Goal: Task Accomplishment & Management: Manage account settings

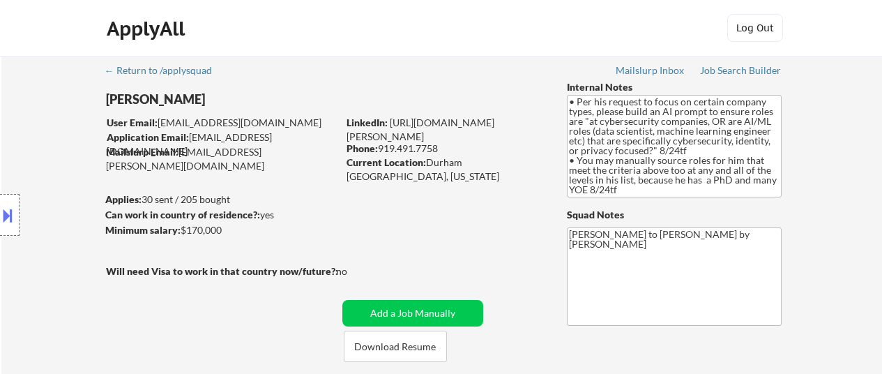
select select ""pending""
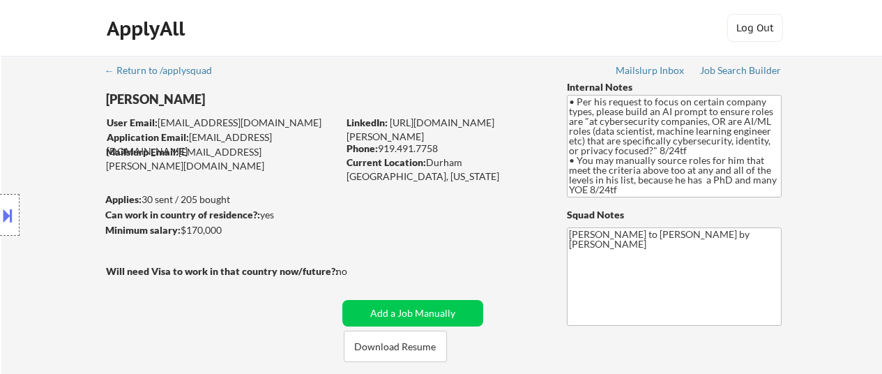
select select ""pending""
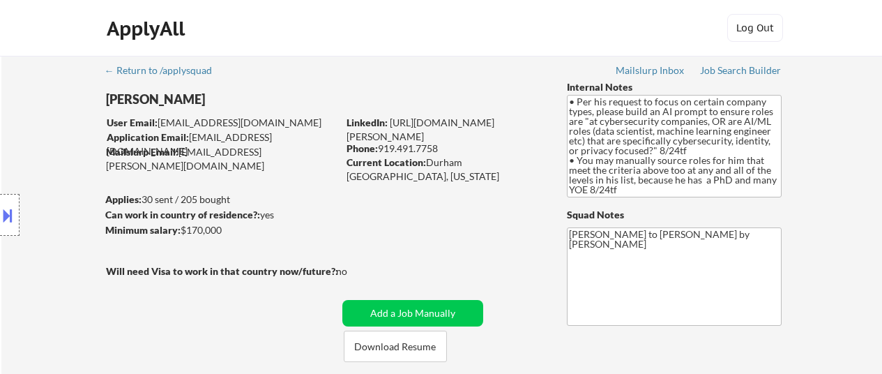
select select ""pending""
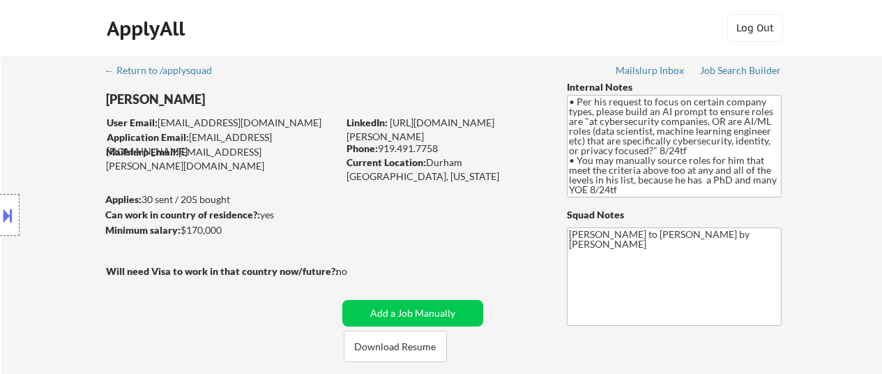
select select ""pending""
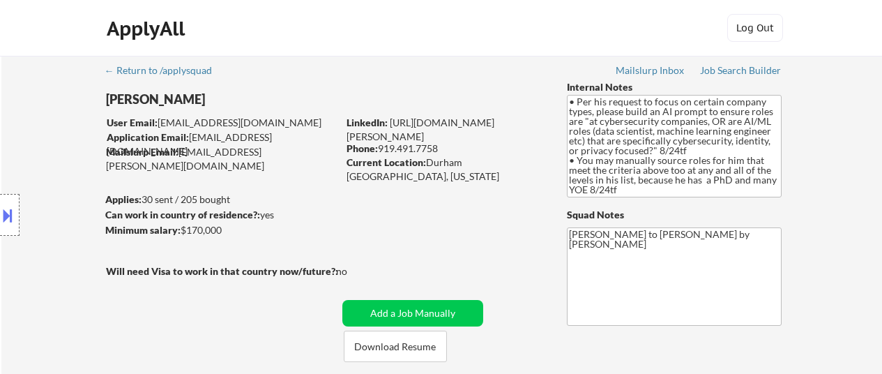
select select ""pending""
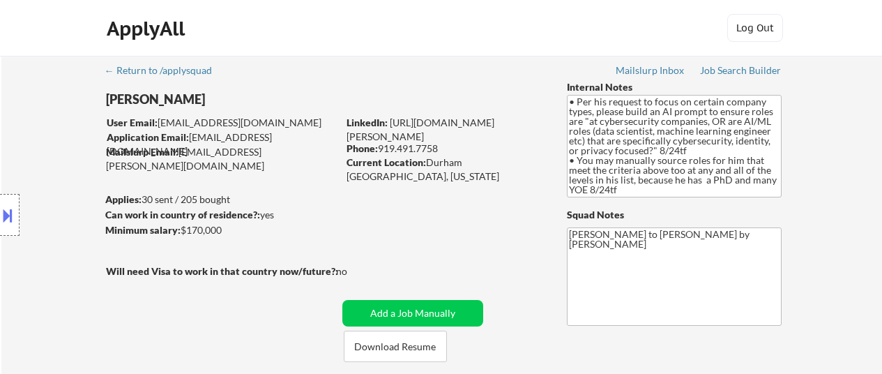
select select ""pending""
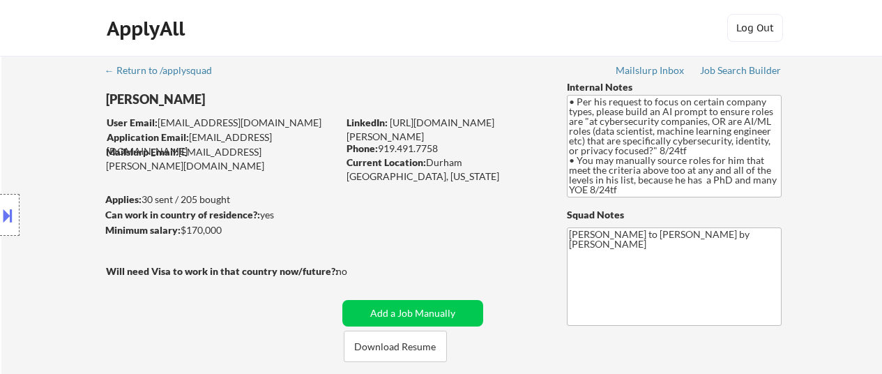
select select ""pending""
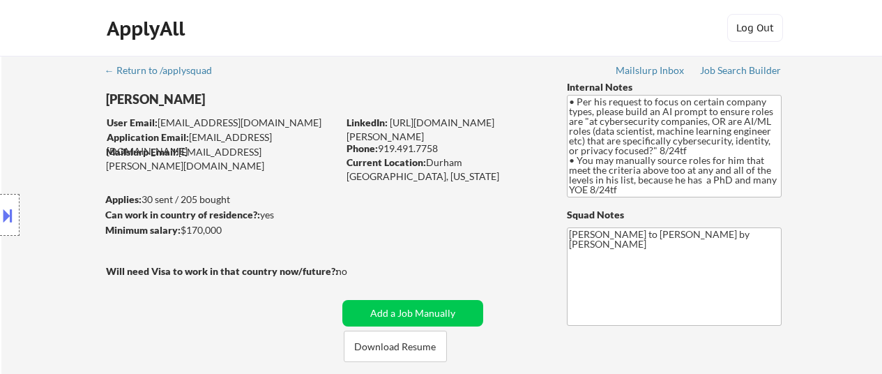
select select ""pending""
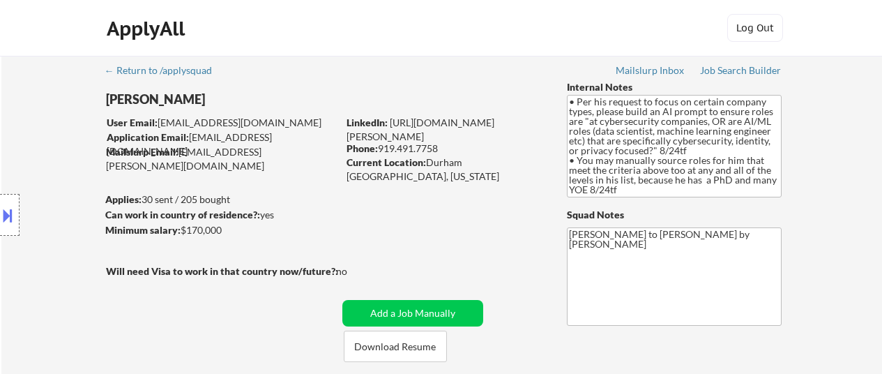
select select ""pending""
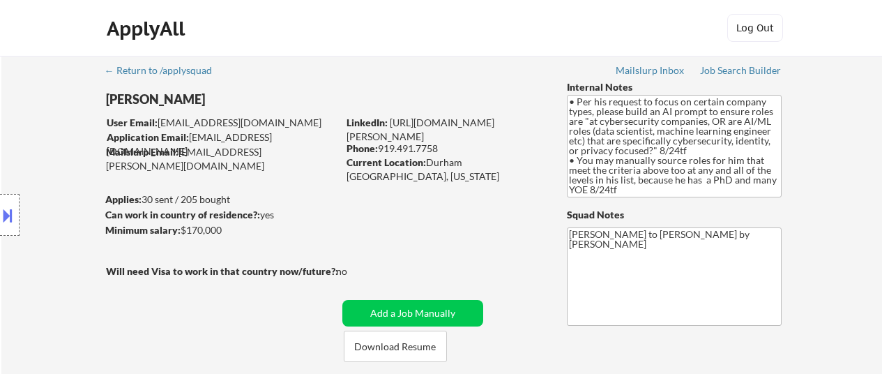
select select ""pending""
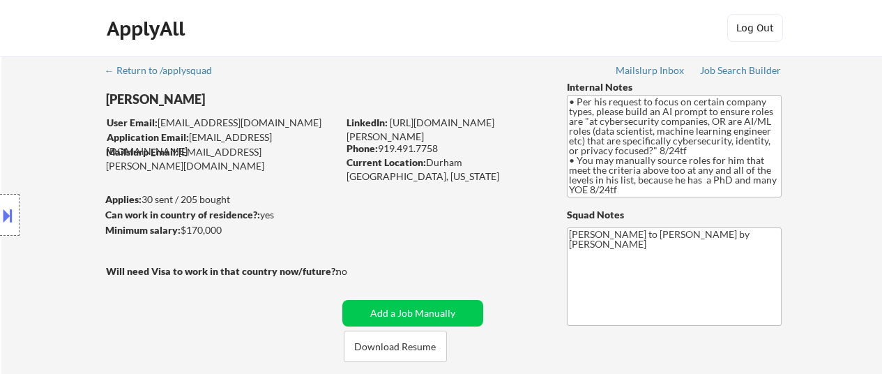
select select ""pending""
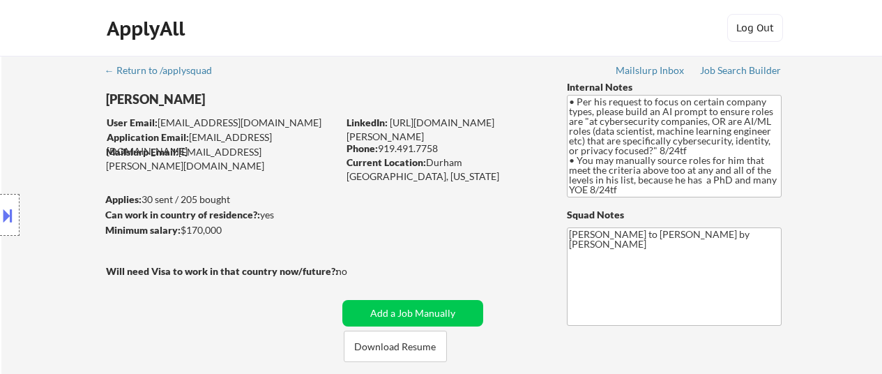
select select ""pending""
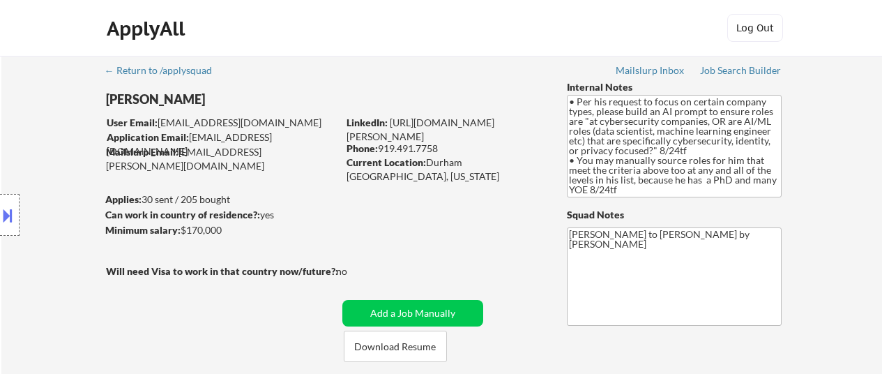
select select ""pending""
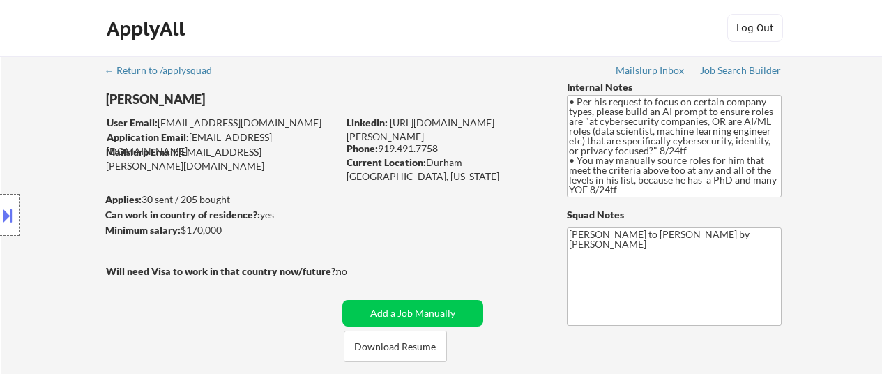
select select ""pending""
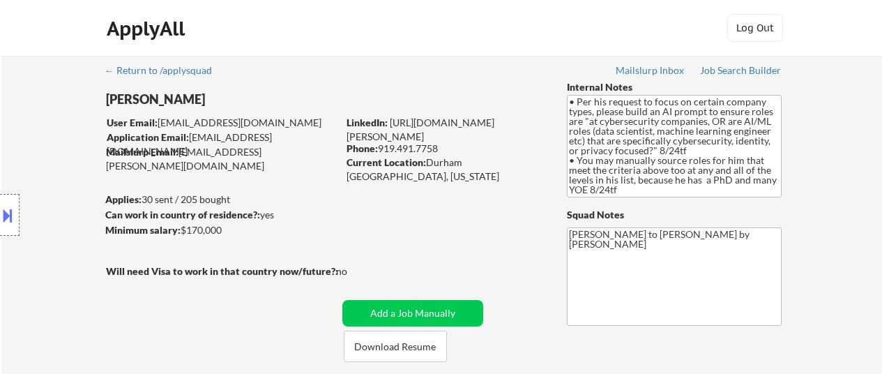
select select ""pending""
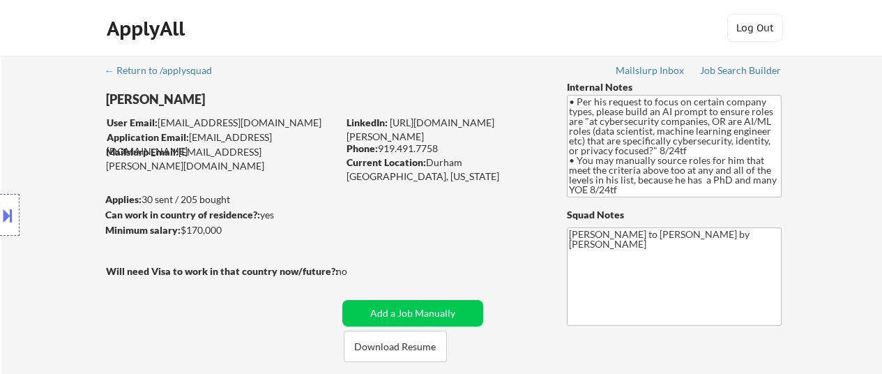
select select ""pending""
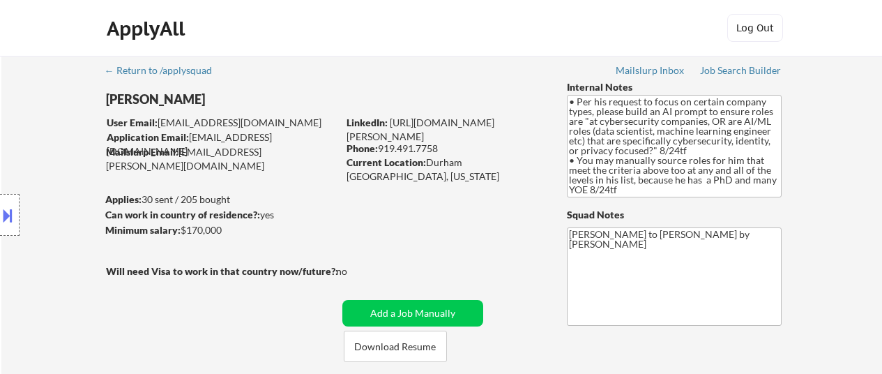
select select ""pending""
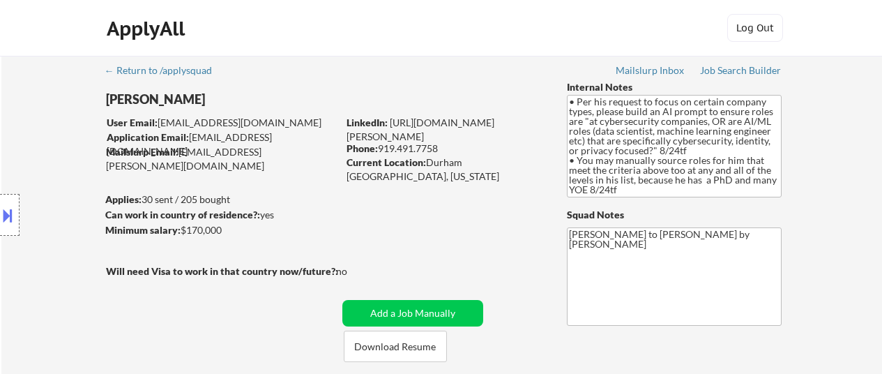
select select ""pending""
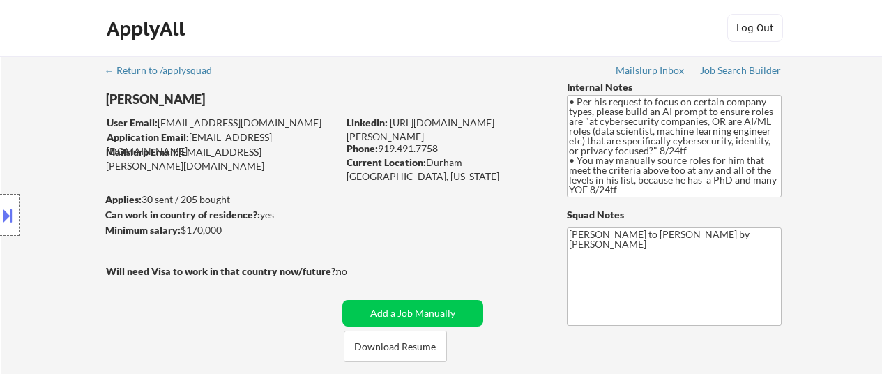
select select ""pending""
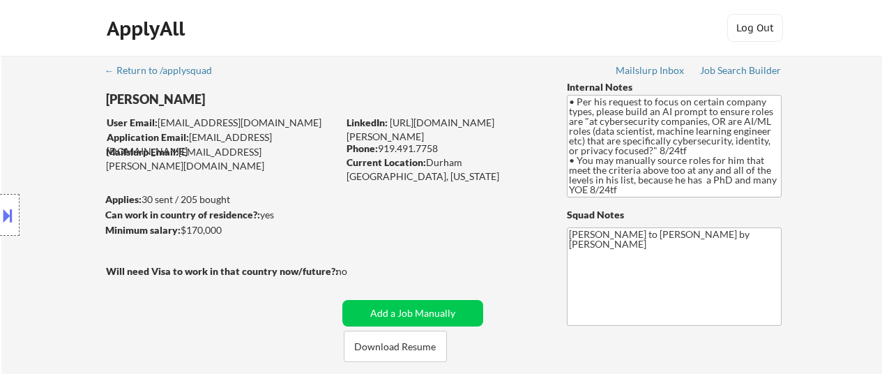
select select ""pending""
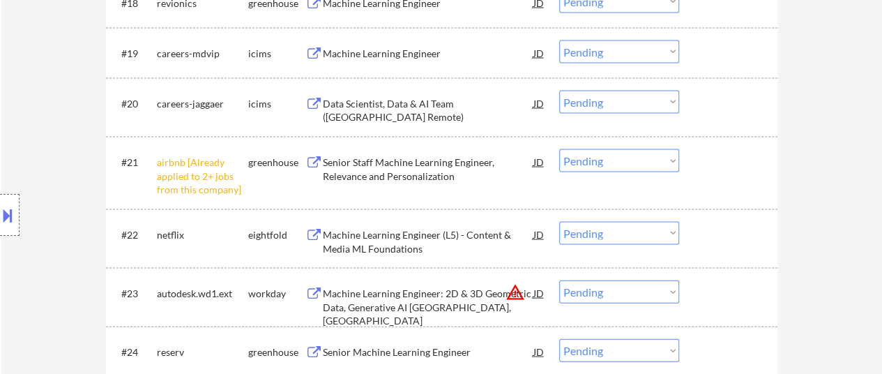
scroll to position [1534, 0]
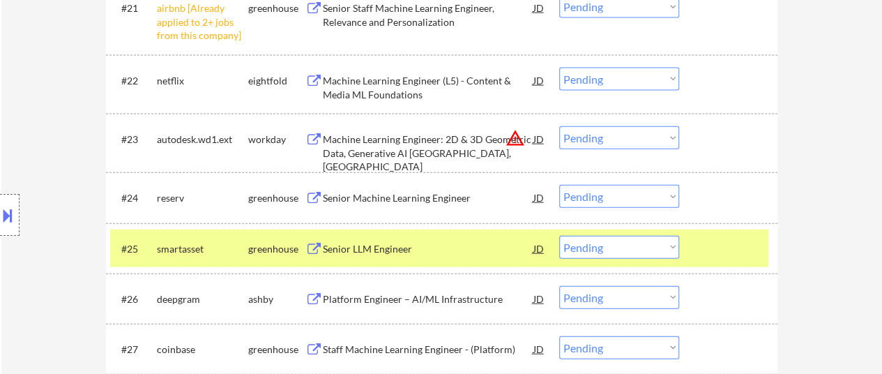
click at [597, 137] on select "Choose an option... Pending Applied Excluded (Questions) Excluded (Expired) Exc…" at bounding box center [619, 137] width 120 height 23
click at [559, 126] on select "Choose an option... Pending Applied Excluded (Questions) Excluded (Expired) Exc…" at bounding box center [619, 137] width 120 height 23
select select ""pending""
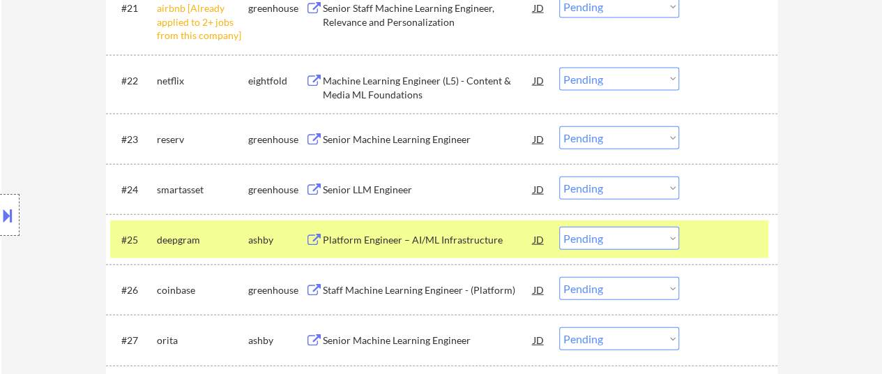
scroll to position [1464, 0]
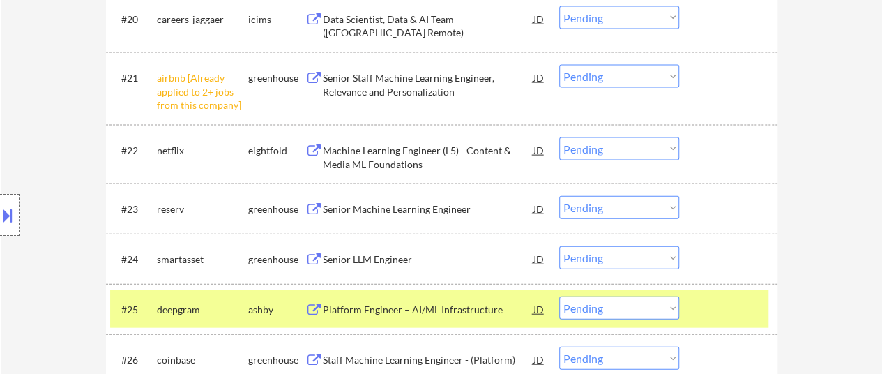
click at [621, 72] on select "Choose an option... Pending Applied Excluded (Questions) Excluded (Expired) Exc…" at bounding box center [619, 76] width 120 height 23
click at [559, 65] on select "Choose an option... Pending Applied Excluded (Questions) Excluded (Expired) Exc…" at bounding box center [619, 76] width 120 height 23
select select ""pending""
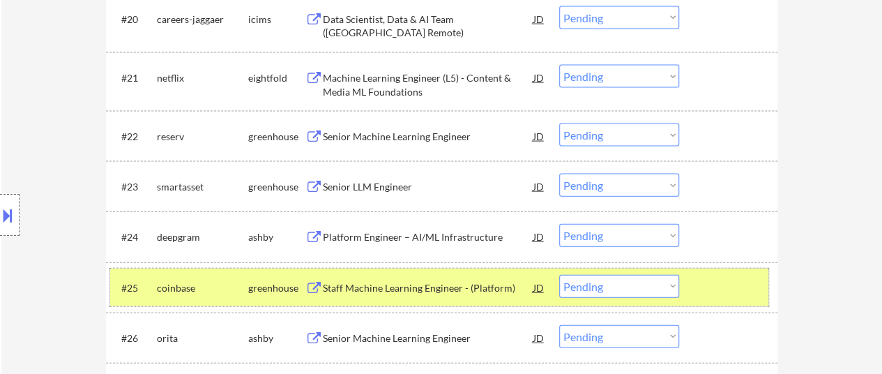
click at [717, 285] on div at bounding box center [729, 287] width 61 height 25
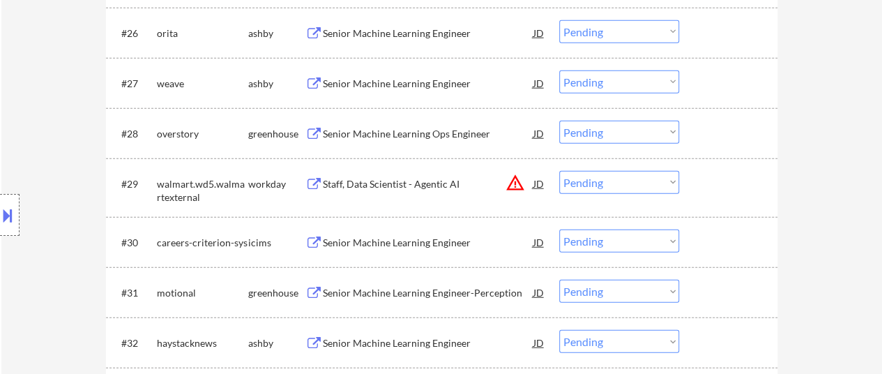
scroll to position [1813, 0]
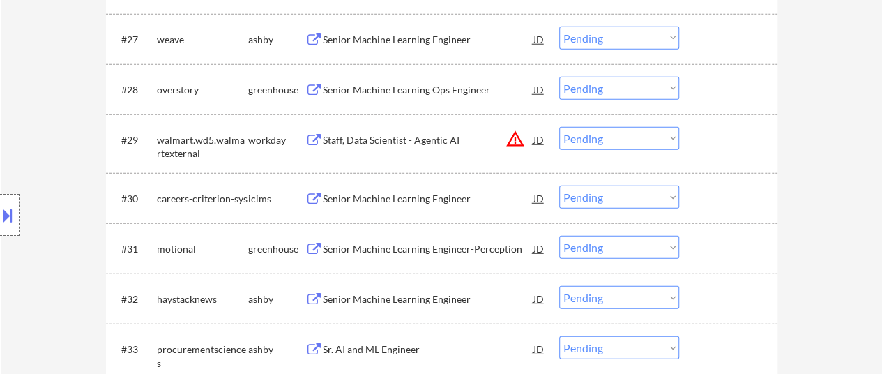
click at [596, 139] on select "Choose an option... Pending Applied Excluded (Questions) Excluded (Expired) Exc…" at bounding box center [619, 138] width 120 height 23
click at [559, 127] on select "Choose an option... Pending Applied Excluded (Questions) Excluded (Expired) Exc…" at bounding box center [619, 138] width 120 height 23
select select ""pending""
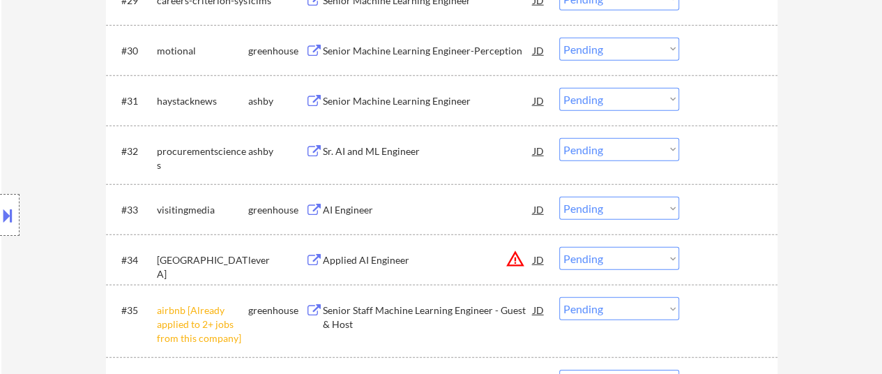
scroll to position [2022, 0]
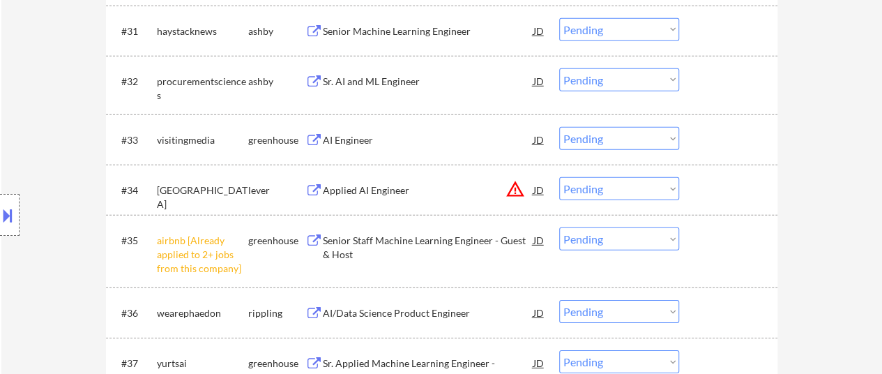
click at [616, 240] on select "Choose an option... Pending Applied Excluded (Questions) Excluded (Expired) Exc…" at bounding box center [619, 238] width 120 height 23
click at [559, 227] on select "Choose an option... Pending Applied Excluded (Questions) Excluded (Expired) Exc…" at bounding box center [619, 238] width 120 height 23
select select ""pending""
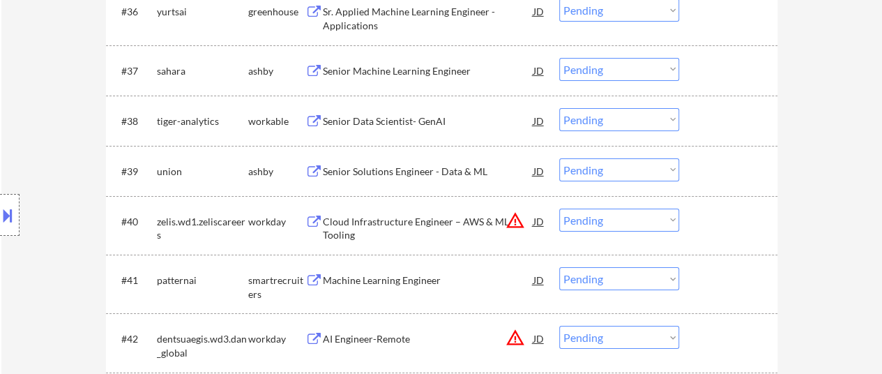
scroll to position [2371, 0]
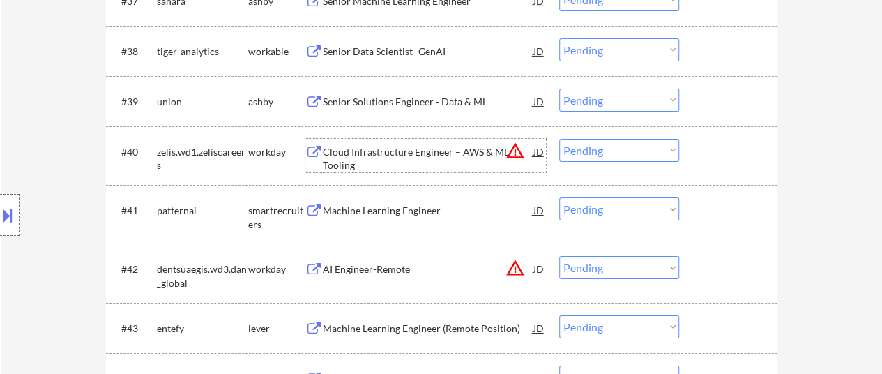
click at [410, 147] on div "Cloud Infrastructure Engineer – AWS & ML Tooling" at bounding box center [428, 158] width 211 height 27
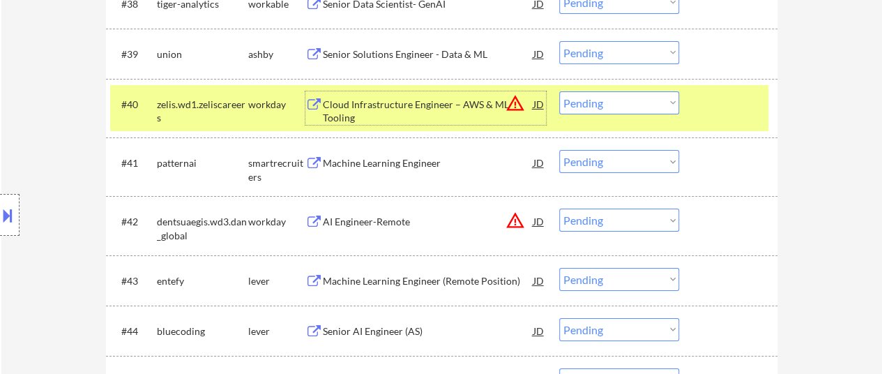
scroll to position [2441, 0]
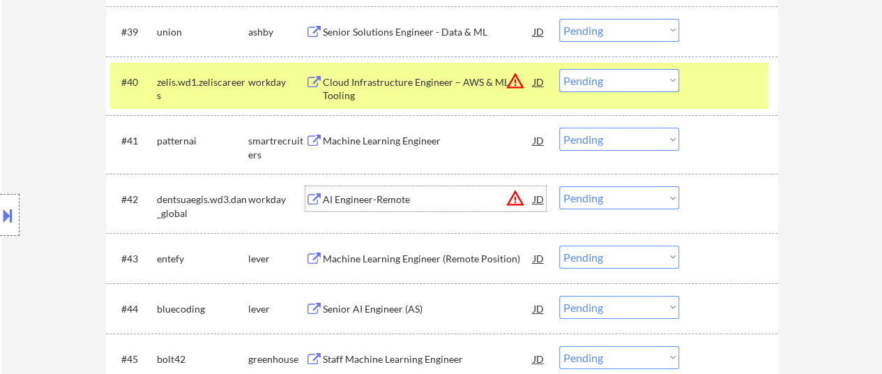
click at [393, 197] on div "AI Engineer-Remote" at bounding box center [428, 199] width 211 height 14
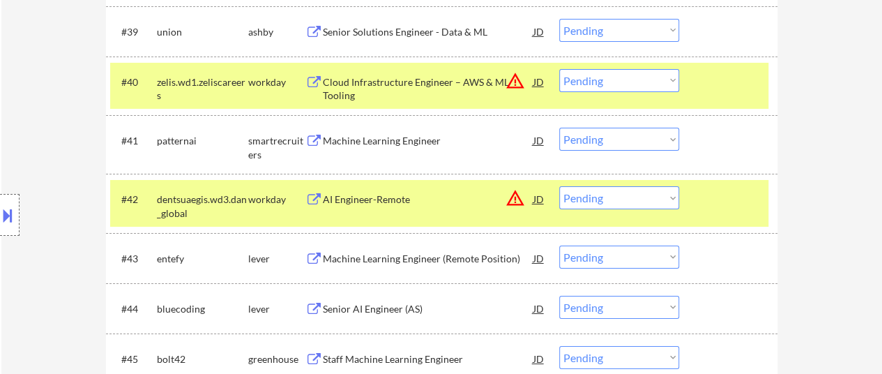
select select ""pending""
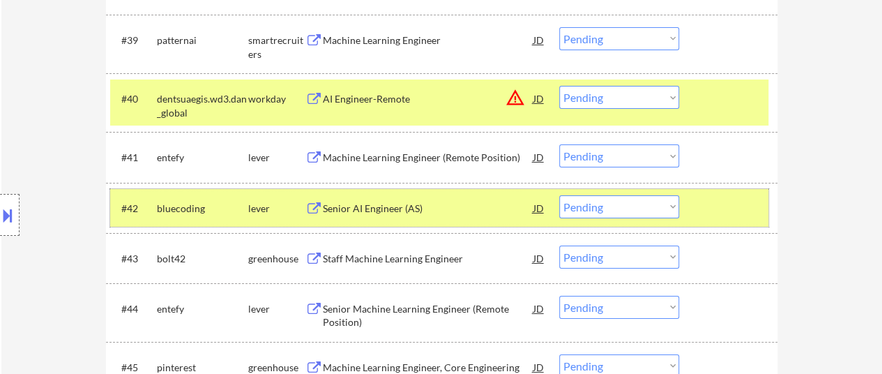
click at [708, 214] on div at bounding box center [729, 207] width 61 height 25
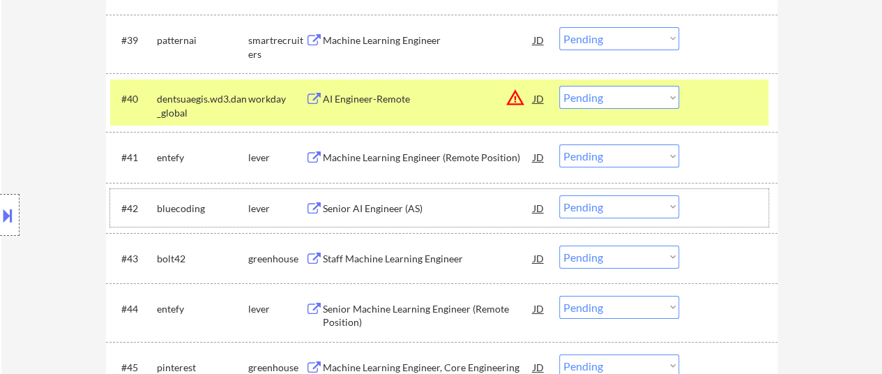
click at [658, 94] on select "Choose an option... Pending Applied Excluded (Questions) Excluded (Expired) Exc…" at bounding box center [619, 97] width 120 height 23
click at [559, 86] on select "Choose an option... Pending Applied Excluded (Questions) Excluded (Expired) Exc…" at bounding box center [619, 97] width 120 height 23
select select ""pending""
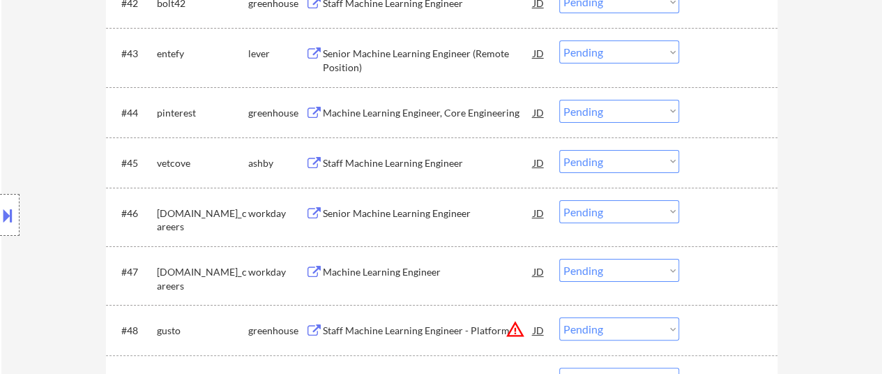
scroll to position [2650, 0]
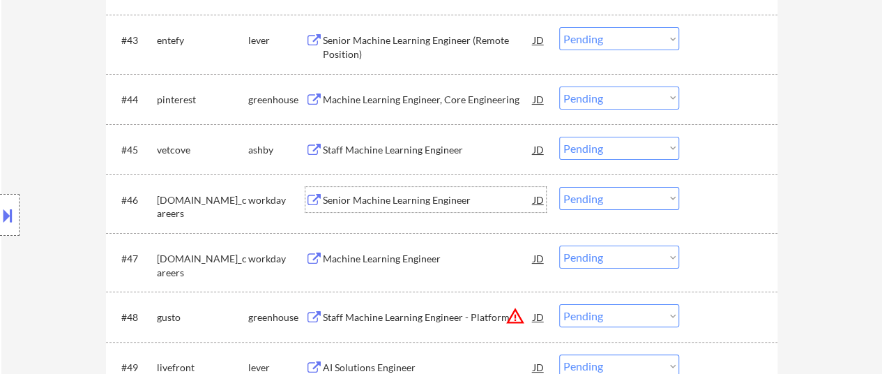
click at [384, 201] on div "Senior Machine Learning Engineer" at bounding box center [428, 200] width 211 height 14
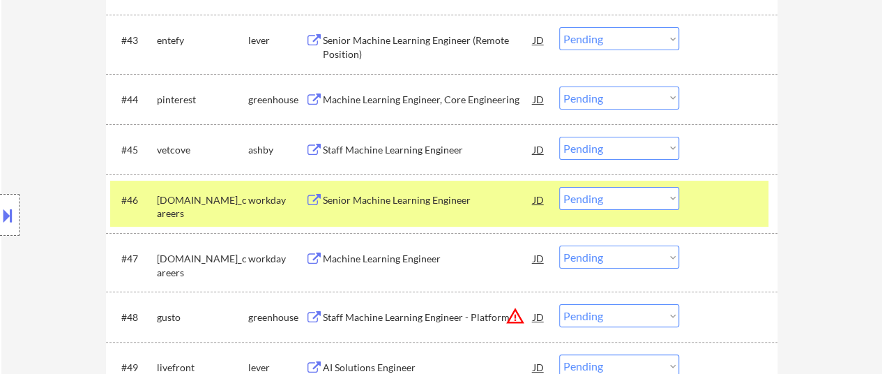
select select ""pending""
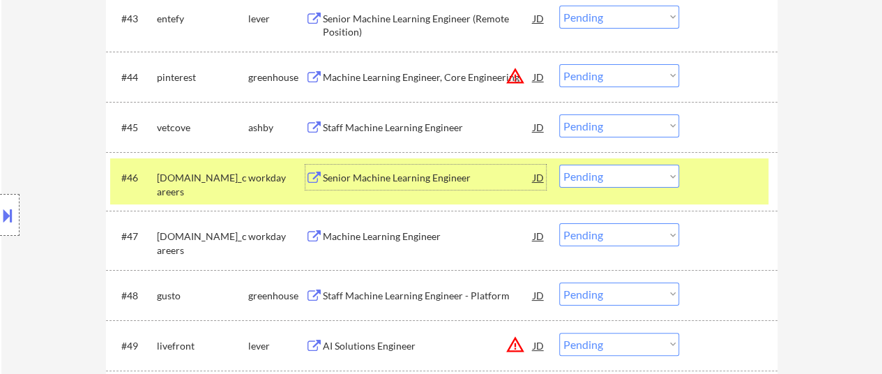
click at [743, 197] on div "#46 allstate.wd5.allstate_careers workday Senior Machine Learning Engineer JD w…" at bounding box center [439, 181] width 658 height 46
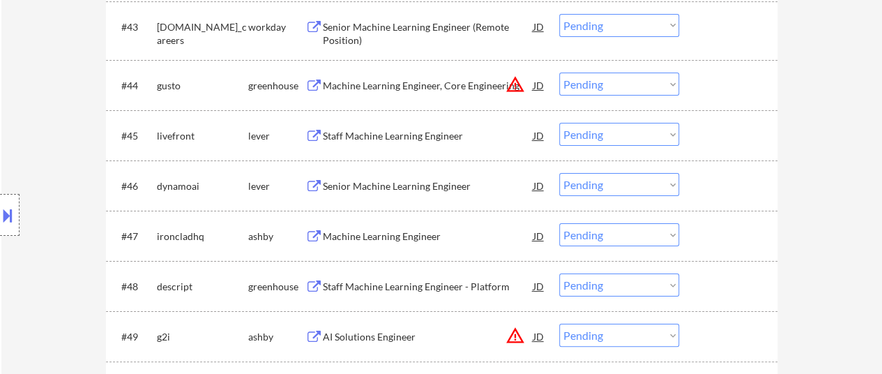
click at [630, 24] on div "#43 allstate.wd5.allstate_careers workday Senior Machine Learning Engineer (Rem…" at bounding box center [439, 31] width 658 height 46
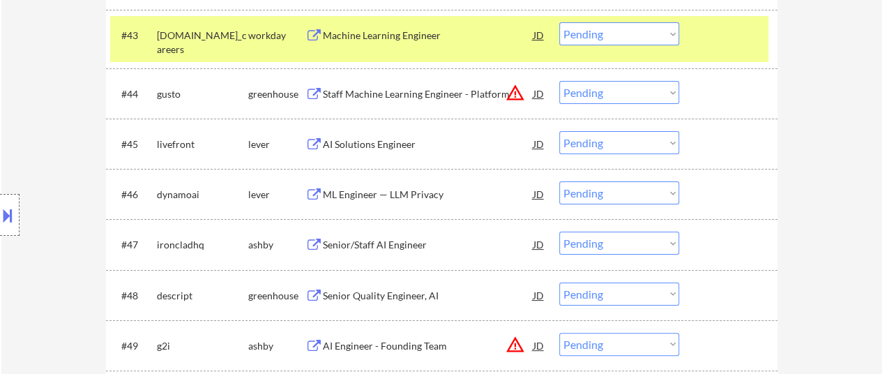
click at [771, 192] on div "#46 dynamoai lever ML Engineer — LLM Privacy JD warning_amber Choose an option.…" at bounding box center [442, 194] width 672 height 50
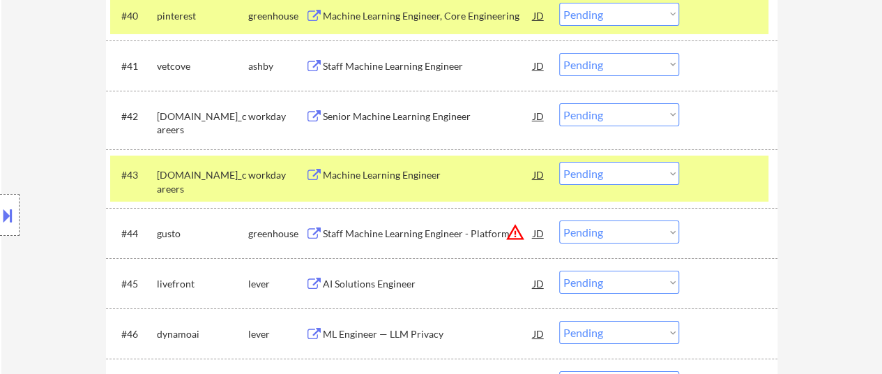
click at [629, 175] on select "Choose an option... Pending Applied Excluded (Questions) Excluded (Expired) Exc…" at bounding box center [619, 173] width 120 height 23
click at [559, 162] on select "Choose an option... Pending Applied Excluded (Questions) Excluded (Expired) Exc…" at bounding box center [619, 173] width 120 height 23
select select ""pending""
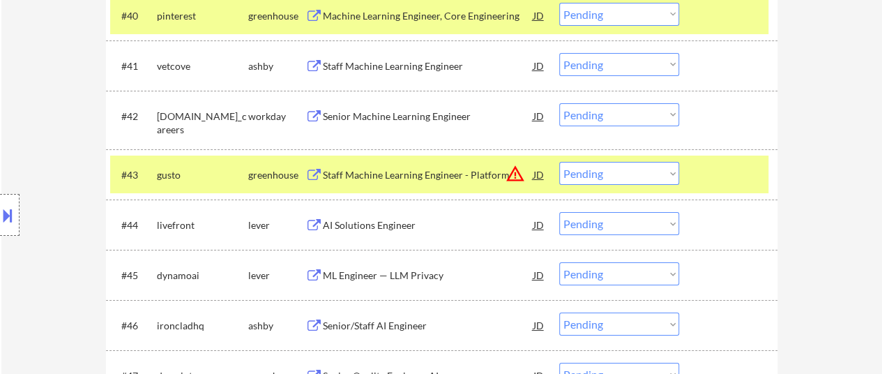
click at [713, 181] on div at bounding box center [729, 174] width 61 height 25
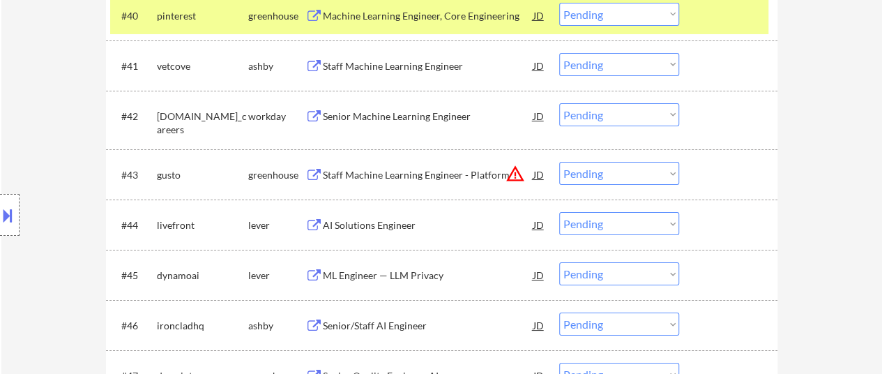
click at [398, 109] on div "Senior Machine Learning Engineer" at bounding box center [428, 115] width 211 height 25
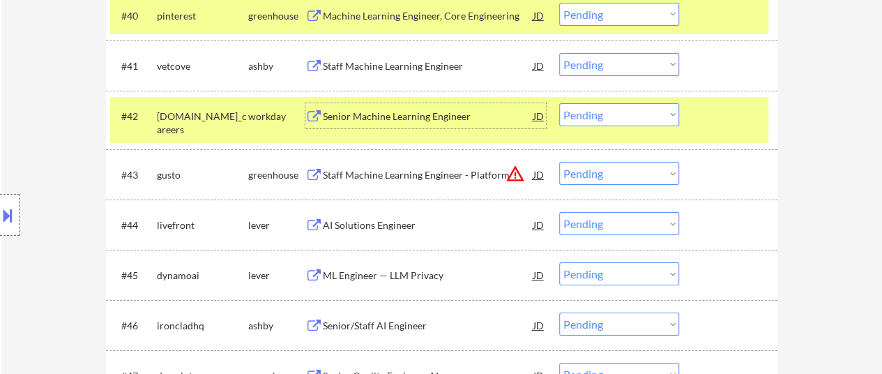
drag, startPoint x: 668, startPoint y: 114, endPoint x: 667, endPoint y: 125, distance: 10.6
click at [668, 114] on select "Choose an option... Pending Applied Excluded (Questions) Excluded (Expired) Exc…" at bounding box center [619, 114] width 120 height 23
click at [559, 103] on select "Choose an option... Pending Applied Excluded (Questions) Excluded (Expired) Exc…" at bounding box center [619, 114] width 120 height 23
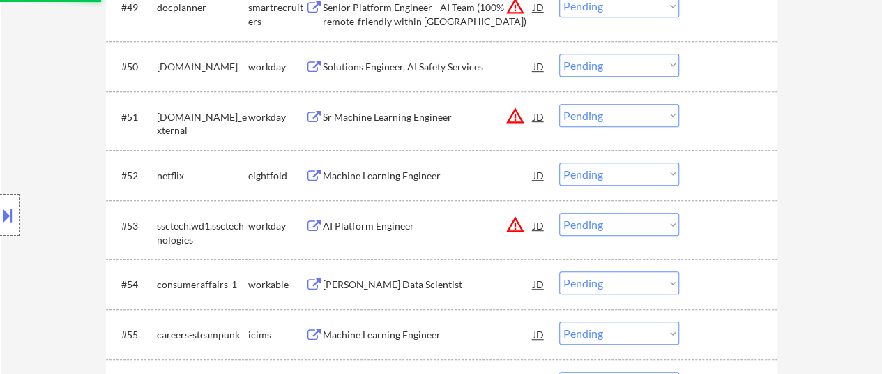
scroll to position [2999, 0]
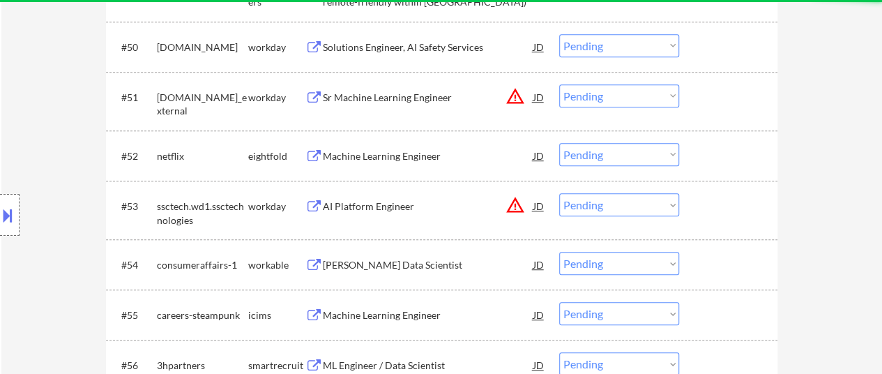
select select ""pending""
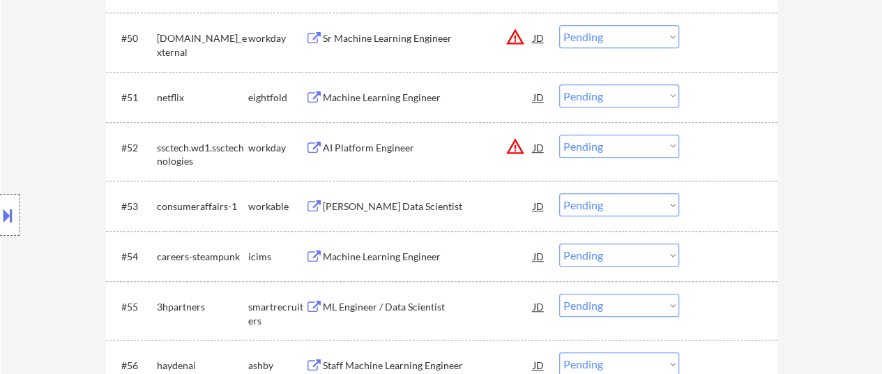
scroll to position [2929, 0]
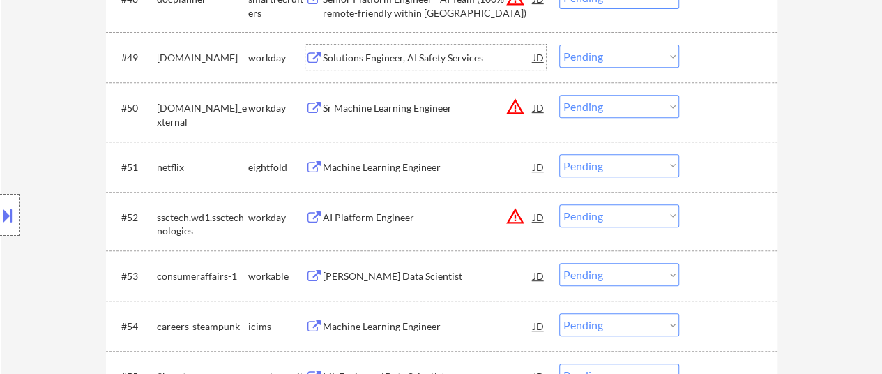
click at [449, 50] on div "Solutions Engineer, AI Safety Services" at bounding box center [428, 57] width 211 height 25
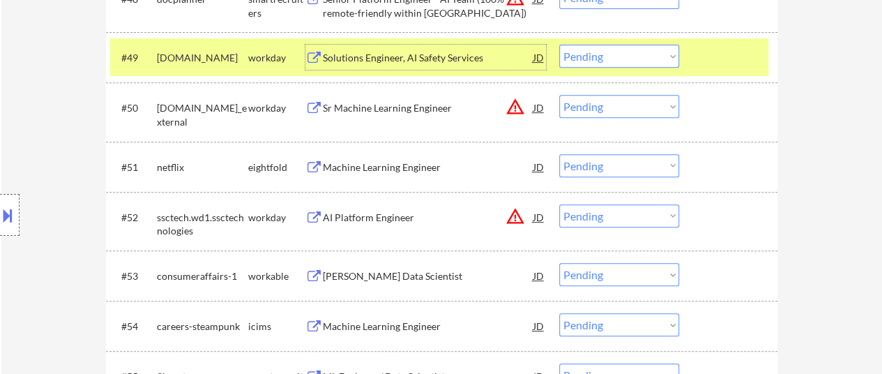
click at [375, 107] on div "Sr Machine Learning Engineer" at bounding box center [428, 108] width 211 height 14
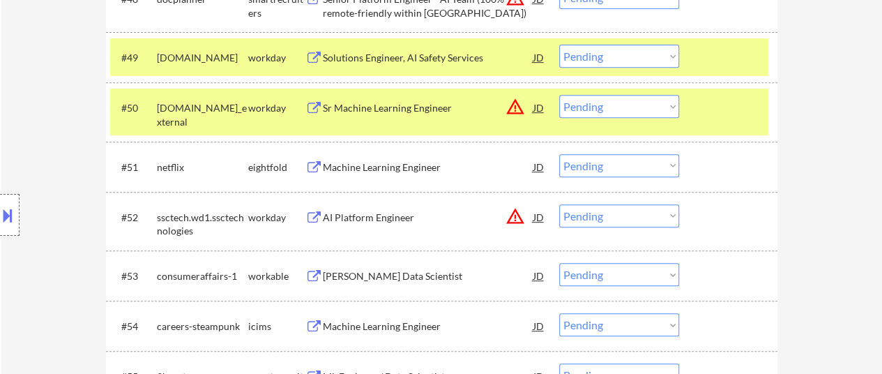
select select ""pending""
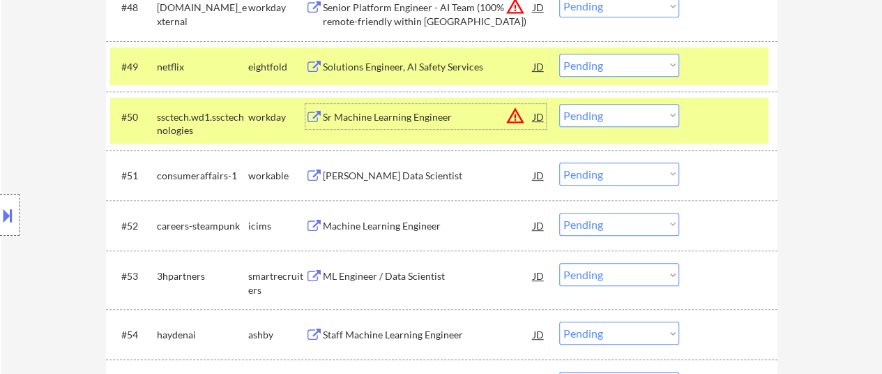
scroll to position [2859, 0]
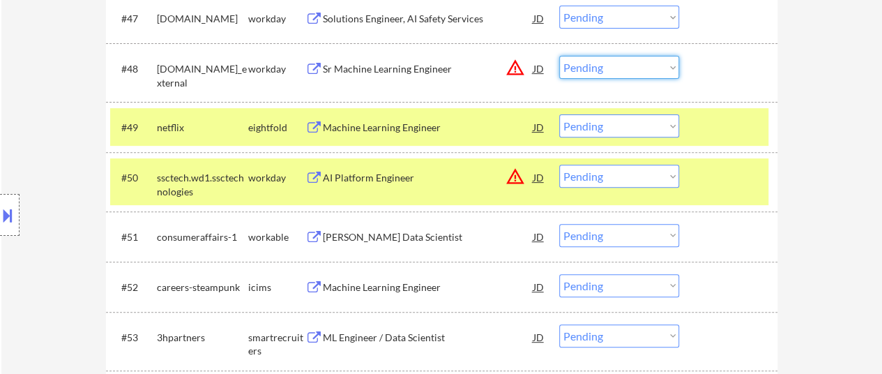
click at [591, 65] on select "Choose an option... Pending Applied Excluded (Questions) Excluded (Expired) Exc…" at bounding box center [619, 67] width 120 height 23
click at [559, 56] on select "Choose an option... Pending Applied Excluded (Questions) Excluded (Expired) Exc…" at bounding box center [619, 67] width 120 height 23
select select ""pending""
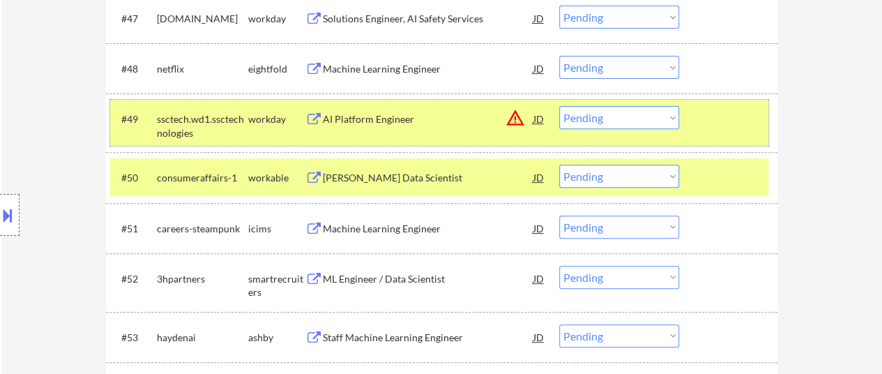
click at [739, 122] on div at bounding box center [729, 118] width 61 height 25
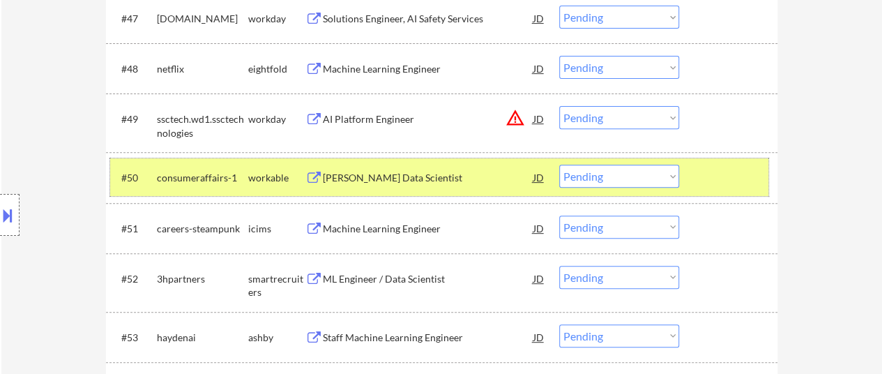
click at [724, 182] on div at bounding box center [729, 177] width 61 height 25
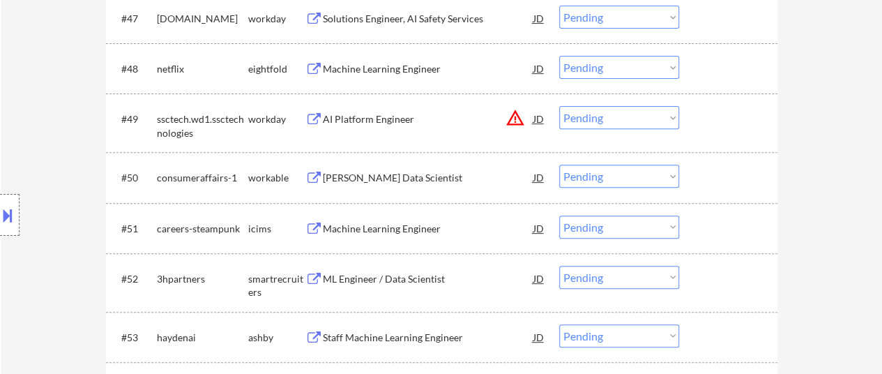
scroll to position [2789, 0]
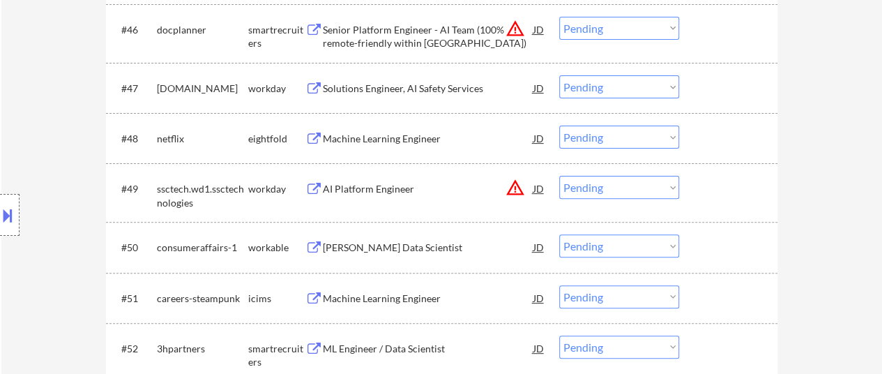
click at [604, 87] on select "Choose an option... Pending Applied Excluded (Questions) Excluded (Expired) Exc…" at bounding box center [619, 86] width 120 height 23
click at [559, 75] on select "Choose an option... Pending Applied Excluded (Questions) Excluded (Expired) Exc…" at bounding box center [619, 86] width 120 height 23
select select ""pending""
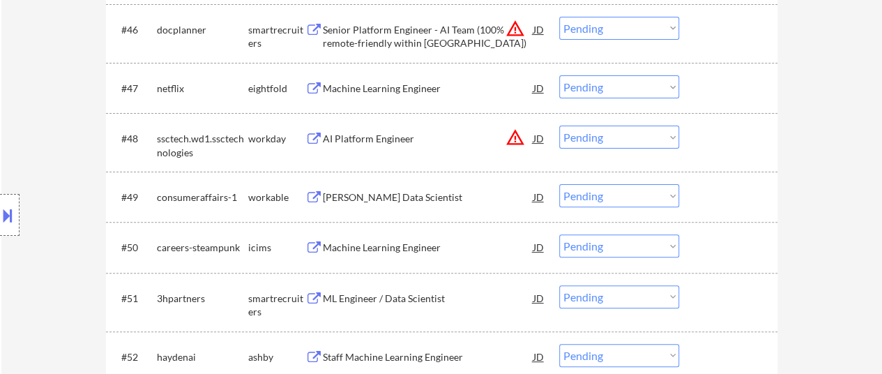
click at [399, 142] on div "AI Platform Engineer" at bounding box center [428, 139] width 211 height 14
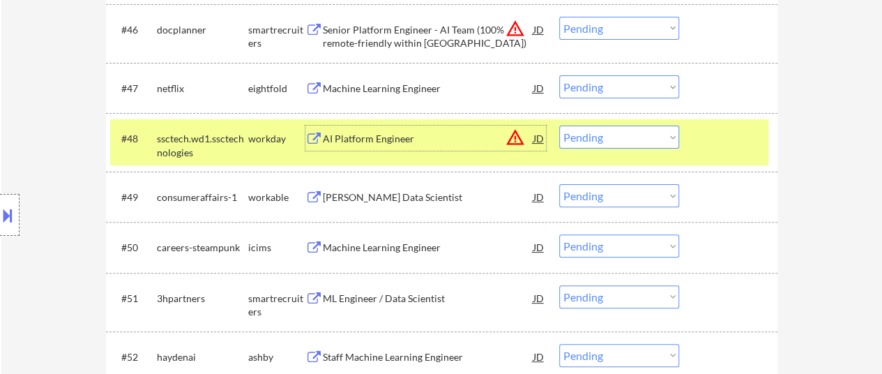
scroll to position [2859, 0]
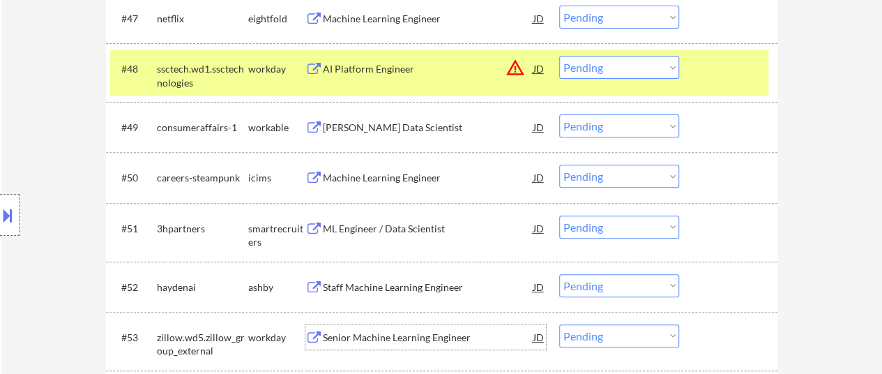
click at [434, 335] on div "Senior Machine Learning Engineer" at bounding box center [428, 338] width 211 height 14
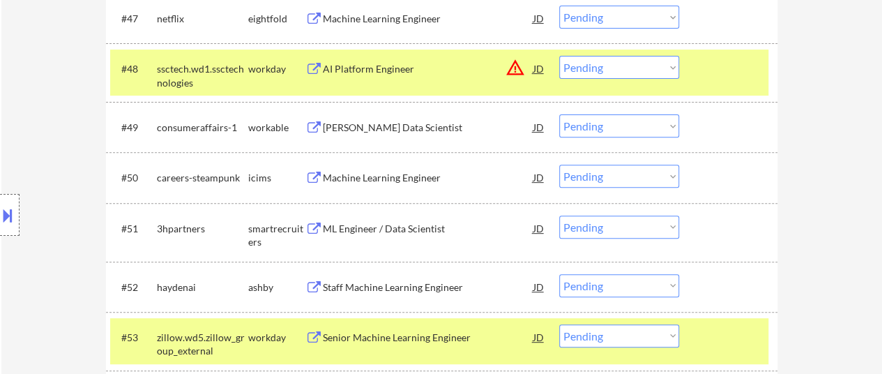
select select ""pending""
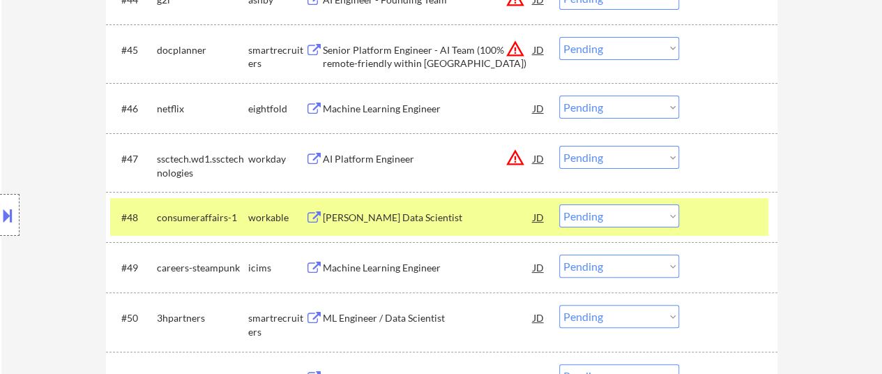
scroll to position [2720, 0]
click at [602, 158] on select "Choose an option... Pending Applied Excluded (Questions) Excluded (Expired) Exc…" at bounding box center [619, 156] width 120 height 23
click at [559, 145] on select "Choose an option... Pending Applied Excluded (Questions) Excluded (Expired) Exc…" at bounding box center [619, 156] width 120 height 23
select select ""pending""
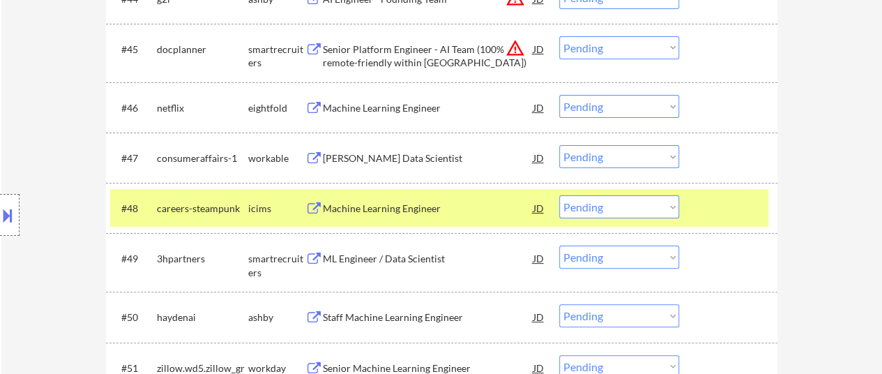
click at [716, 213] on div at bounding box center [729, 207] width 61 height 25
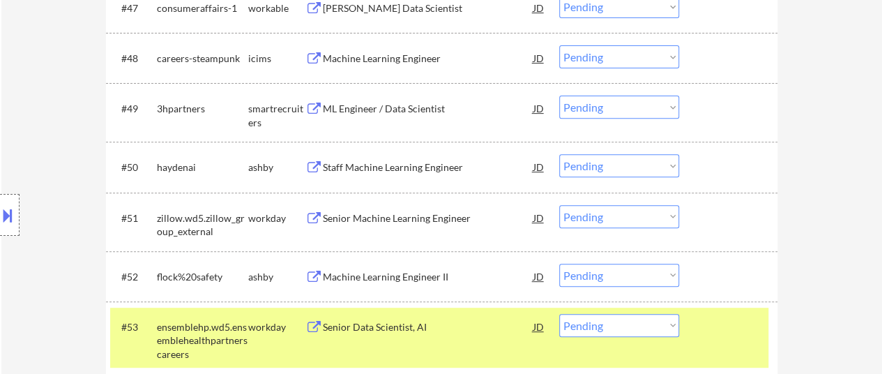
scroll to position [2929, 0]
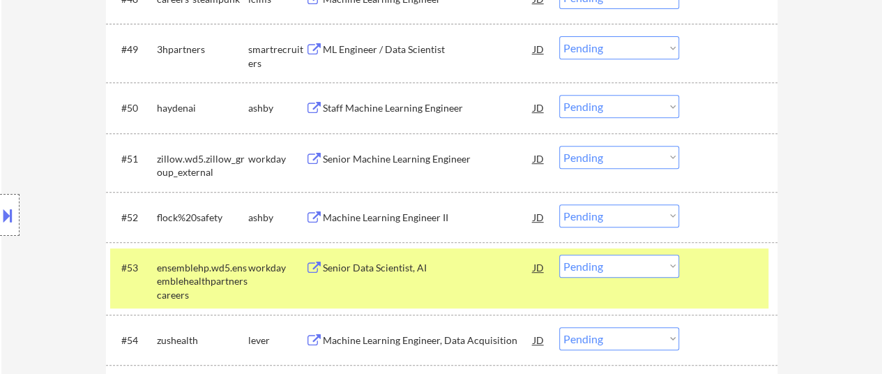
click at [709, 262] on div at bounding box center [729, 267] width 61 height 25
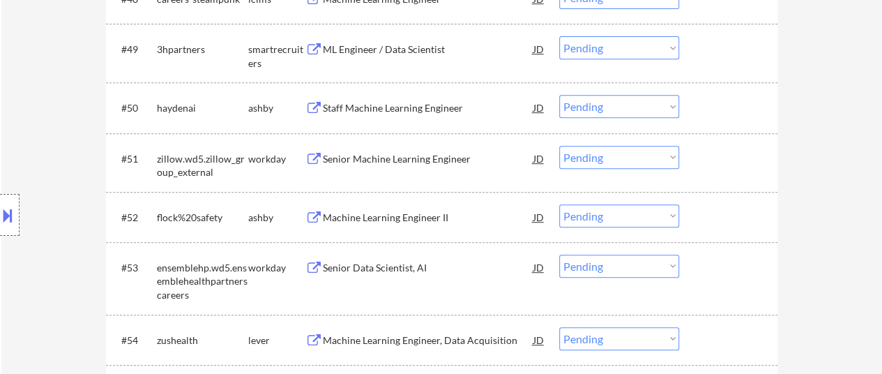
click at [410, 264] on div "Senior Data Scientist, AI" at bounding box center [428, 268] width 211 height 14
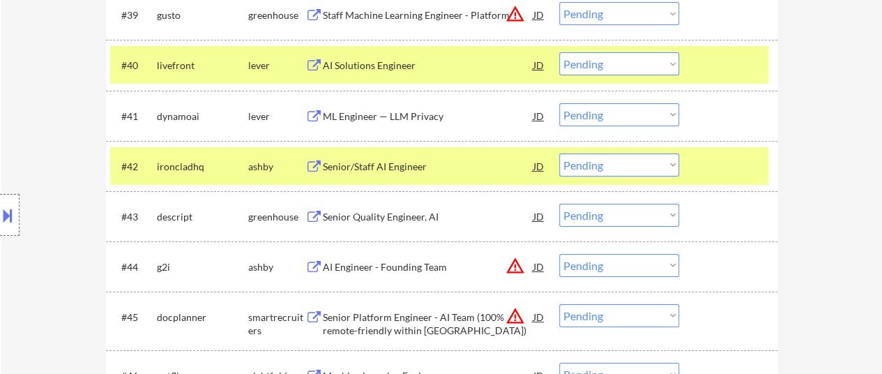
scroll to position [2371, 0]
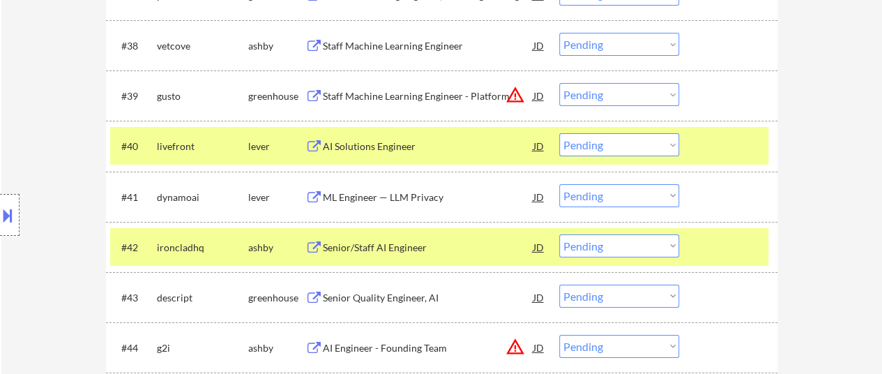
click at [709, 138] on div at bounding box center [729, 145] width 61 height 25
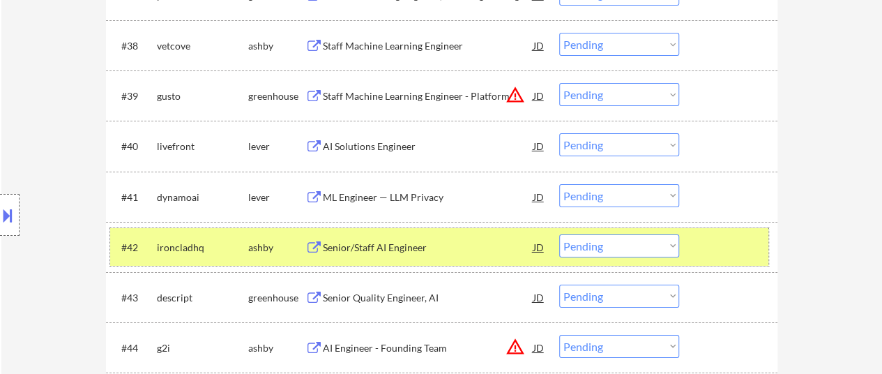
click at [695, 239] on div "#42 ironcladhq ashby Senior/Staff AI Engineer JD warning_amber Choose an option…" at bounding box center [439, 247] width 658 height 38
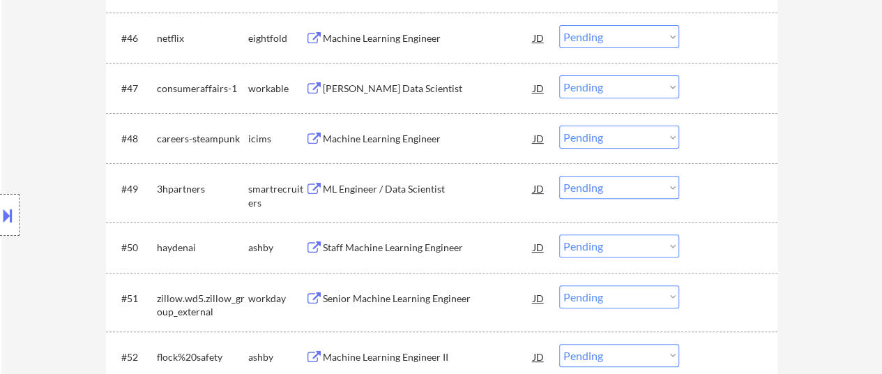
scroll to position [2859, 0]
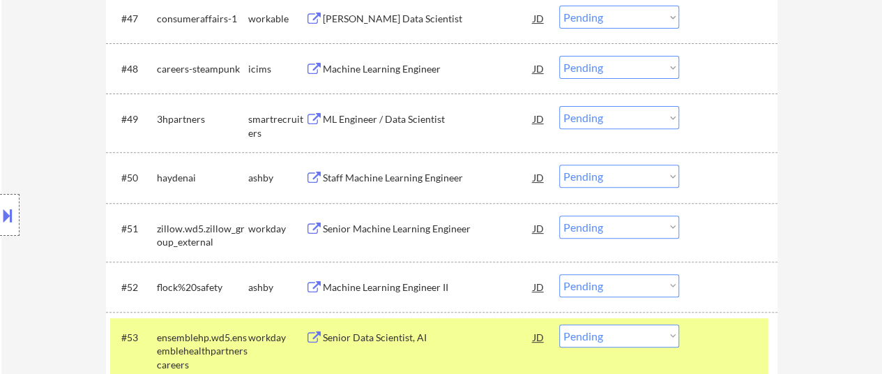
click at [673, 224] on select "Choose an option... Pending Applied Excluded (Questions) Excluded (Expired) Exc…" at bounding box center [619, 226] width 120 height 23
click at [559, 215] on select "Choose an option... Pending Applied Excluded (Questions) Excluded (Expired) Exc…" at bounding box center [619, 226] width 120 height 23
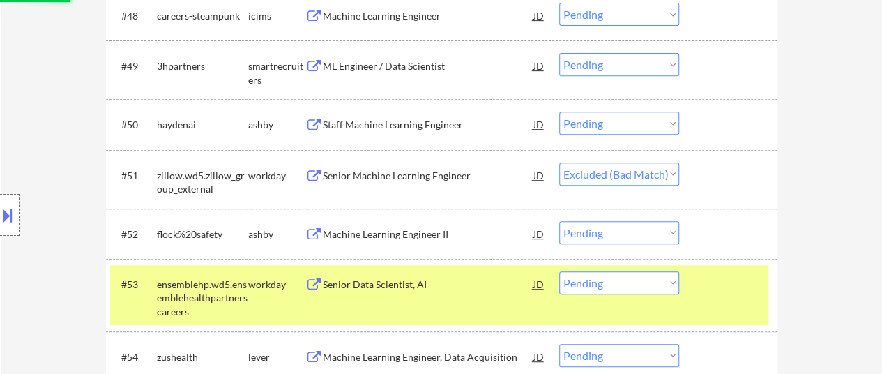
scroll to position [2999, 0]
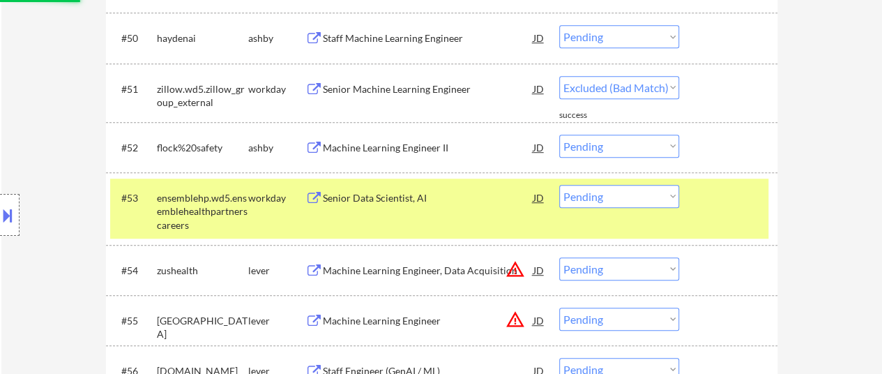
select select ""pending""
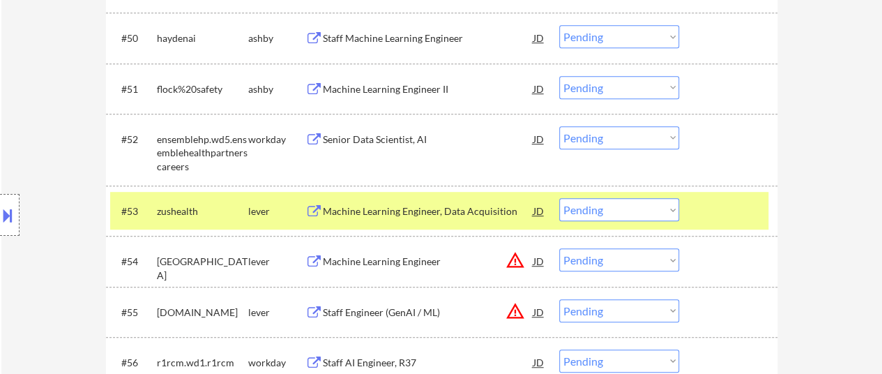
click at [702, 211] on div at bounding box center [729, 210] width 61 height 25
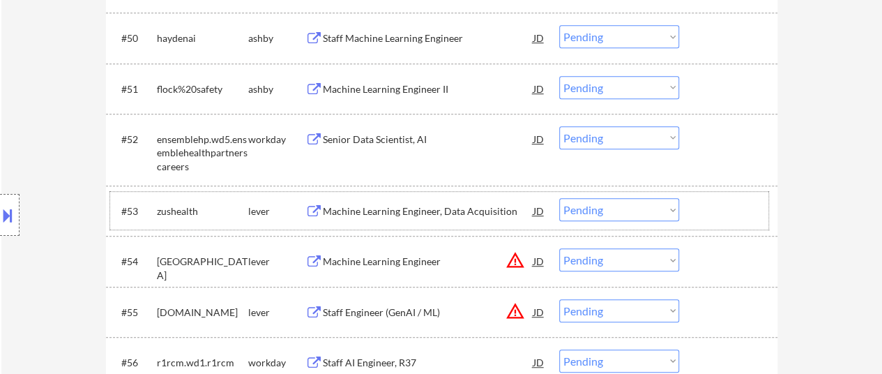
click at [620, 128] on select "Choose an option... Pending Applied Excluded (Questions) Excluded (Expired) Exc…" at bounding box center [619, 137] width 120 height 23
click at [559, 126] on select "Choose an option... Pending Applied Excluded (Questions) Excluded (Expired) Exc…" at bounding box center [619, 137] width 120 height 23
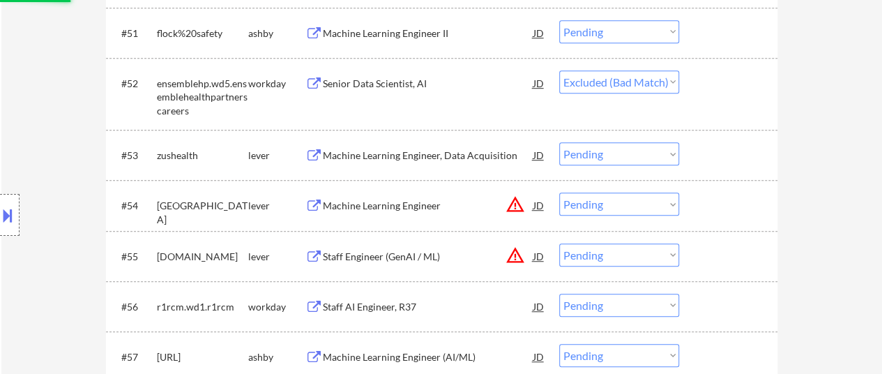
scroll to position [3138, 0]
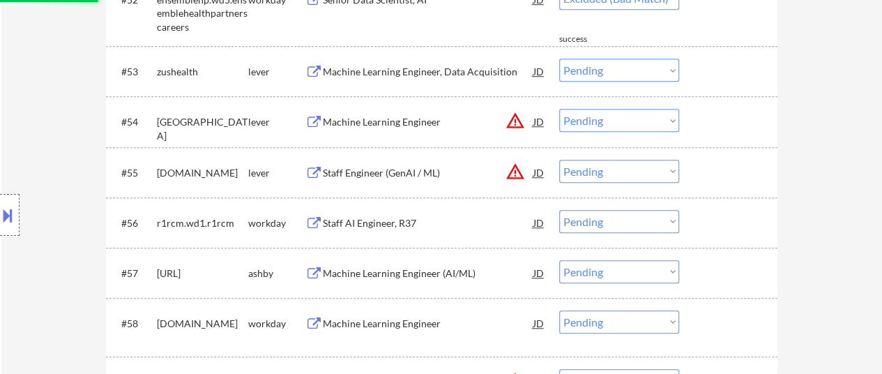
select select ""pending""
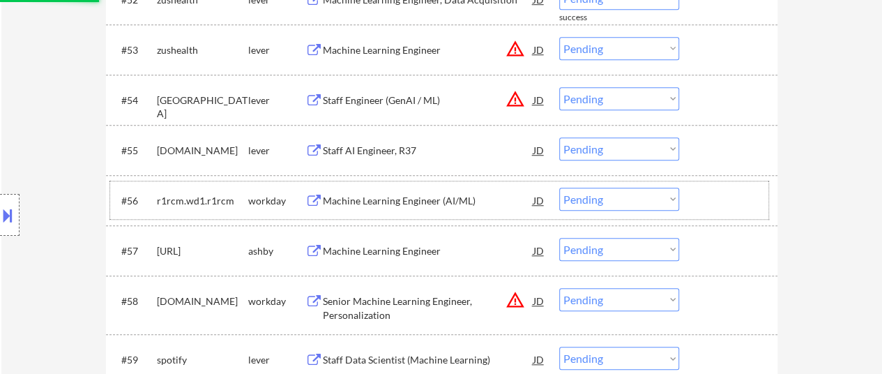
click at [386, 218] on div "#56 r1rcm.wd1.r1rcm workday Machine Learning Engineer (AI/ML) JD warning_amber …" at bounding box center [439, 200] width 658 height 38
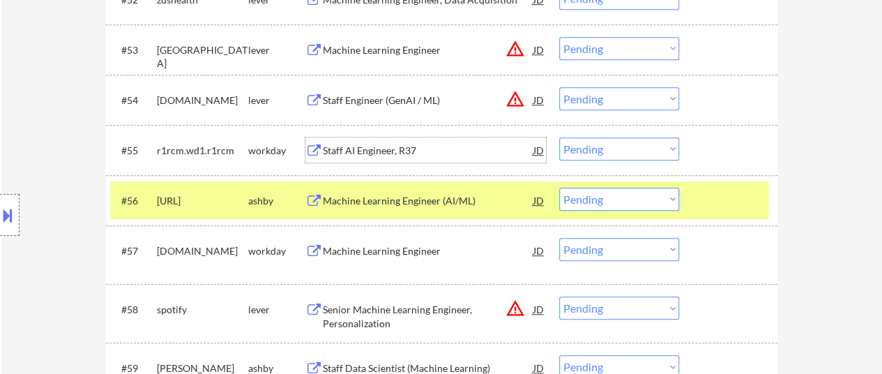
click at [427, 151] on div "Staff AI Engineer, R37" at bounding box center [428, 151] width 211 height 14
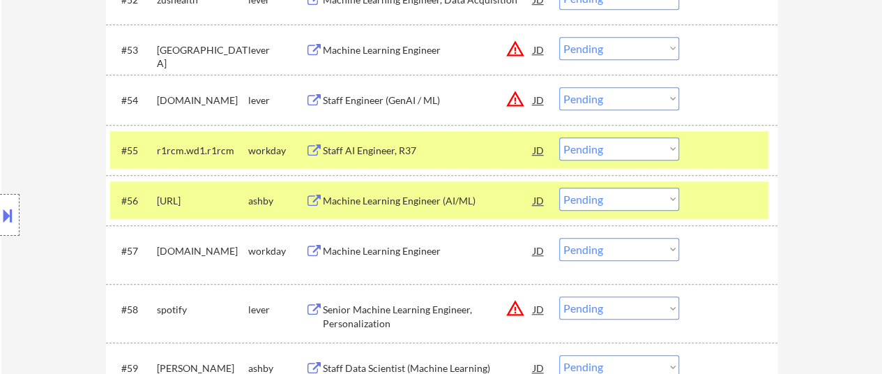
select select ""pending""
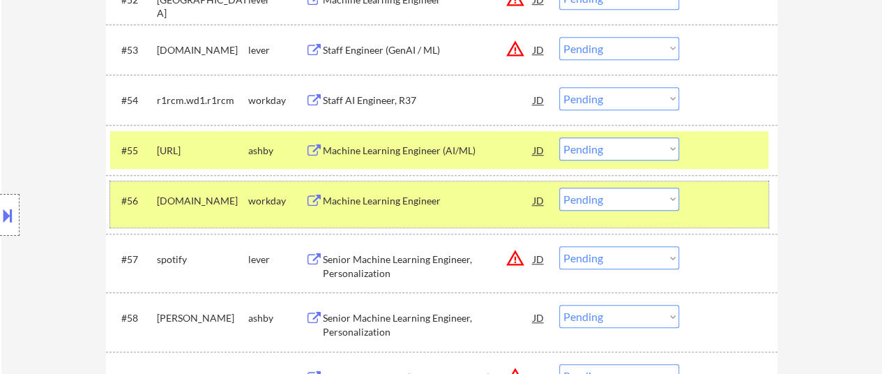
click at [752, 212] on div at bounding box center [729, 200] width 61 height 25
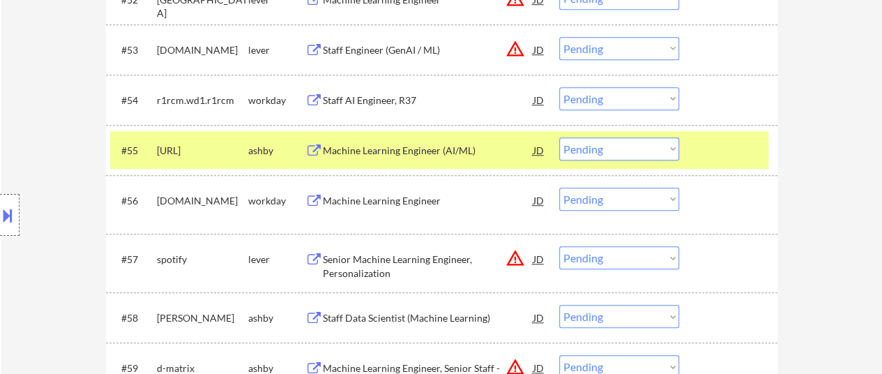
click at [752, 140] on div at bounding box center [729, 149] width 61 height 25
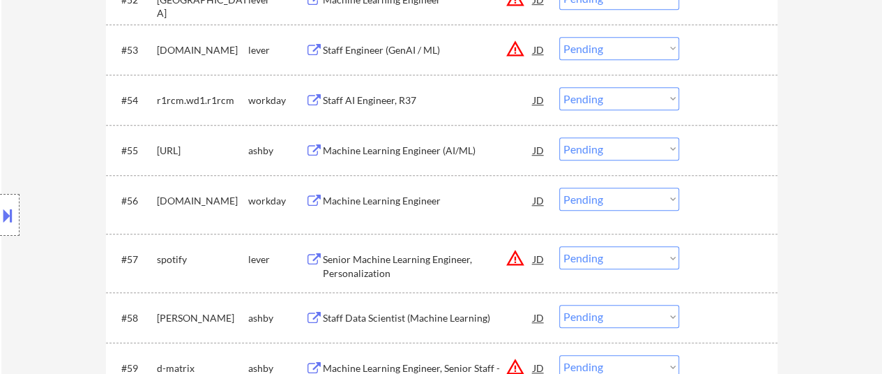
click at [640, 91] on select "Choose an option... Pending Applied Excluded (Questions) Excluded (Expired) Exc…" at bounding box center [619, 98] width 120 height 23
click at [559, 87] on select "Choose an option... Pending Applied Excluded (Questions) Excluded (Expired) Exc…" at bounding box center [619, 98] width 120 height 23
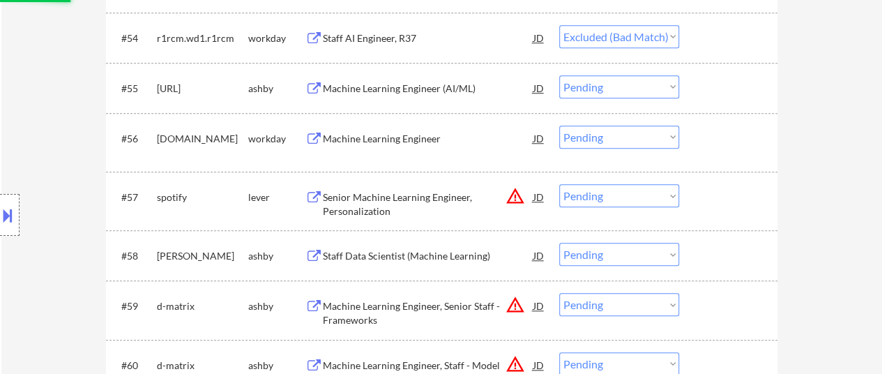
scroll to position [3278, 0]
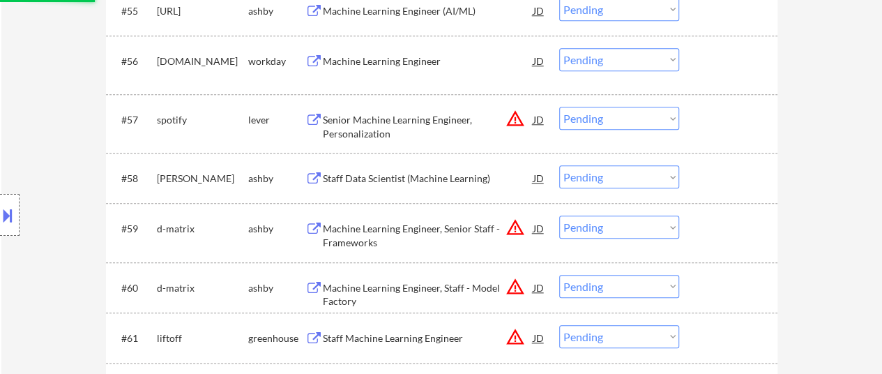
select select ""pending""
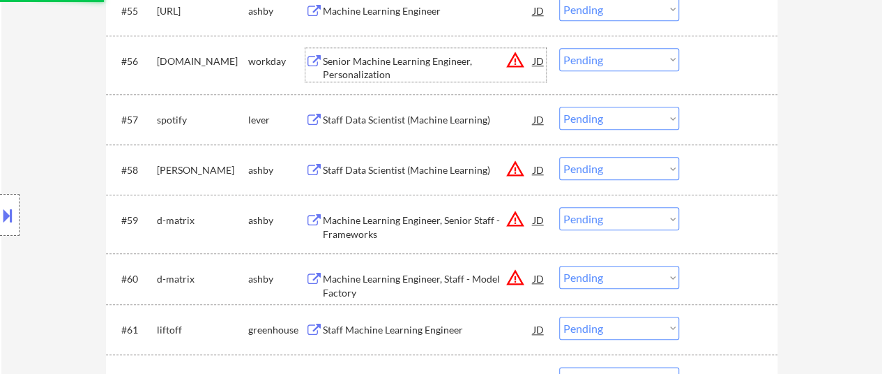
click at [385, 68] on div "Senior Machine Learning Engineer, Personalization" at bounding box center [428, 67] width 211 height 27
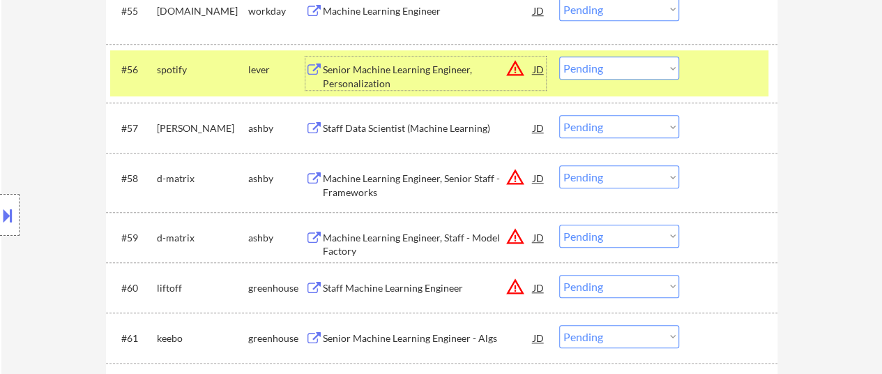
drag, startPoint x: 696, startPoint y: 72, endPoint x: 489, endPoint y: 28, distance: 211.7
click at [693, 72] on div "#56 spotify lever Senior Machine Learning Engineer, Personalization JD warning_…" at bounding box center [439, 73] width 658 height 46
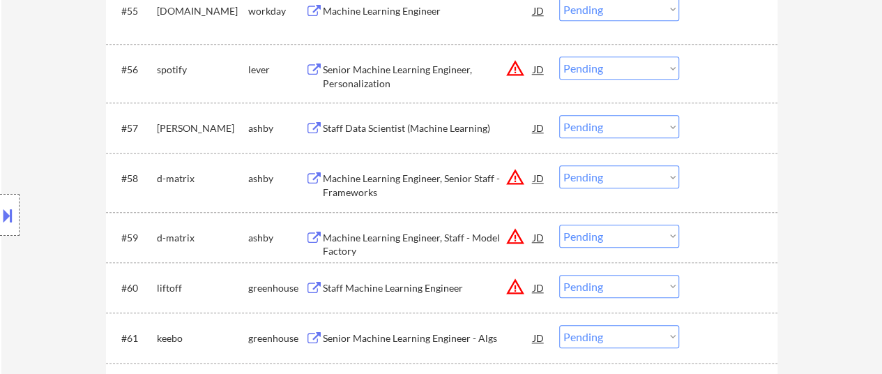
click at [447, 13] on div "Machine Learning Engineer" at bounding box center [428, 11] width 211 height 14
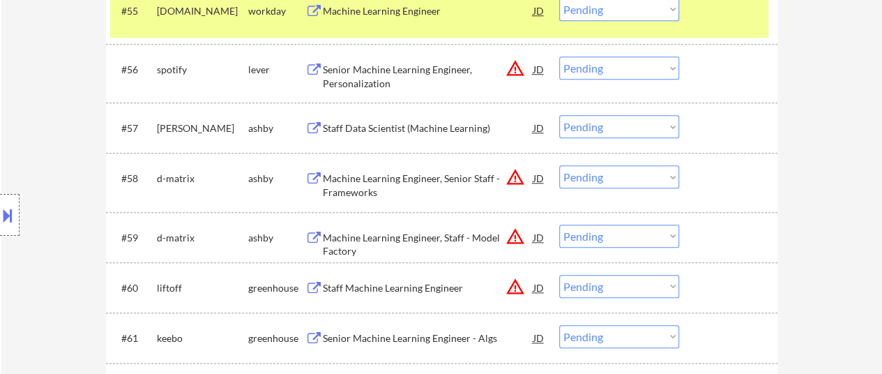
select select ""pending""
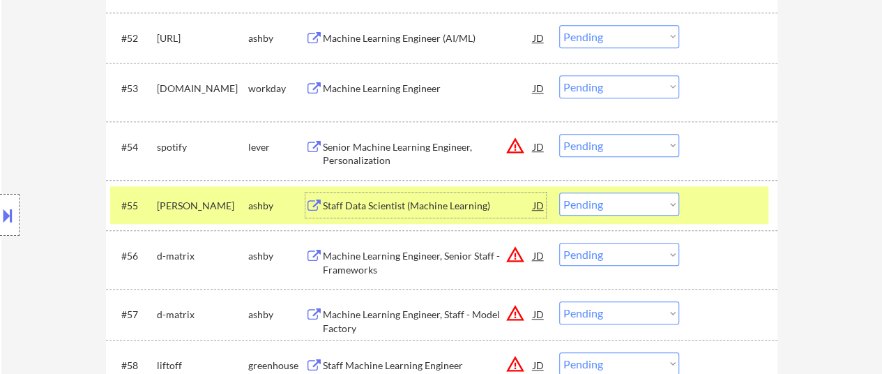
scroll to position [3068, 0]
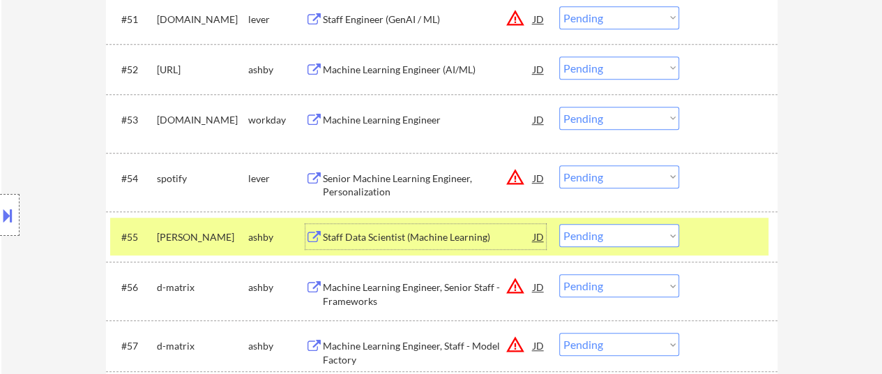
drag, startPoint x: 651, startPoint y: 115, endPoint x: 650, endPoint y: 127, distance: 11.9
click at [651, 115] on select "Choose an option... Pending Applied Excluded (Questions) Excluded (Expired) Exc…" at bounding box center [619, 118] width 120 height 23
click at [559, 107] on select "Choose an option... Pending Applied Excluded (Questions) Excluded (Expired) Exc…" at bounding box center [619, 118] width 120 height 23
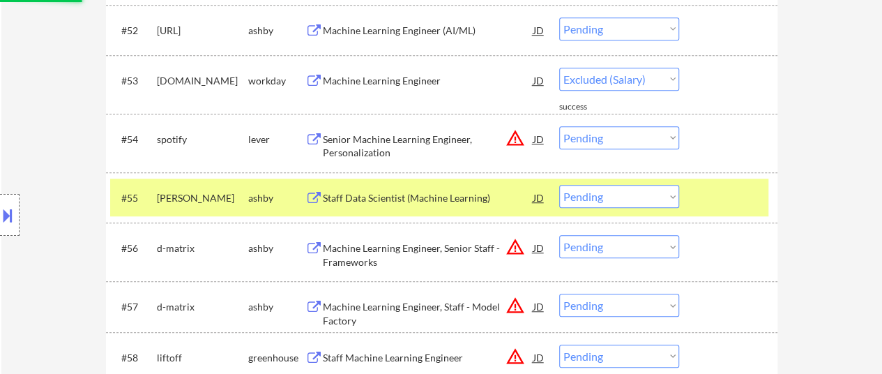
scroll to position [3208, 0]
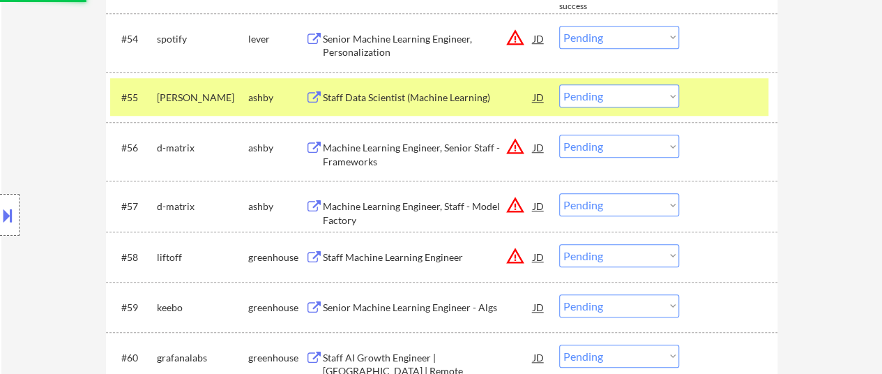
select select ""pending""
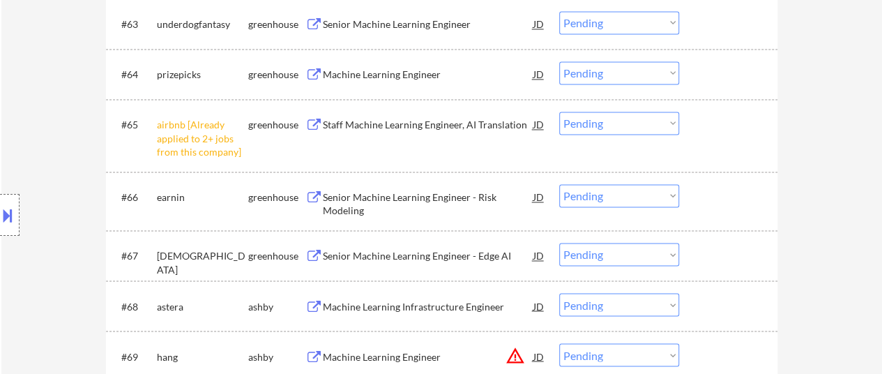
scroll to position [3696, 0]
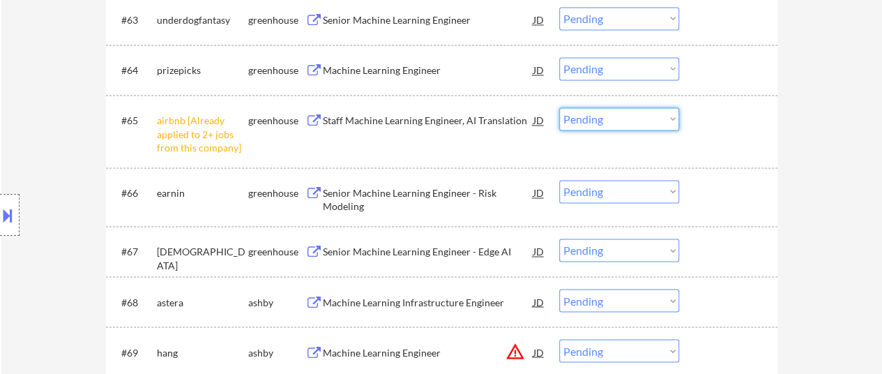
click at [644, 117] on select "Choose an option... Pending Applied Excluded (Questions) Excluded (Expired) Exc…" at bounding box center [619, 118] width 120 height 23
click at [559, 107] on select "Choose an option... Pending Applied Excluded (Questions) Excluded (Expired) Exc…" at bounding box center [619, 118] width 120 height 23
select select ""pending""
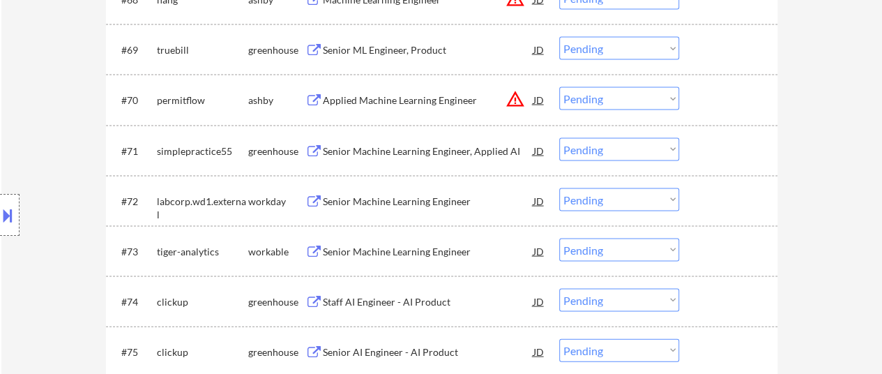
scroll to position [4045, 0]
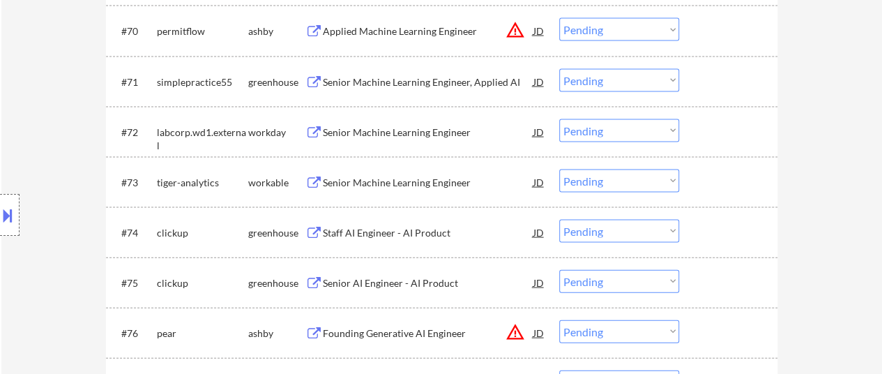
click at [408, 127] on div "Senior Machine Learning Engineer" at bounding box center [428, 133] width 211 height 14
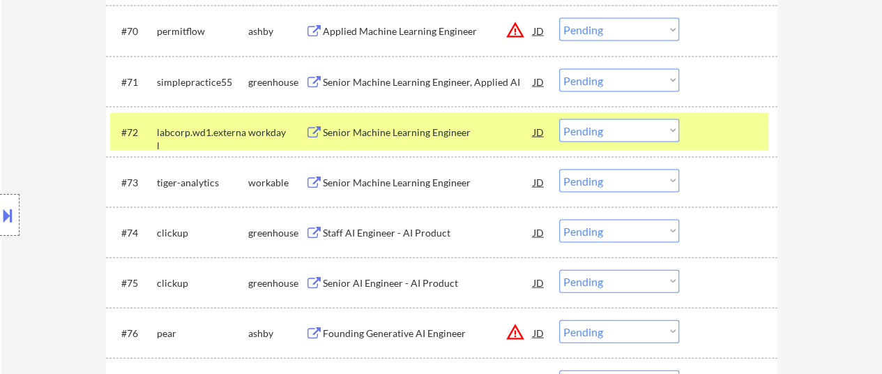
select select ""pending""
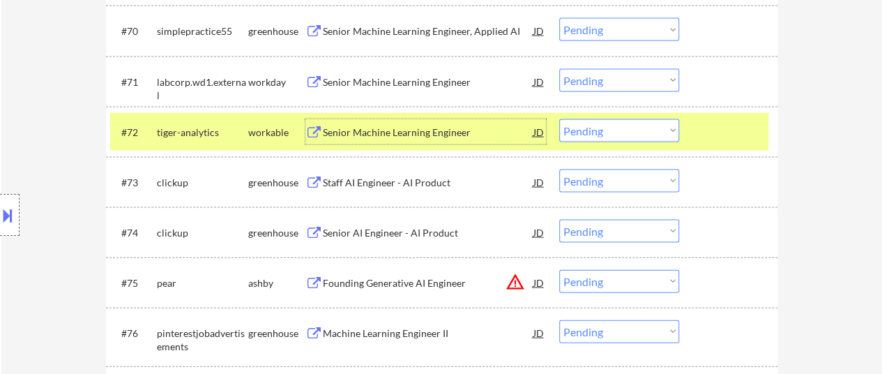
click at [651, 75] on select "Choose an option... Pending Applied Excluded (Questions) Excluded (Expired) Exc…" at bounding box center [619, 80] width 120 height 23
click at [559, 69] on select "Choose an option... Pending Applied Excluded (Questions) Excluded (Expired) Exc…" at bounding box center [619, 80] width 120 height 23
select select ""pending""
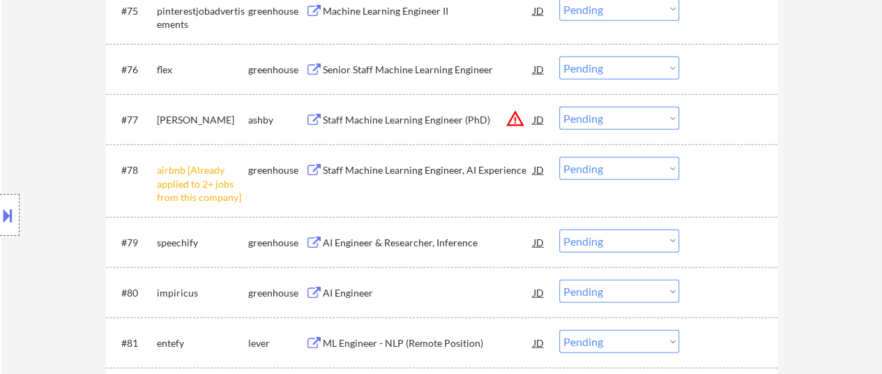
scroll to position [4393, 0]
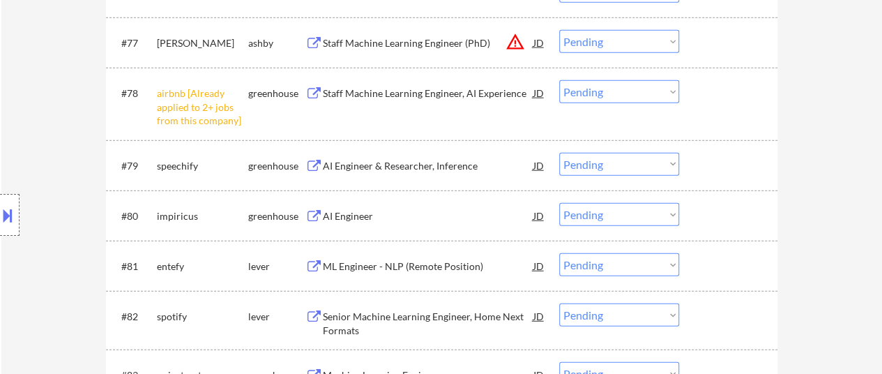
click at [672, 86] on select "Choose an option... Pending Applied Excluded (Questions) Excluded (Expired) Exc…" at bounding box center [619, 91] width 120 height 23
click at [559, 80] on select "Choose an option... Pending Applied Excluded (Questions) Excluded (Expired) Exc…" at bounding box center [619, 91] width 120 height 23
select select ""pending""
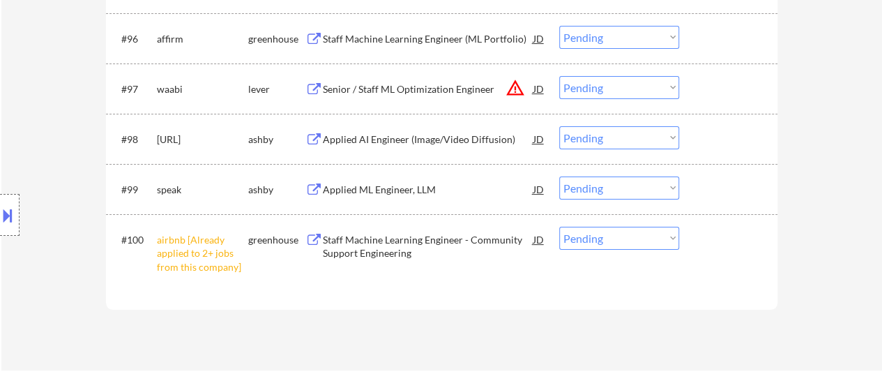
scroll to position [5439, 0]
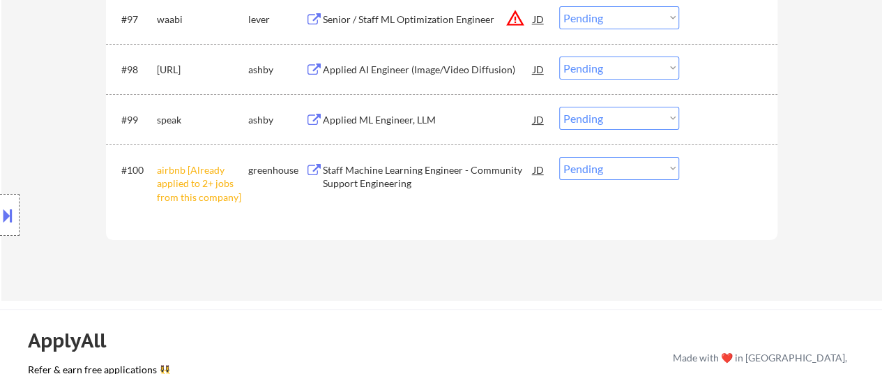
click at [658, 173] on select "Choose an option... Pending Applied Excluded (Questions) Excluded (Expired) Exc…" at bounding box center [619, 168] width 120 height 23
click at [559, 157] on select "Choose an option... Pending Applied Excluded (Questions) Excluded (Expired) Exc…" at bounding box center [619, 168] width 120 height 23
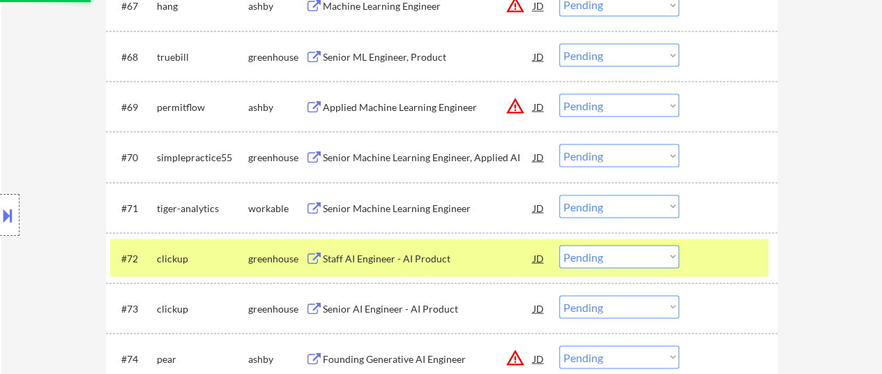
select select ""pending""
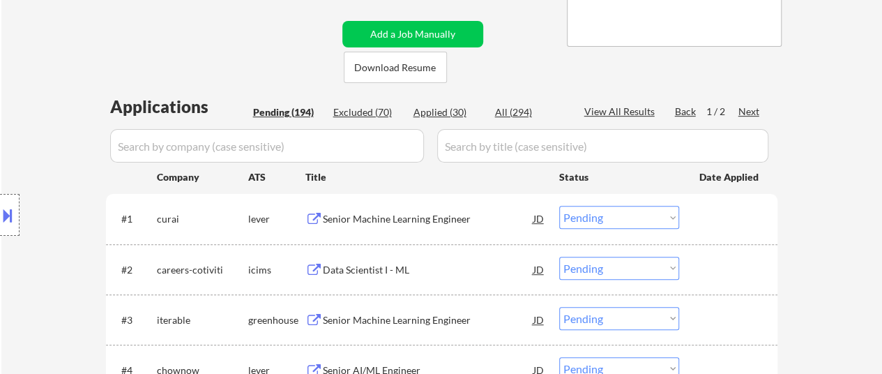
scroll to position [349, 0]
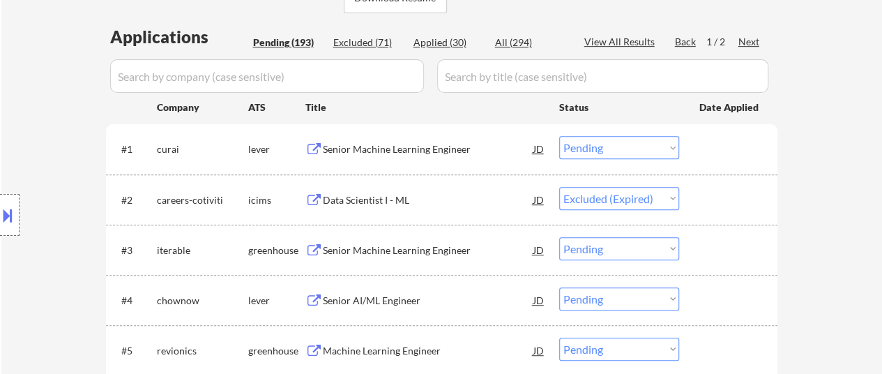
select select ""pending""
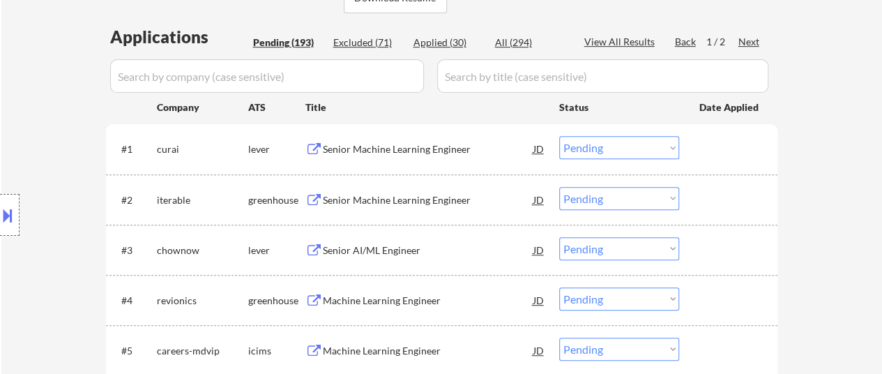
scroll to position [418, 0]
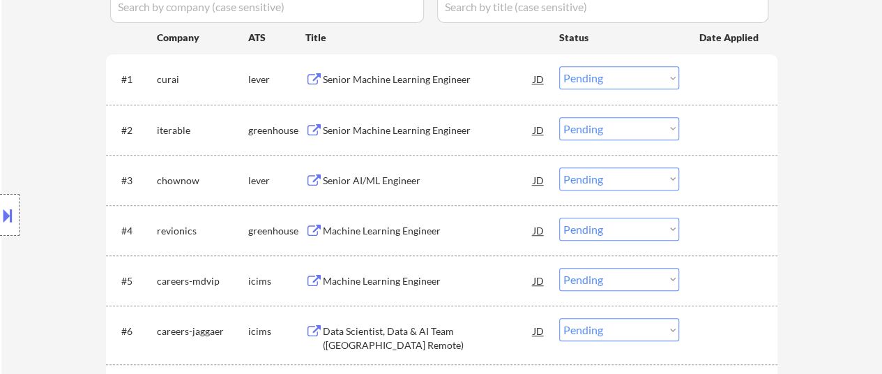
click at [372, 274] on div "Machine Learning Engineer" at bounding box center [428, 281] width 211 height 14
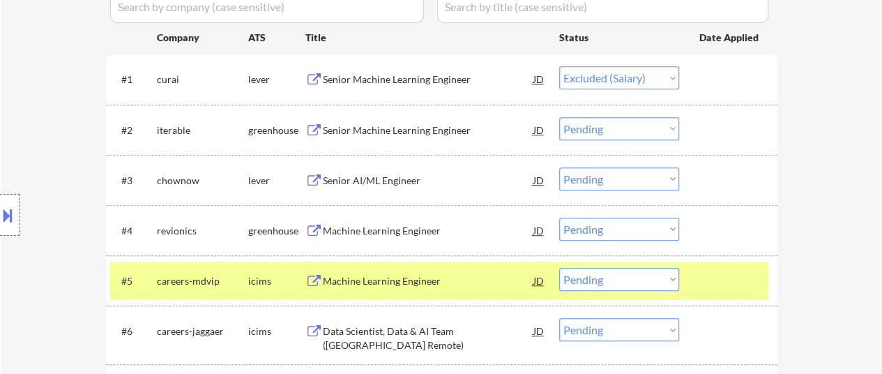
select select ""pending""
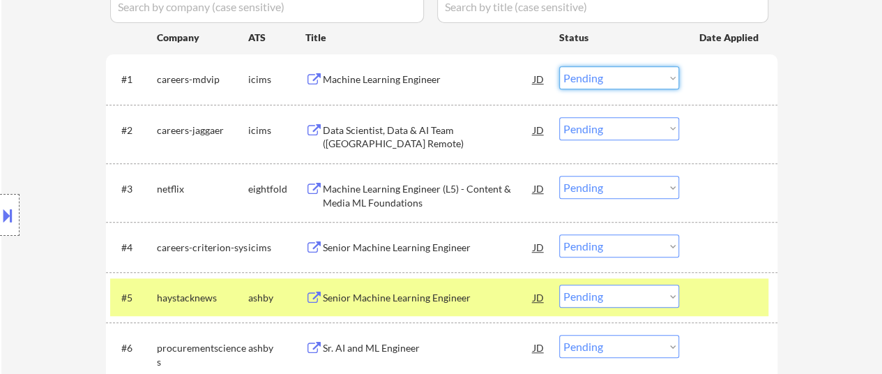
click at [629, 77] on select "Choose an option... Pending Applied Excluded (Questions) Excluded (Expired) Exc…" at bounding box center [619, 77] width 120 height 23
click at [559, 66] on select "Choose an option... Pending Applied Excluded (Questions) Excluded (Expired) Exc…" at bounding box center [619, 77] width 120 height 23
select select ""pending""
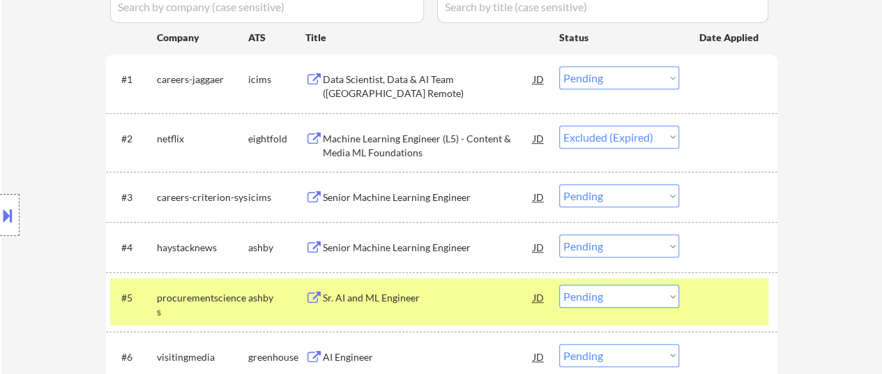
select select ""pending""
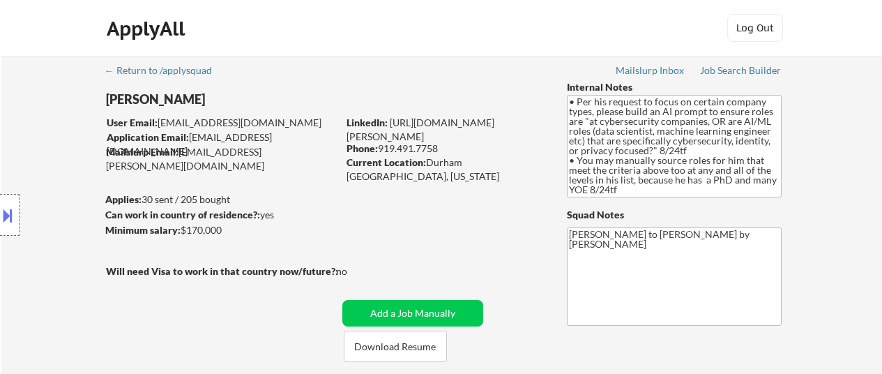
select select ""pending""
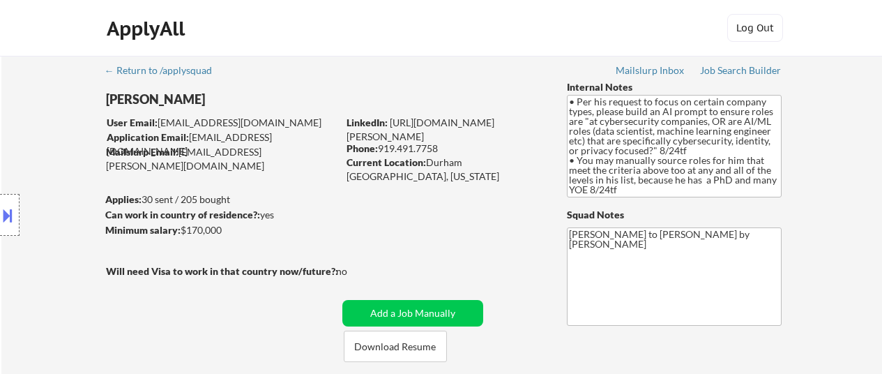
select select ""pending""
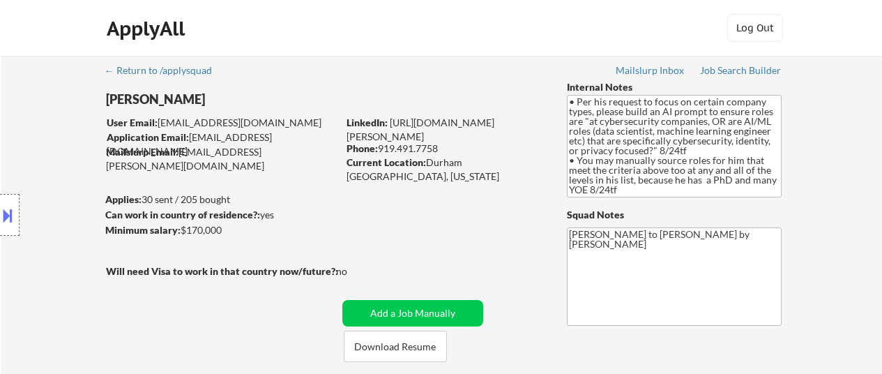
select select ""pending""
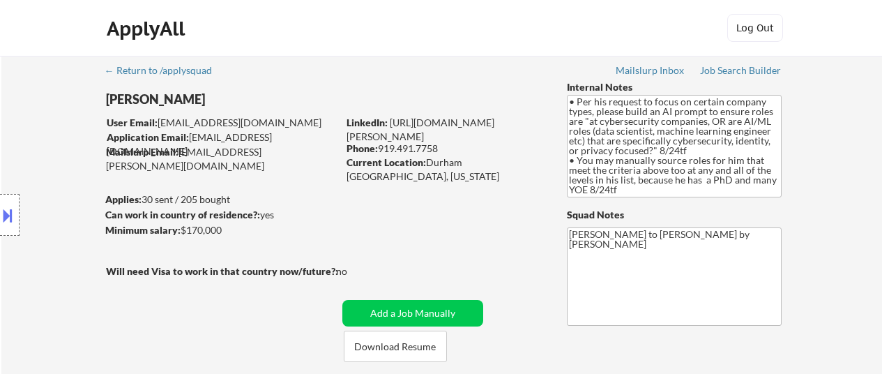
select select ""pending""
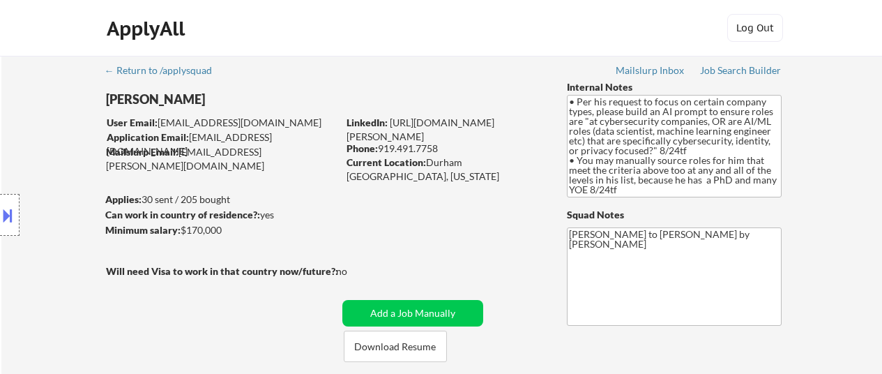
select select ""pending""
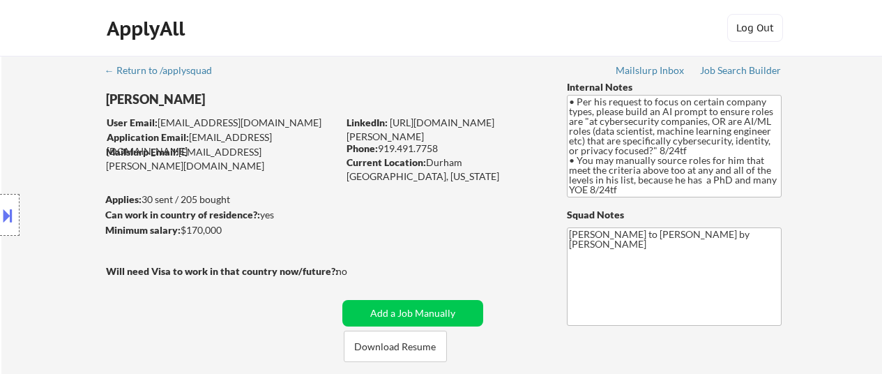
select select ""pending""
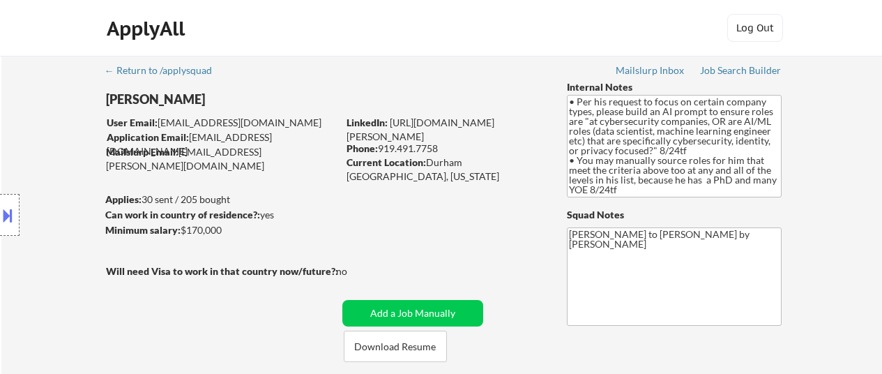
select select ""pending""
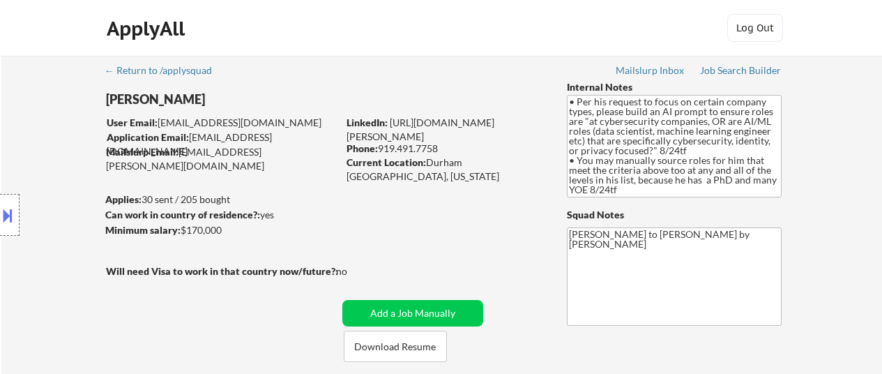
select select ""pending""
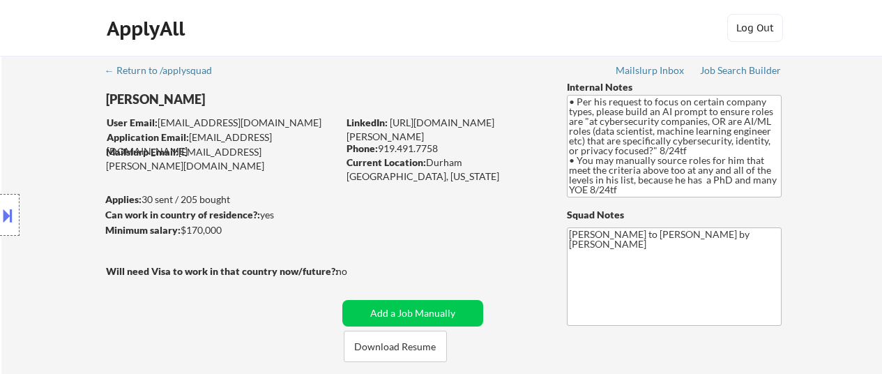
select select ""pending""
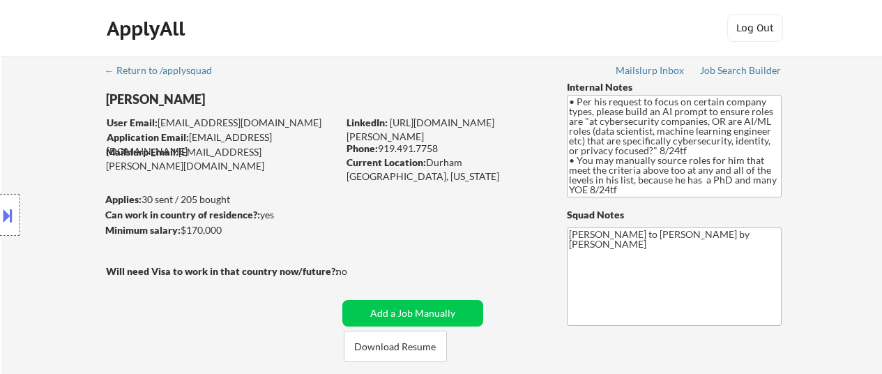
select select ""pending""
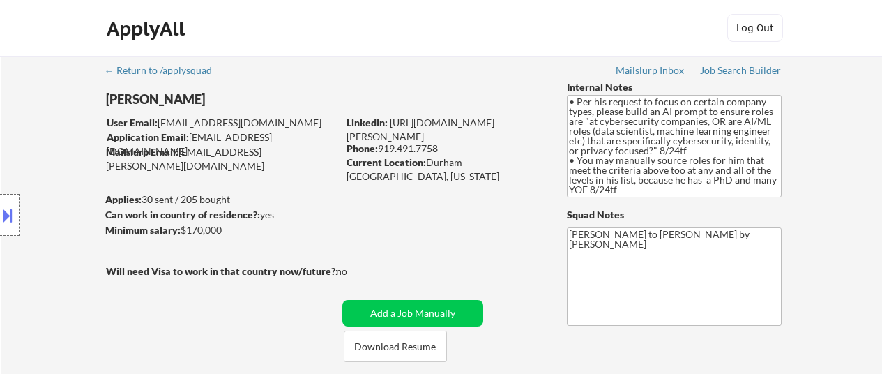
select select ""pending""
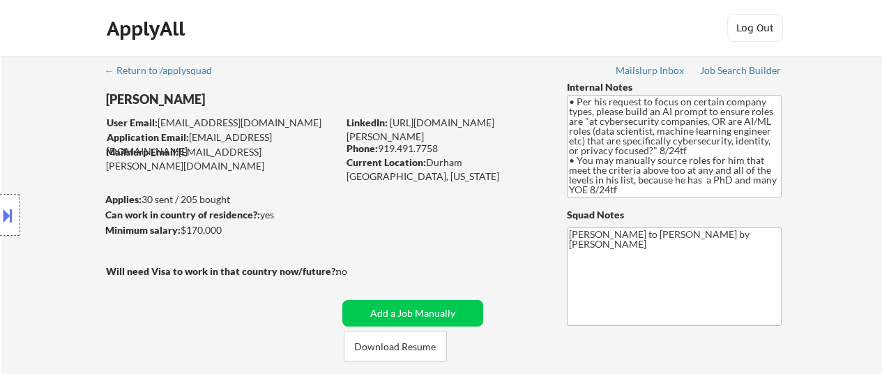
select select ""pending""
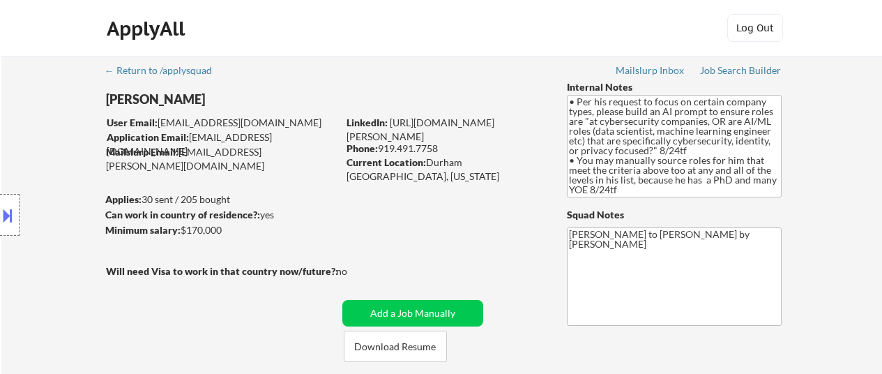
select select ""pending""
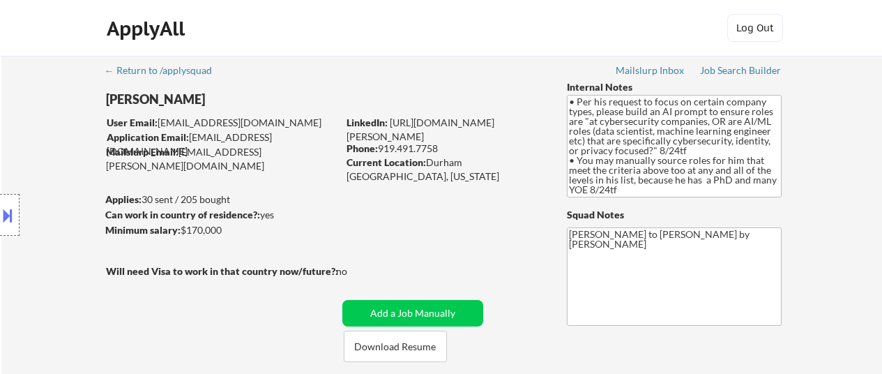
select select ""pending""
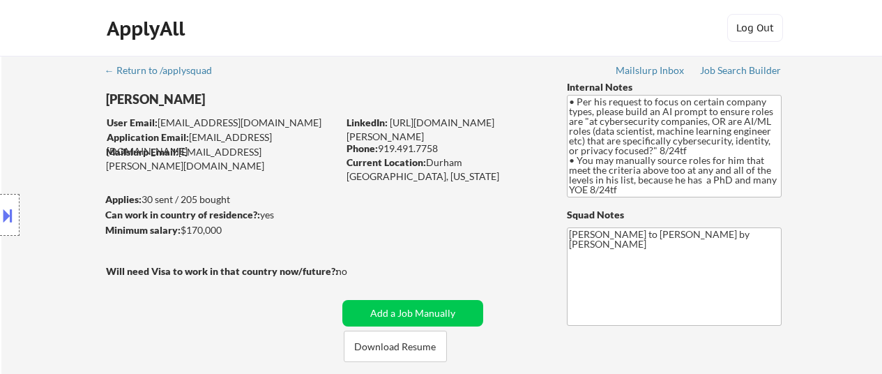
select select ""pending""
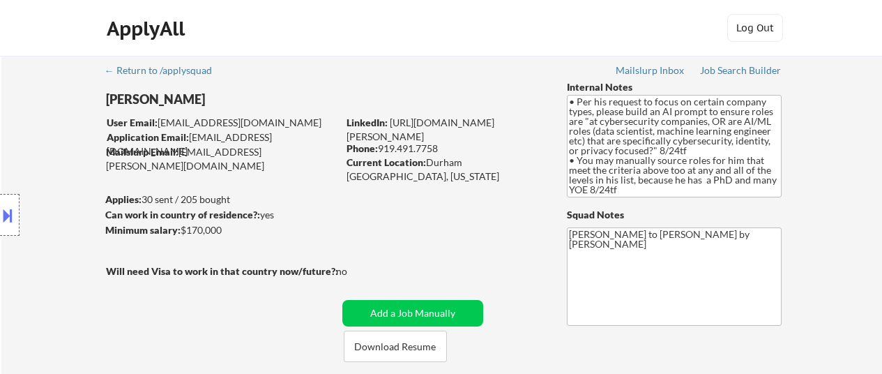
select select ""pending""
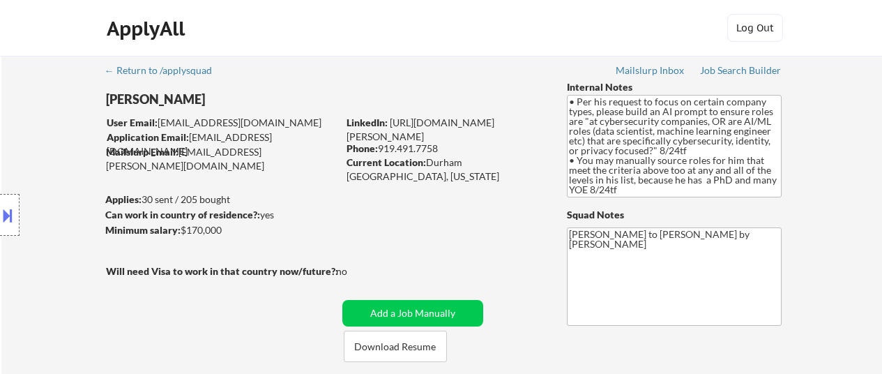
select select ""pending""
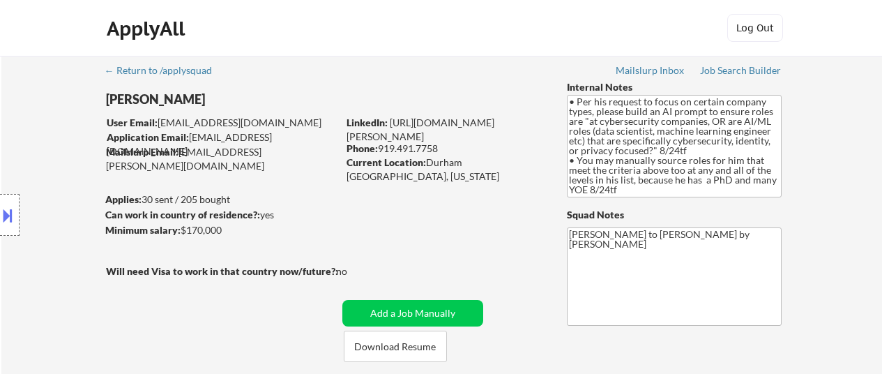
select select ""pending""
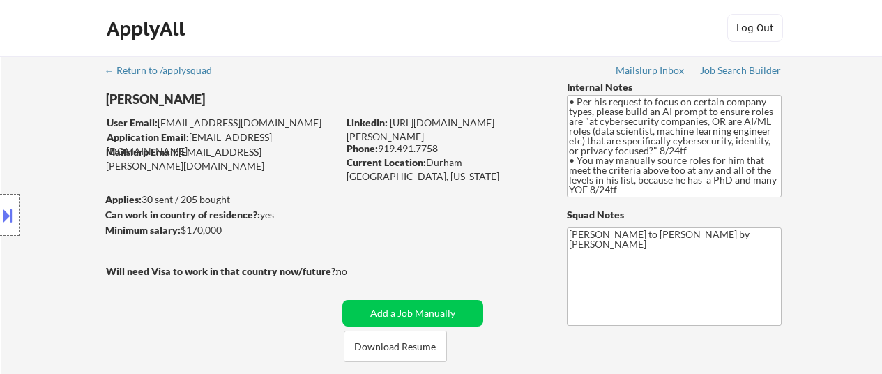
select select ""pending""
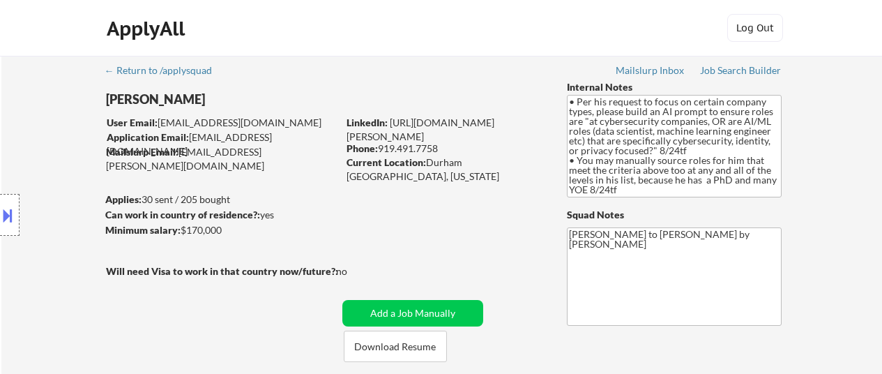
select select ""pending""
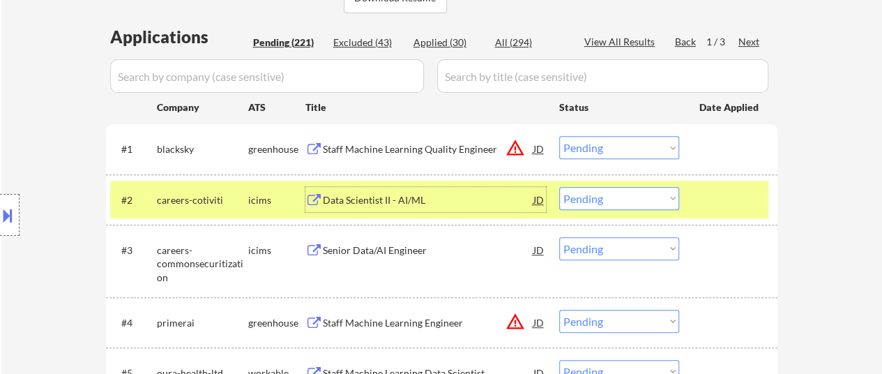
scroll to position [349, 0]
click at [578, 142] on select "Choose an option... Pending Applied Excluded (Questions) Excluded (Expired) Exc…" at bounding box center [619, 147] width 120 height 23
click at [559, 136] on select "Choose an option... Pending Applied Excluded (Questions) Excluded (Expired) Exc…" at bounding box center [619, 147] width 120 height 23
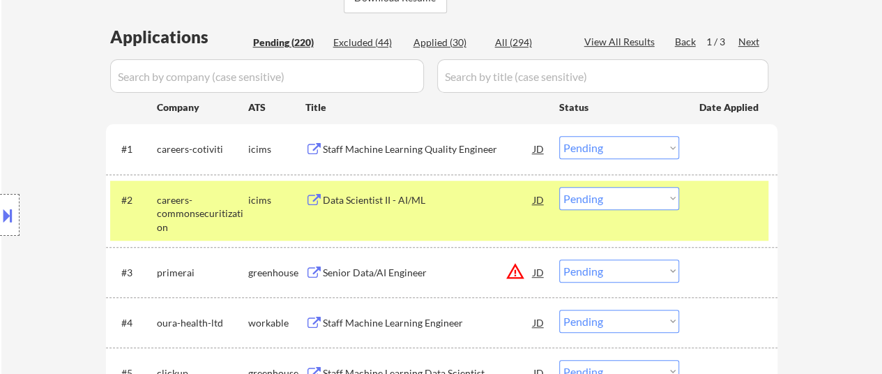
click at [660, 142] on select "Choose an option... Pending Applied Excluded (Questions) Excluded (Expired) Exc…" at bounding box center [619, 147] width 120 height 23
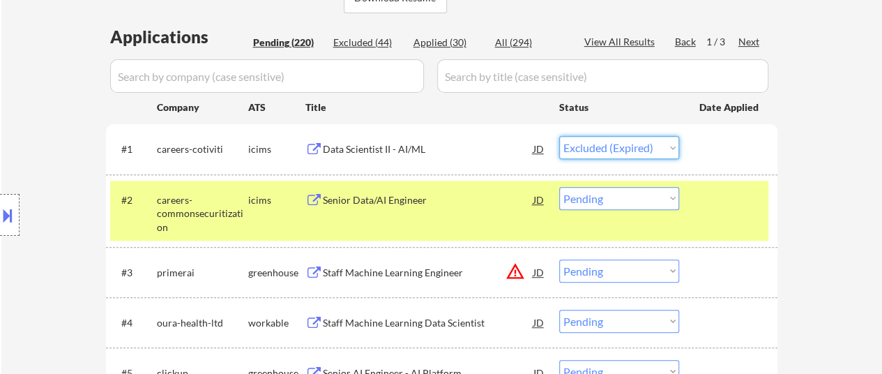
click at [559, 136] on select "Choose an option... Pending Applied Excluded (Questions) Excluded (Expired) Exc…" at bounding box center [619, 147] width 120 height 23
select select ""pending""
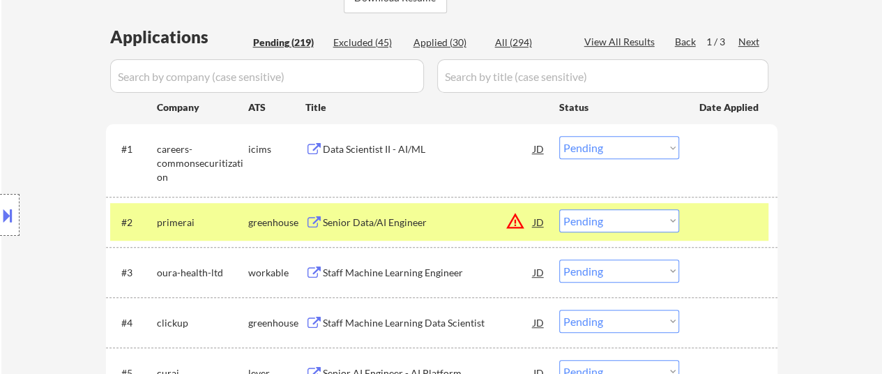
click at [721, 224] on div at bounding box center [729, 221] width 61 height 25
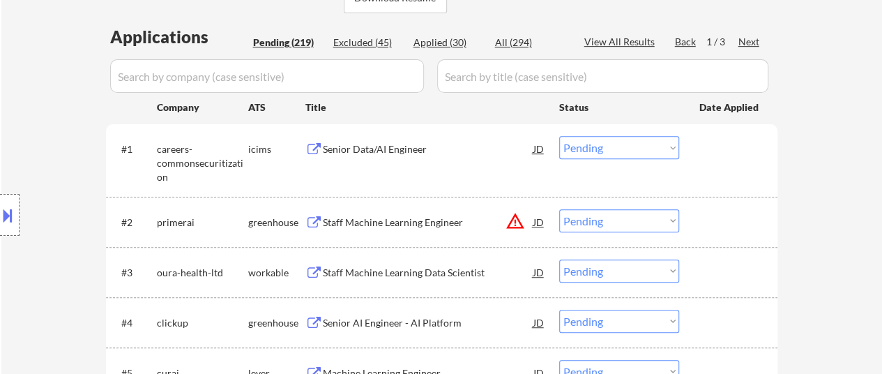
click at [404, 146] on div "Senior Data/AI Engineer" at bounding box center [428, 149] width 211 height 14
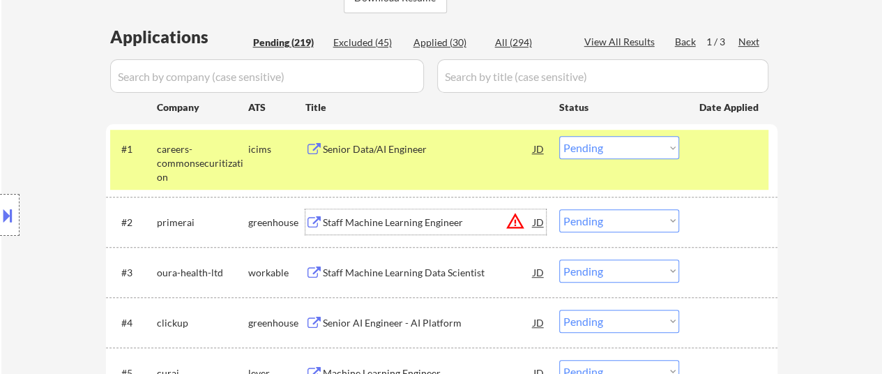
click at [437, 220] on div "Staff Machine Learning Engineer" at bounding box center [428, 222] width 211 height 14
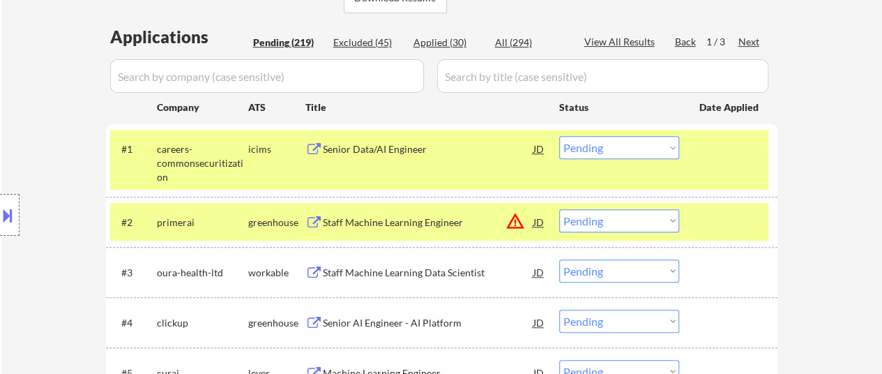
select select ""pending""
click at [642, 151] on select "Choose an option... Pending Applied Excluded (Questions) Excluded (Expired) Exc…" at bounding box center [619, 147] width 120 height 23
click at [559, 136] on select "Choose an option... Pending Applied Excluded (Questions) Excluded (Expired) Exc…" at bounding box center [619, 147] width 120 height 23
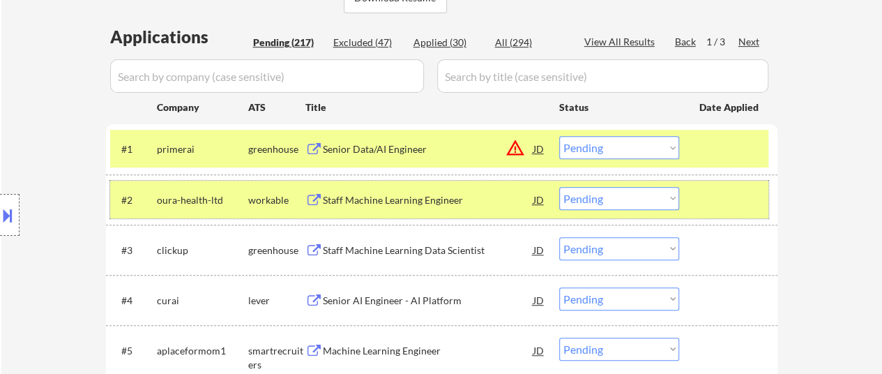
click at [733, 202] on div at bounding box center [729, 199] width 61 height 25
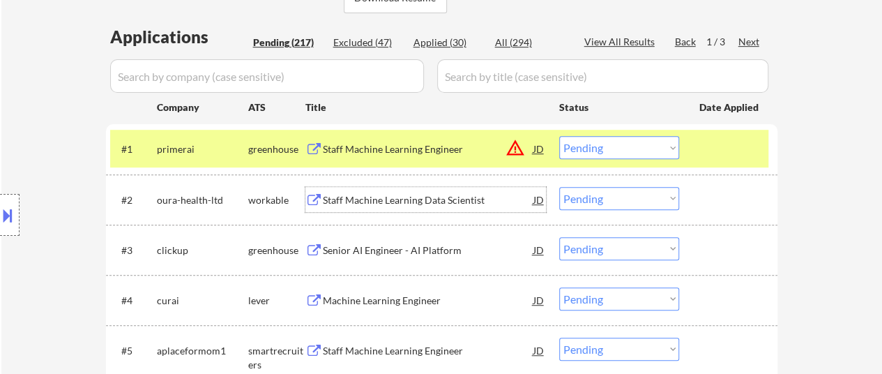
click at [416, 203] on div "Staff Machine Learning Data Scientist" at bounding box center [428, 200] width 211 height 14
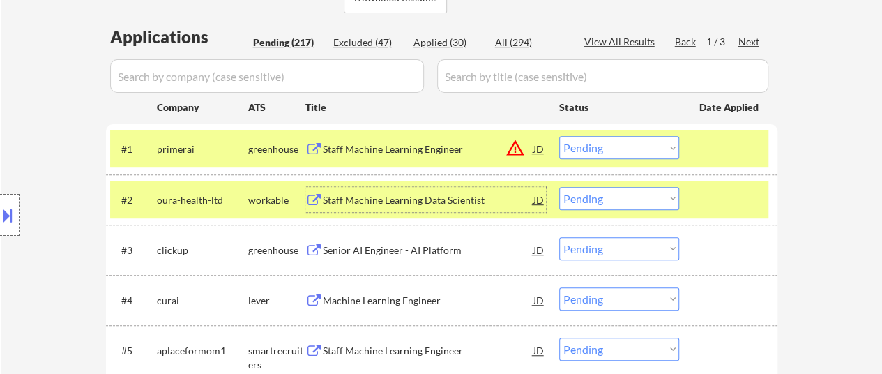
click at [615, 146] on select "Choose an option... Pending Applied Excluded (Questions) Excluded (Expired) Exc…" at bounding box center [619, 147] width 120 height 23
click at [559, 136] on select "Choose an option... Pending Applied Excluded (Questions) Excluded (Expired) Exc…" at bounding box center [619, 147] width 120 height 23
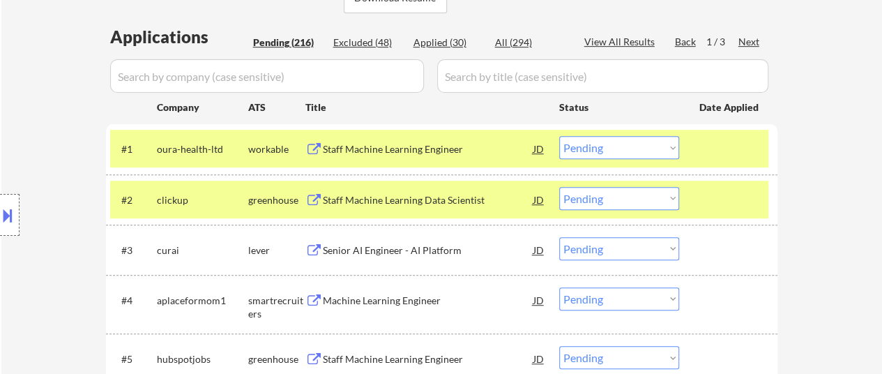
click at [658, 139] on select "Choose an option... Pending Applied Excluded (Questions) Excluded (Expired) Exc…" at bounding box center [619, 147] width 120 height 23
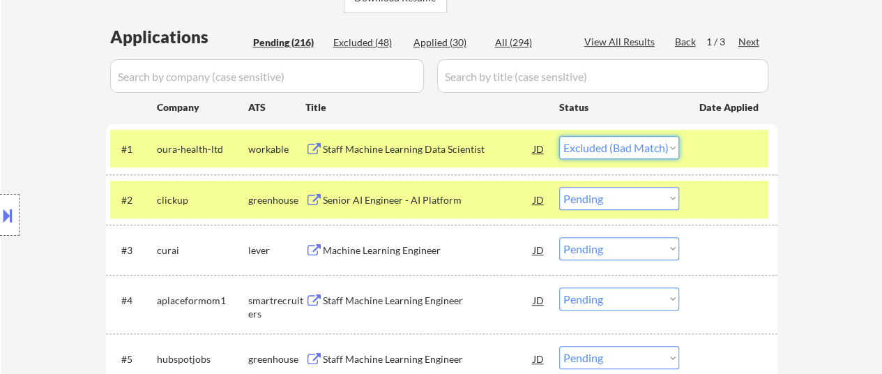
click at [559, 136] on select "Choose an option... Pending Applied Excluded (Questions) Excluded (Expired) Exc…" at bounding box center [619, 147] width 120 height 23
click at [430, 207] on div "Senior AI Engineer - AI Platform" at bounding box center [428, 199] width 211 height 25
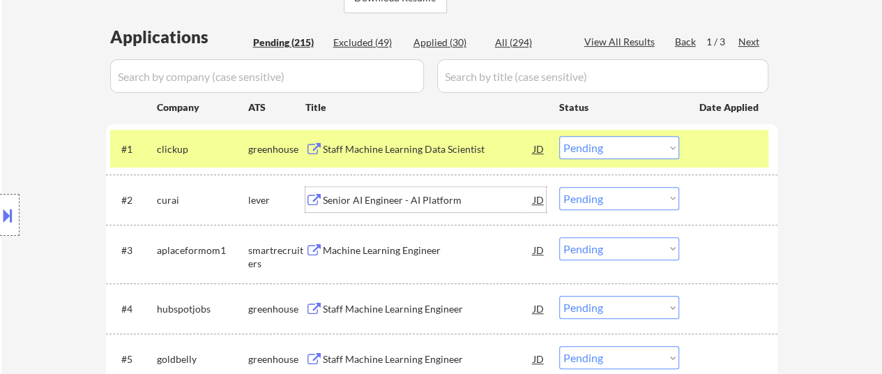
click at [635, 143] on select "Choose an option... Pending Applied Excluded (Questions) Excluded (Expired) Exc…" at bounding box center [619, 147] width 120 height 23
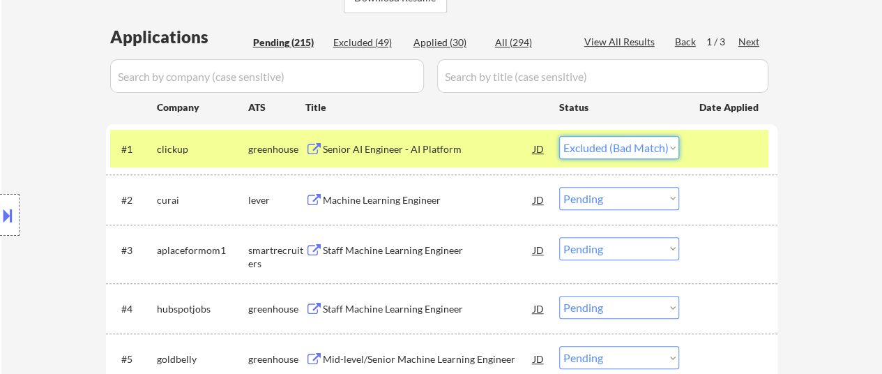
click at [559, 136] on select "Choose an option... Pending Applied Excluded (Questions) Excluded (Expired) Exc…" at bounding box center [619, 147] width 120 height 23
click at [423, 203] on div "Machine Learning Engineer" at bounding box center [428, 200] width 211 height 14
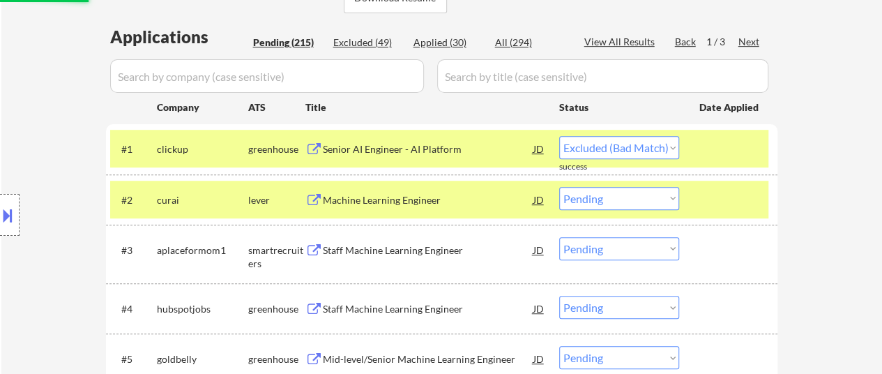
select select ""pending""
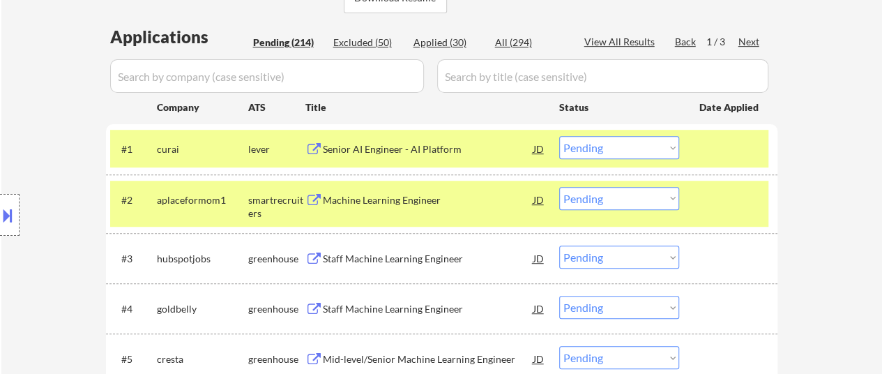
select select ""pending""
click at [395, 206] on div "Machine Learning Engineer" at bounding box center [428, 200] width 211 height 14
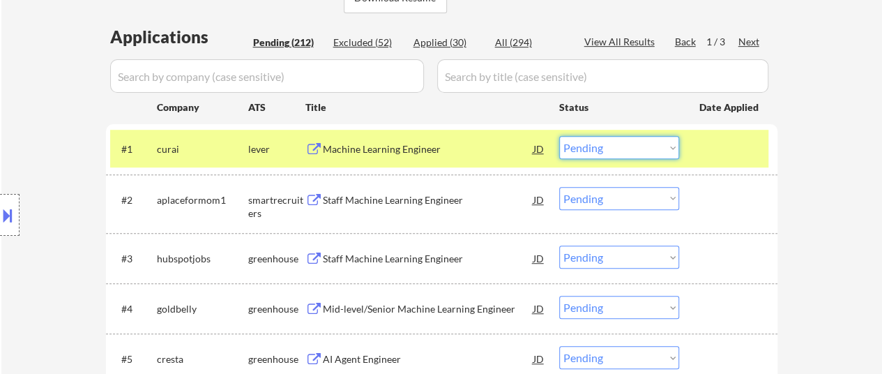
click at [635, 144] on select "Choose an option... Pending Applied Excluded (Questions) Excluded (Expired) Exc…" at bounding box center [619, 147] width 120 height 23
click at [559, 136] on select "Choose an option... Pending Applied Excluded (Questions) Excluded (Expired) Exc…" at bounding box center [619, 147] width 120 height 23
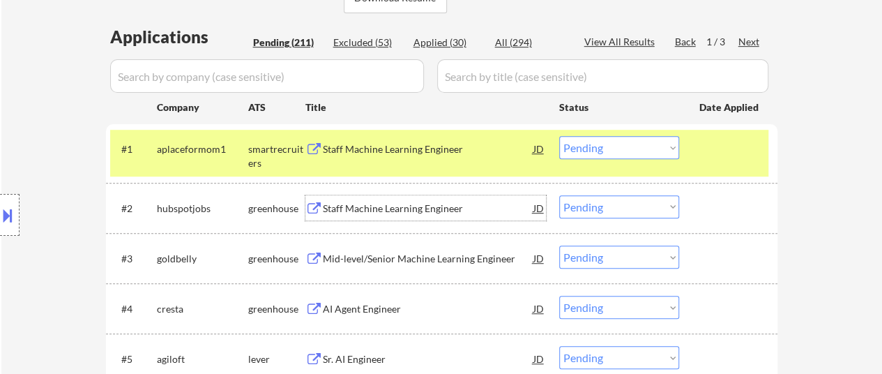
click at [371, 209] on div "Staff Machine Learning Engineer" at bounding box center [428, 209] width 211 height 14
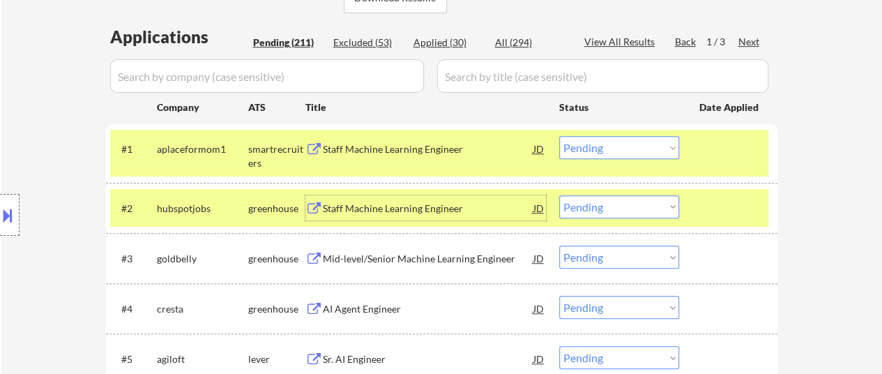
click at [599, 147] on select "Choose an option... Pending Applied Excluded (Questions) Excluded (Expired) Exc…" at bounding box center [619, 147] width 120 height 23
click at [559, 136] on select "Choose an option... Pending Applied Excluded (Questions) Excluded (Expired) Exc…" at bounding box center [619, 147] width 120 height 23
select select ""pending""
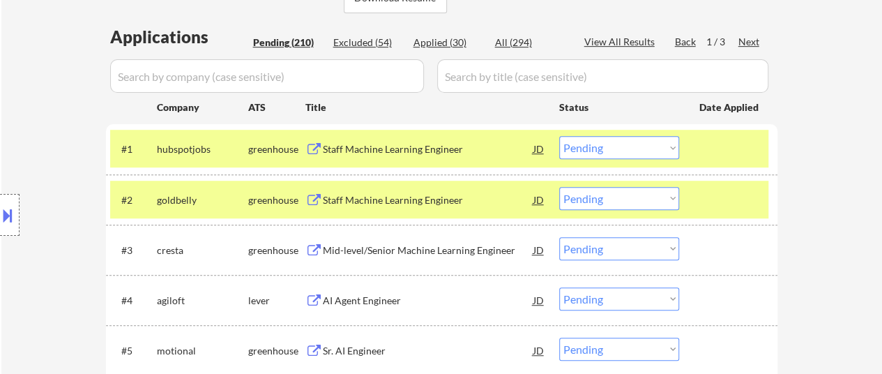
select select ""pending""
click at [646, 145] on select "Choose an option... Pending Applied Excluded (Questions) Excluded (Expired) Exc…" at bounding box center [619, 147] width 120 height 23
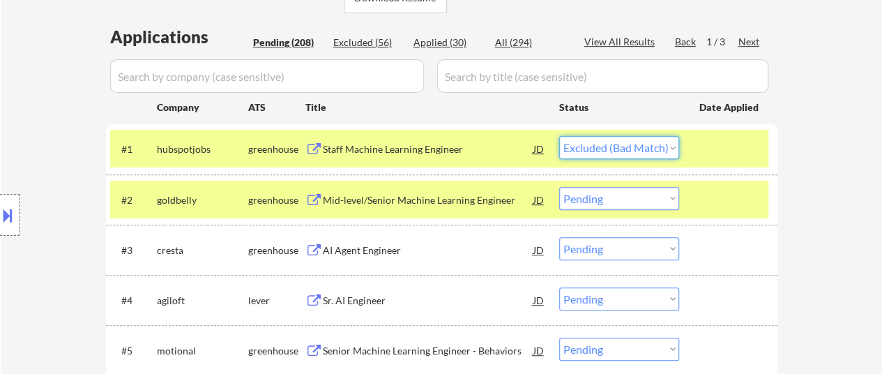
click at [559, 136] on select "Choose an option... Pending Applied Excluded (Questions) Excluded (Expired) Exc…" at bounding box center [619, 147] width 120 height 23
click at [442, 202] on div "Mid-level/Senior Machine Learning Engineer" at bounding box center [428, 200] width 211 height 14
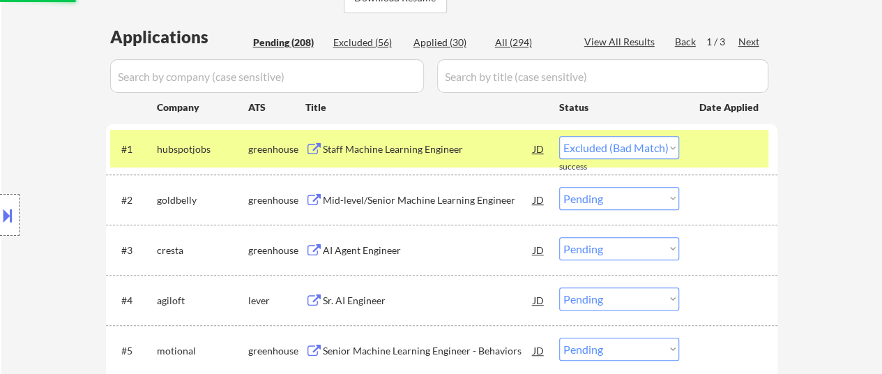
select select ""pending""
click at [630, 149] on select "Choose an option... Pending Applied Excluded (Questions) Excluded (Expired) Exc…" at bounding box center [619, 147] width 120 height 23
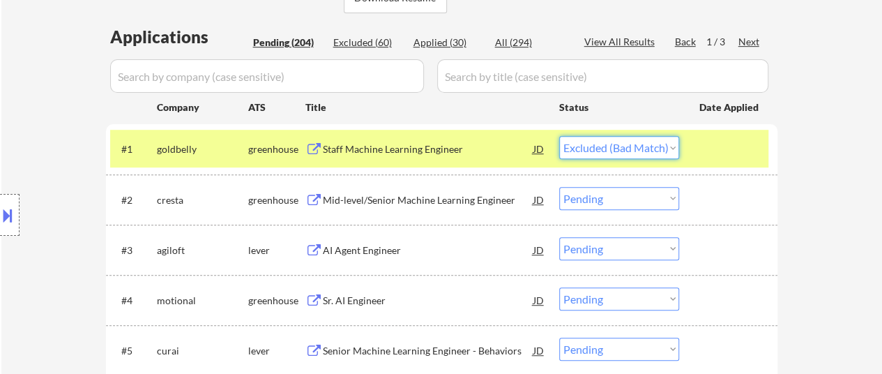
click at [559, 136] on select "Choose an option... Pending Applied Excluded (Questions) Excluded (Expired) Exc…" at bounding box center [619, 147] width 120 height 23
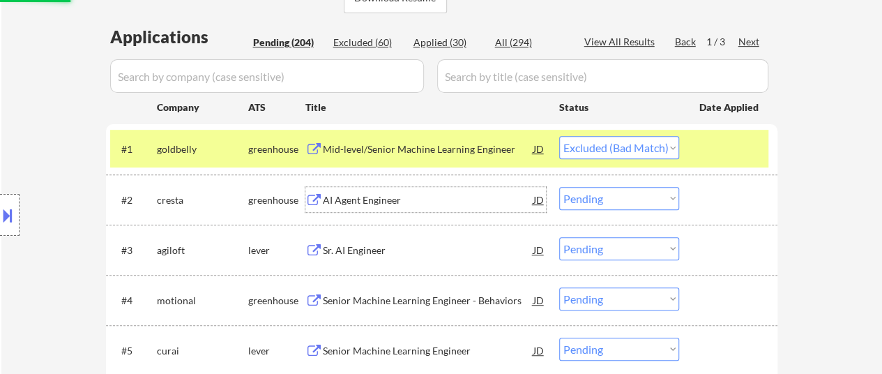
click at [402, 199] on div "AI Agent Engineer" at bounding box center [428, 200] width 211 height 14
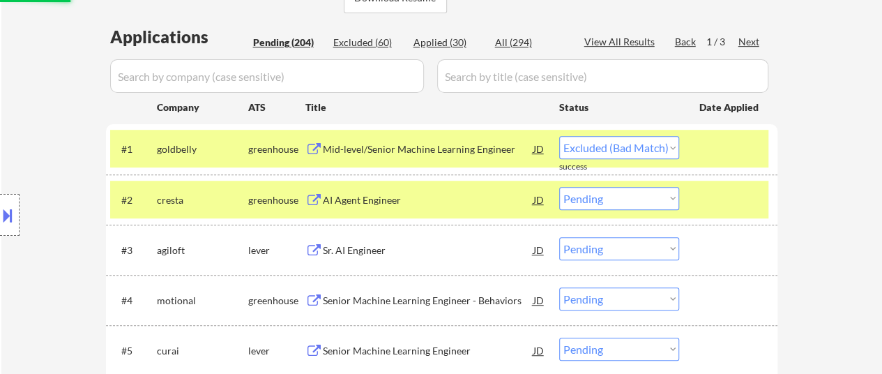
select select ""pending""
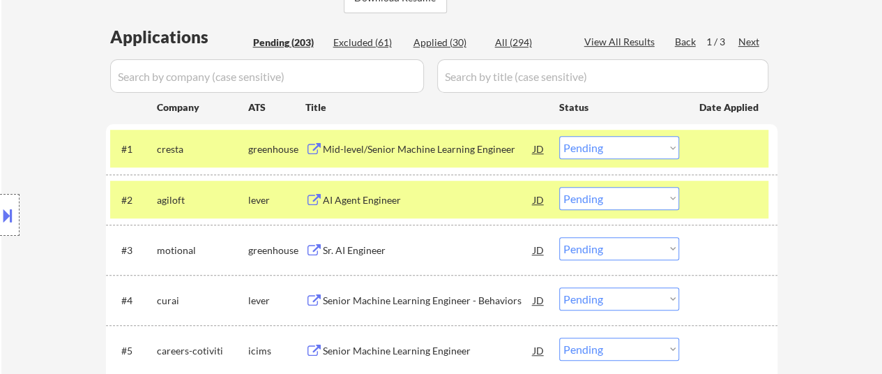
select select ""pending""
click at [641, 146] on select "Choose an option... Pending Applied Excluded (Questions) Excluded (Expired) Exc…" at bounding box center [619, 147] width 120 height 23
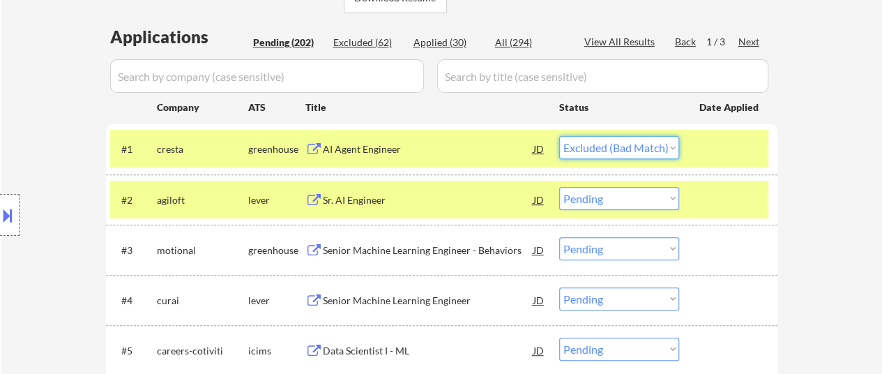
click at [559, 136] on select "Choose an option... Pending Applied Excluded (Questions) Excluded (Expired) Exc…" at bounding box center [619, 147] width 120 height 23
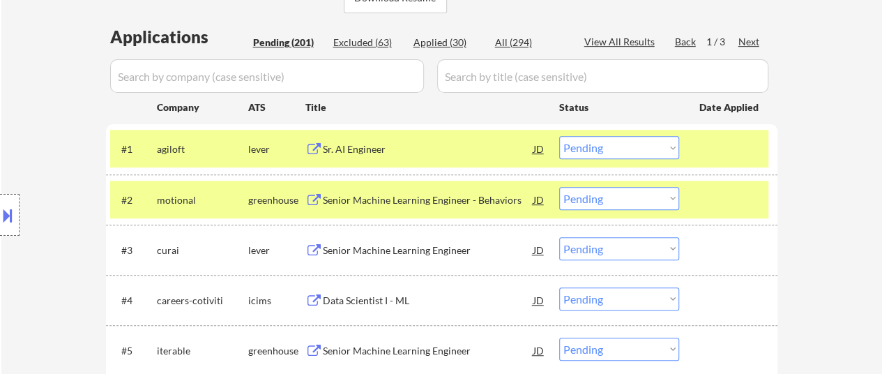
click at [694, 190] on div "#2 motional greenhouse Senior Machine Learning Engineer - Behaviors JD warning_…" at bounding box center [439, 200] width 658 height 38
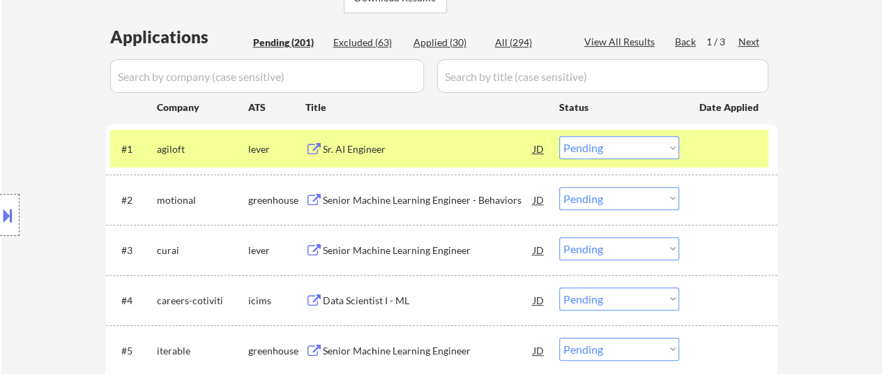
click at [719, 157] on div at bounding box center [729, 148] width 61 height 25
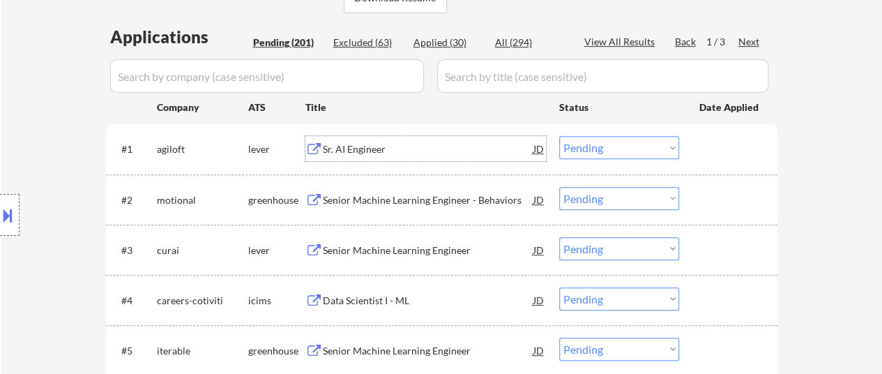
click at [363, 148] on div "Sr. AI Engineer" at bounding box center [428, 149] width 211 height 14
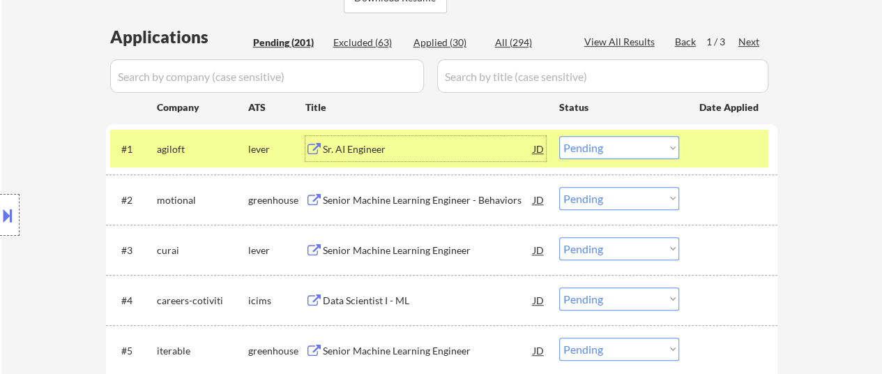
click at [633, 141] on select "Choose an option... Pending Applied Excluded (Questions) Excluded (Expired) Exc…" at bounding box center [619, 147] width 120 height 23
click at [559, 136] on select "Choose an option... Pending Applied Excluded (Questions) Excluded (Expired) Exc…" at bounding box center [619, 147] width 120 height 23
select select ""pending""
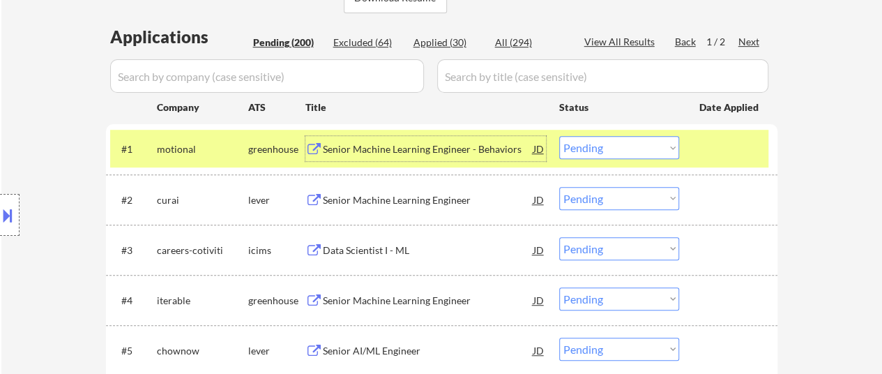
click at [432, 151] on div "Senior Machine Learning Engineer - Behaviors" at bounding box center [428, 149] width 211 height 14
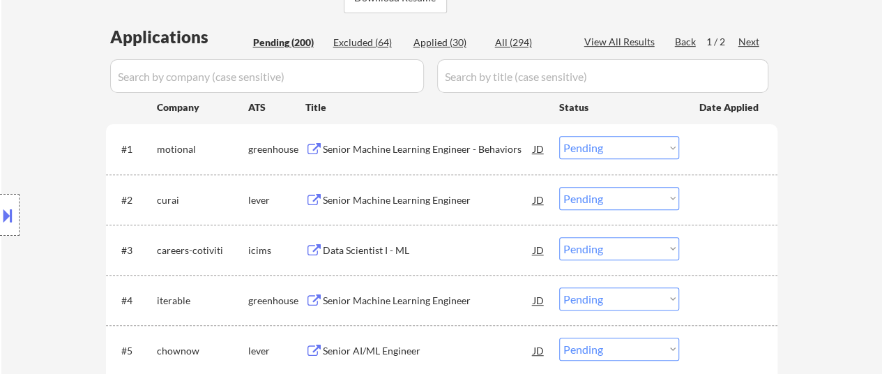
select select ""pending""
click at [644, 147] on select "Choose an option... Pending Applied Excluded (Questions) Excluded (Expired) Exc…" at bounding box center [619, 147] width 120 height 23
click at [559, 136] on select "Choose an option... Pending Applied Excluded (Questions) Excluded (Expired) Exc…" at bounding box center [619, 147] width 120 height 23
select select ""pending""
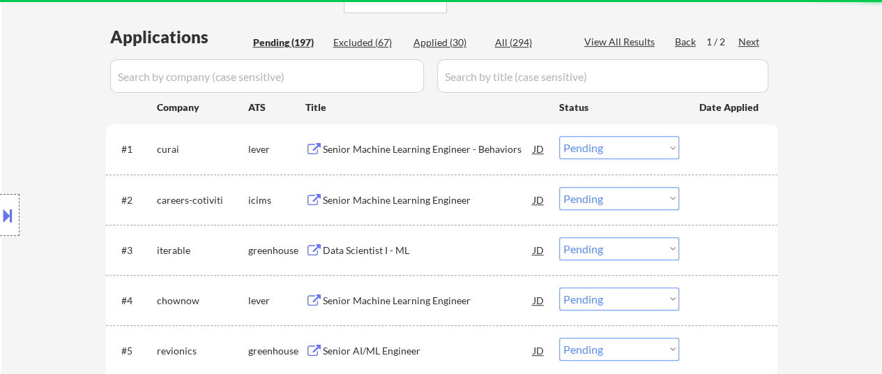
click at [399, 141] on div "Senior Machine Learning Engineer - Behaviors" at bounding box center [428, 148] width 211 height 25
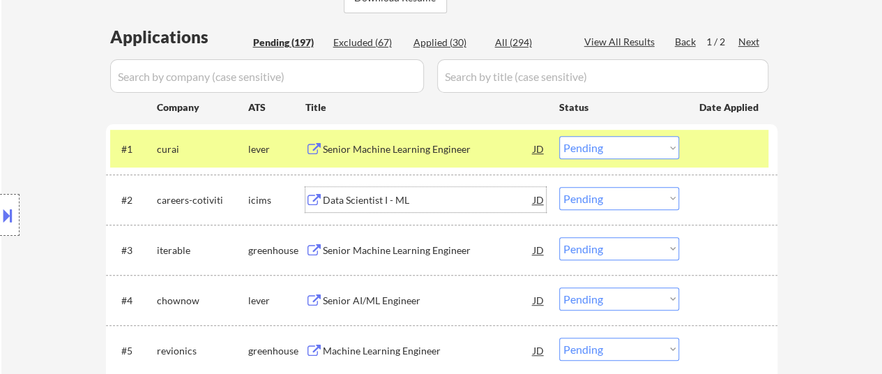
click at [373, 202] on div "Data Scientist I - ML" at bounding box center [428, 200] width 211 height 14
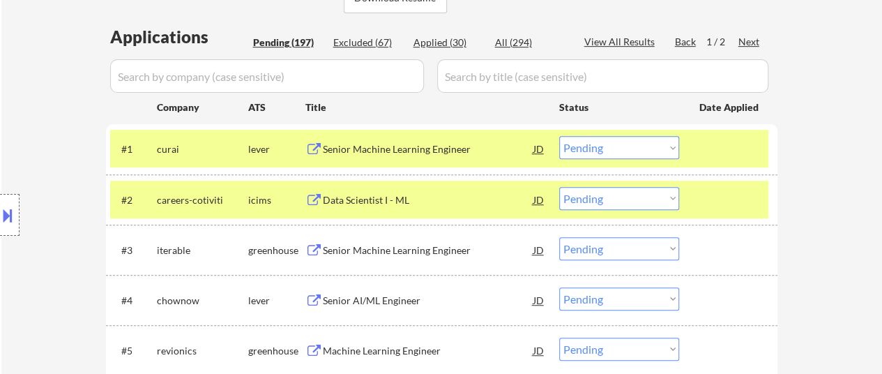
select select ""pending""
click at [618, 198] on select "Choose an option... Pending Applied Excluded (Questions) Excluded (Expired) Exc…" at bounding box center [619, 198] width 120 height 23
click at [559, 187] on select "Choose an option... Pending Applied Excluded (Questions) Excluded (Expired) Exc…" at bounding box center [619, 198] width 120 height 23
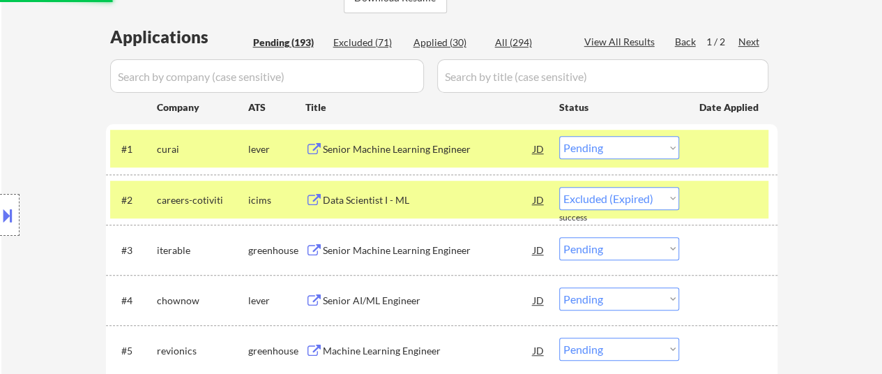
select select ""pending""
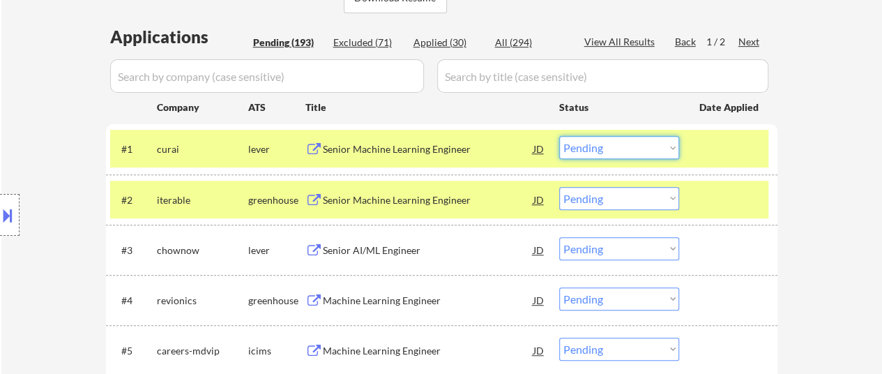
click at [594, 151] on select "Choose an option... Pending Applied Excluded (Questions) Excluded (Expired) Exc…" at bounding box center [619, 147] width 120 height 23
click at [559, 136] on select "Choose an option... Pending Applied Excluded (Questions) Excluded (Expired) Exc…" at bounding box center [619, 147] width 120 height 23
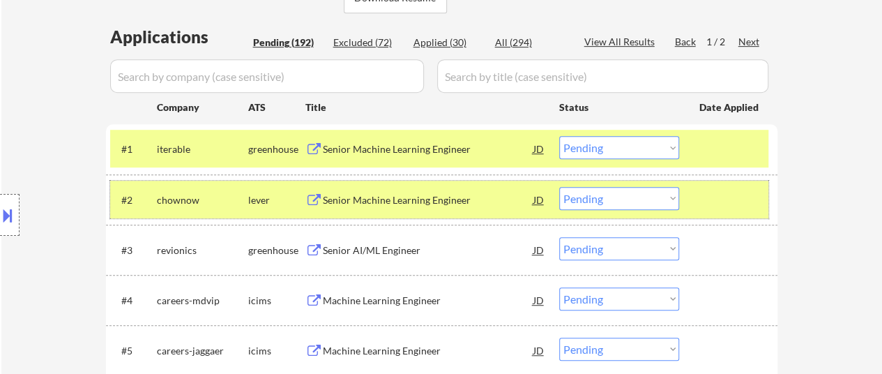
drag, startPoint x: 706, startPoint y: 192, endPoint x: 712, endPoint y: 123, distance: 69.3
click at [706, 189] on div at bounding box center [729, 199] width 61 height 25
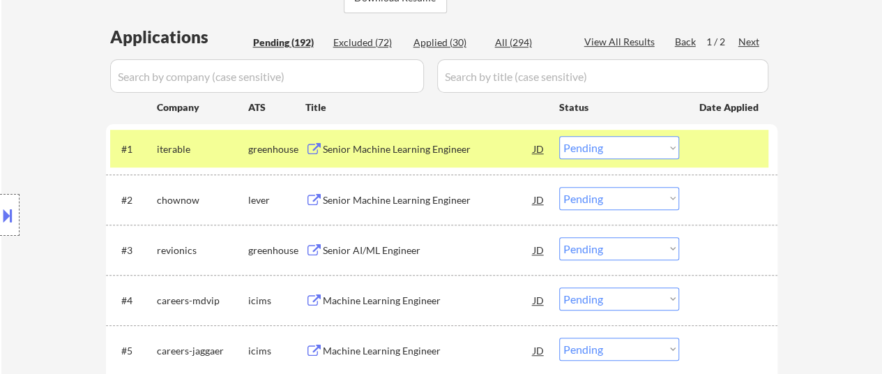
click at [713, 142] on div at bounding box center [729, 148] width 61 height 25
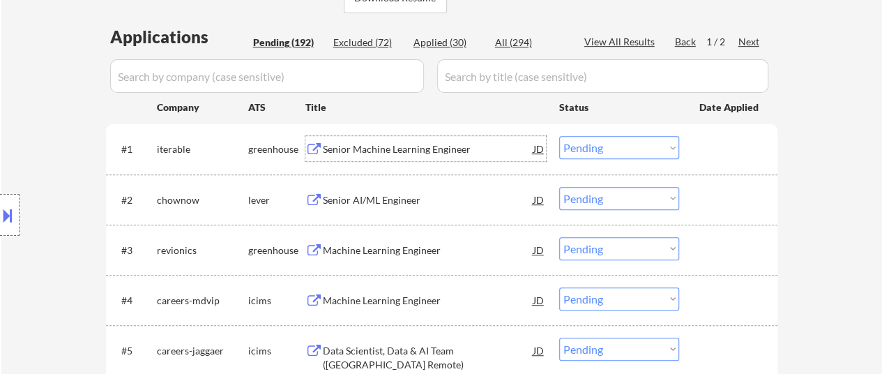
click at [414, 146] on div "Senior Machine Learning Engineer" at bounding box center [428, 149] width 211 height 14
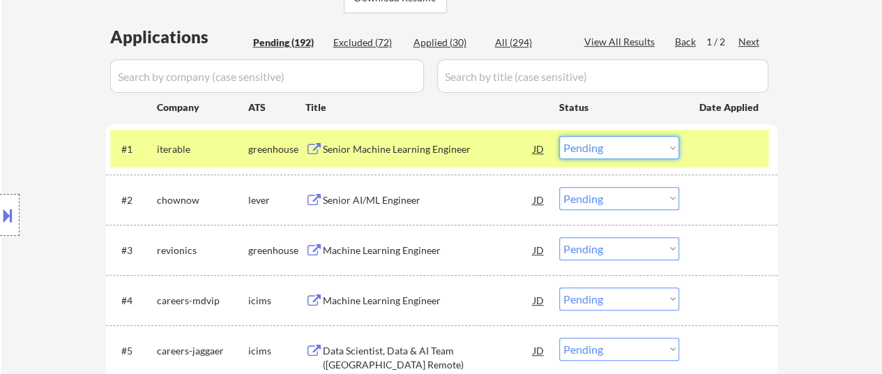
click at [649, 139] on select "Choose an option... Pending Applied Excluded (Questions) Excluded (Expired) Exc…" at bounding box center [619, 147] width 120 height 23
click at [559, 136] on select "Choose an option... Pending Applied Excluded (Questions) Excluded (Expired) Exc…" at bounding box center [619, 147] width 120 height 23
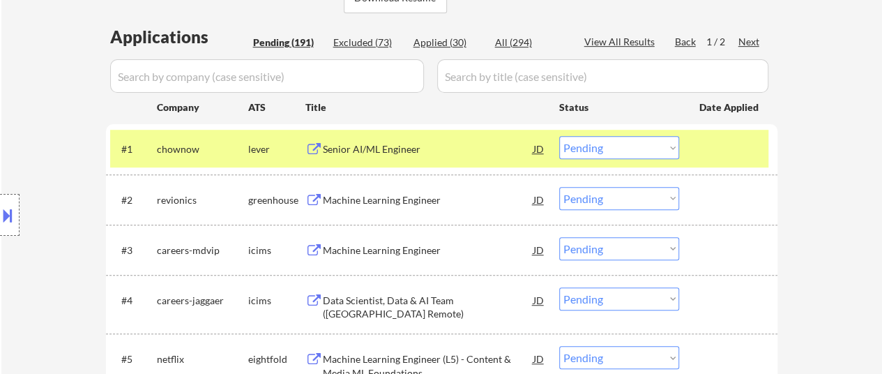
click at [732, 157] on div at bounding box center [729, 148] width 61 height 25
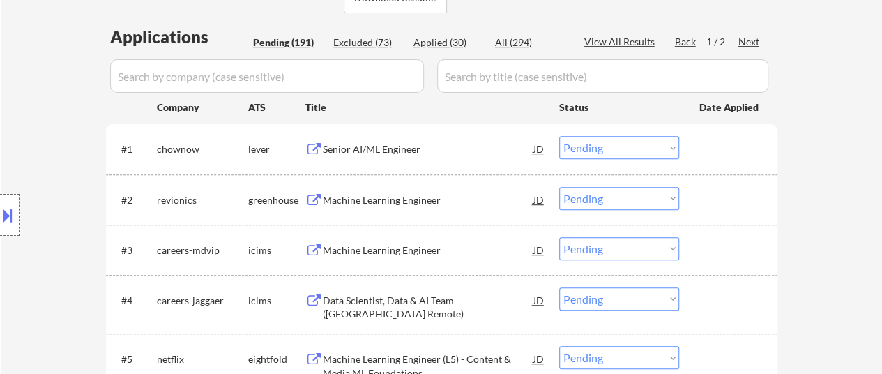
click at [379, 149] on div "Senior AI/ML Engineer" at bounding box center [428, 149] width 211 height 14
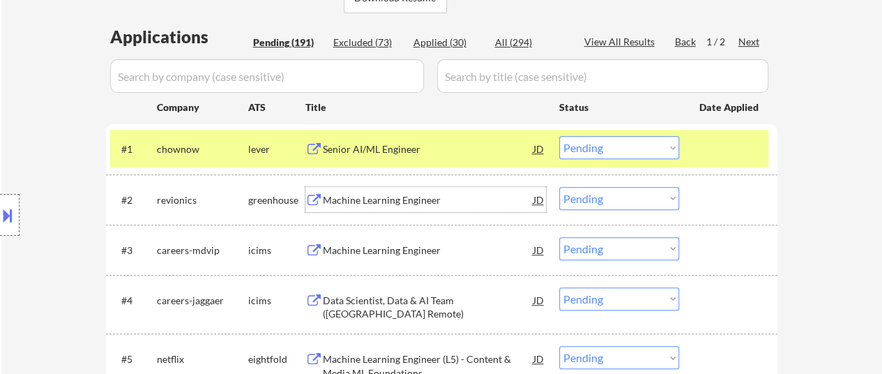
click at [404, 196] on div "Machine Learning Engineer" at bounding box center [428, 200] width 211 height 14
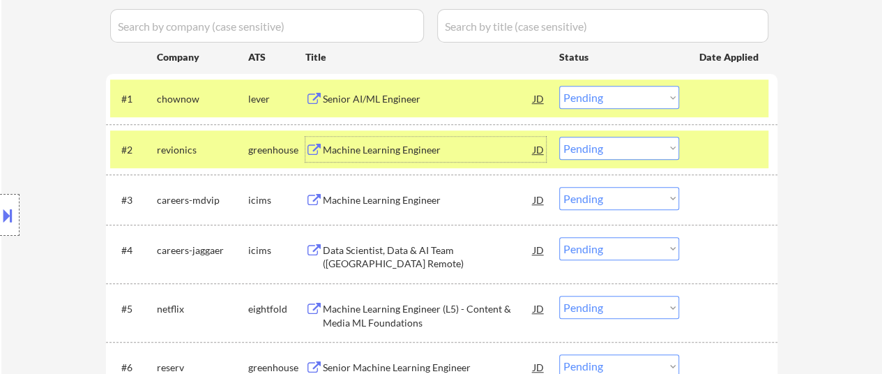
scroll to position [418, 0]
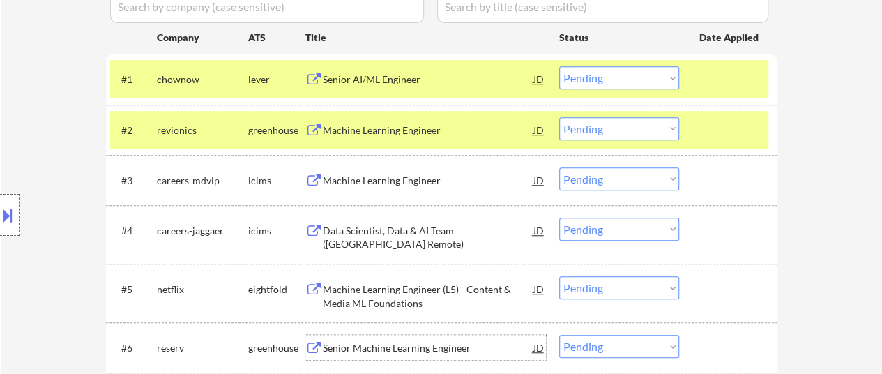
click at [450, 340] on div "Senior Machine Learning Engineer" at bounding box center [428, 347] width 211 height 25
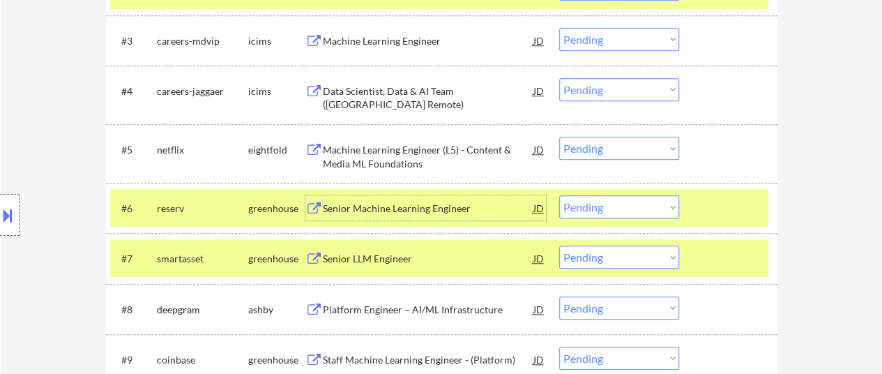
scroll to position [628, 0]
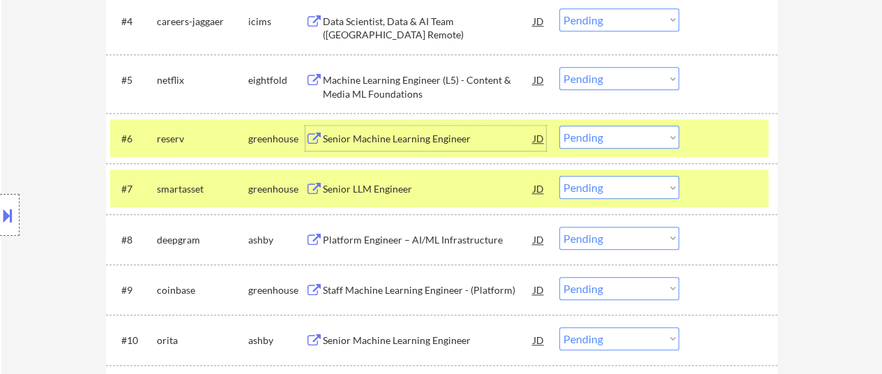
click at [720, 136] on div at bounding box center [729, 138] width 61 height 25
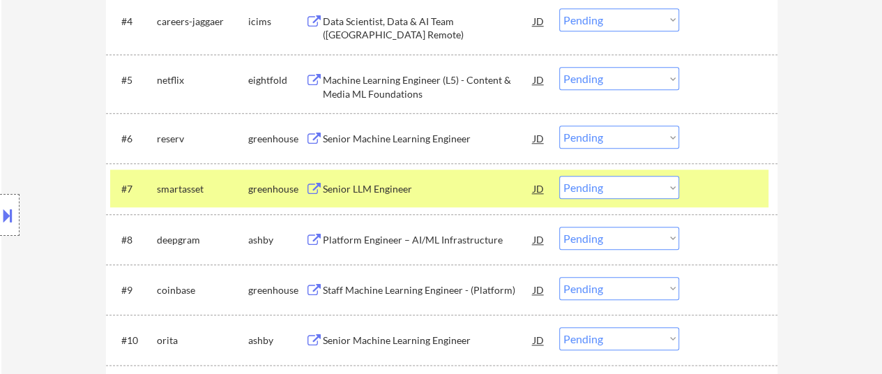
click at [706, 186] on div at bounding box center [729, 188] width 61 height 25
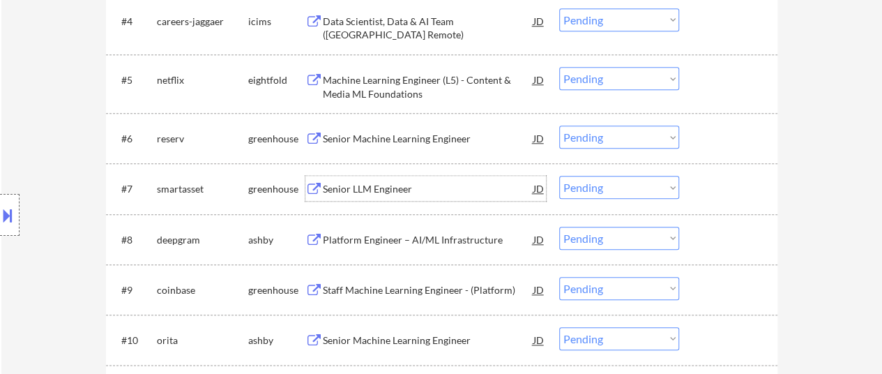
click at [381, 195] on div "Senior LLM Engineer" at bounding box center [428, 189] width 211 height 14
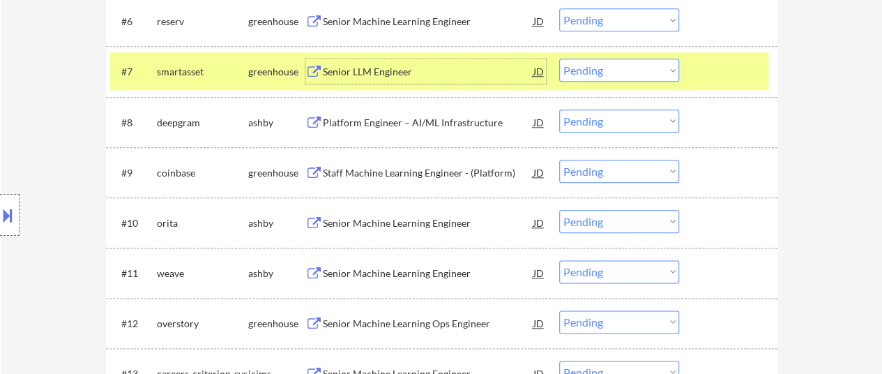
scroll to position [767, 0]
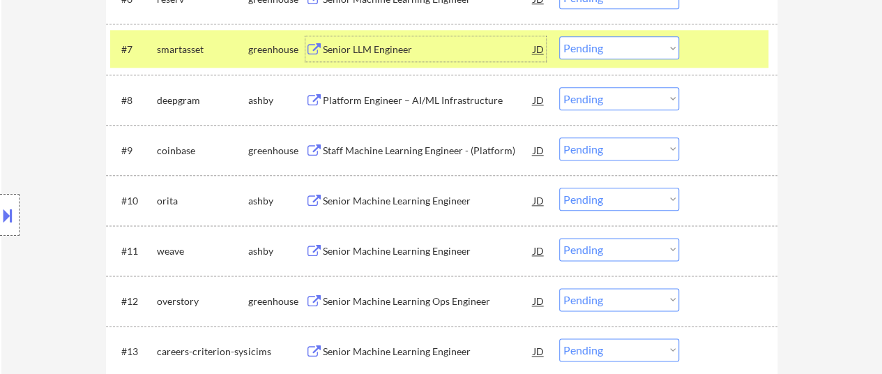
click at [407, 91] on div "Platform Engineer – AI/ML Infrastructure" at bounding box center [428, 99] width 211 height 25
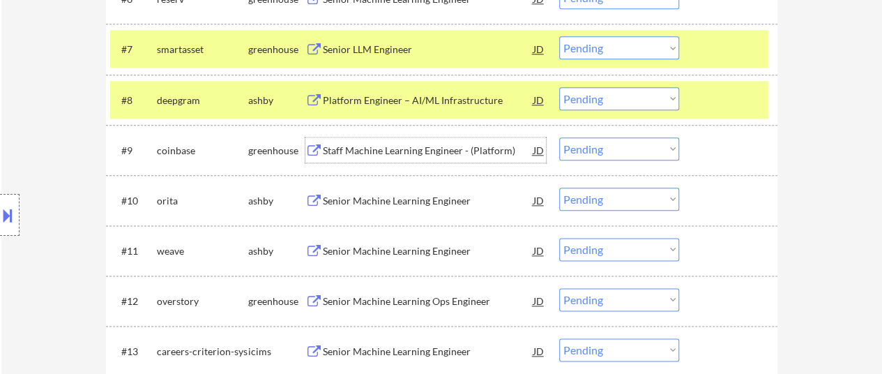
click at [438, 151] on div "Staff Machine Learning Engineer - (Platform)" at bounding box center [428, 151] width 211 height 14
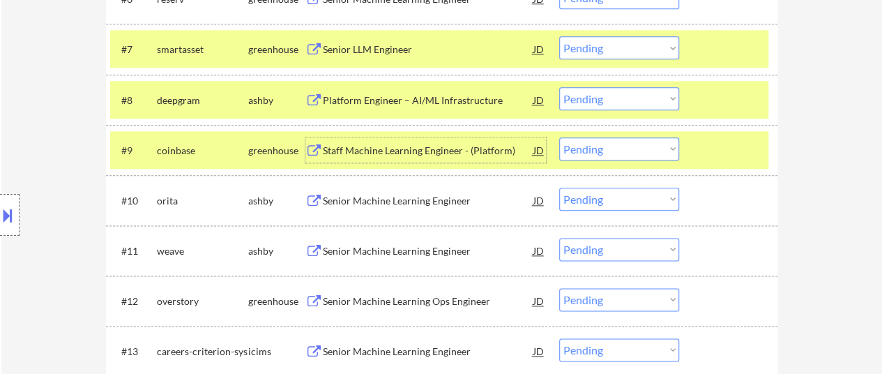
click at [396, 197] on div "Senior Machine Learning Engineer" at bounding box center [428, 201] width 211 height 14
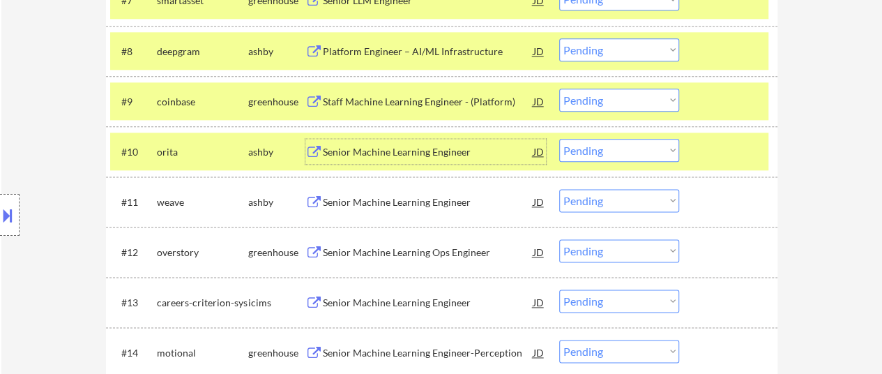
scroll to position [837, 0]
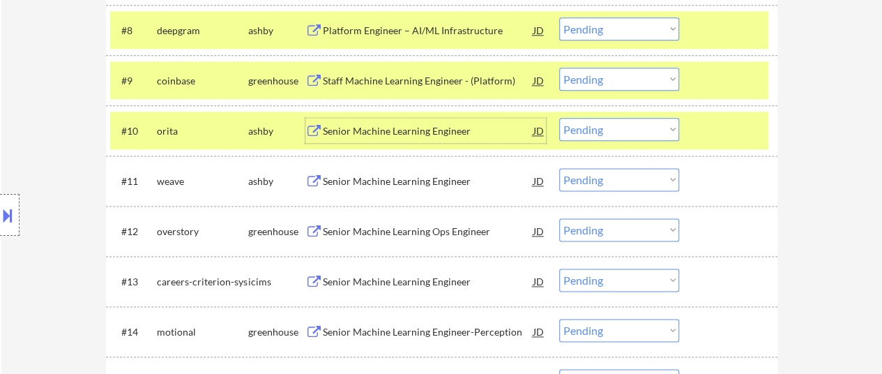
click at [434, 181] on div "Senior Machine Learning Engineer" at bounding box center [428, 181] width 211 height 14
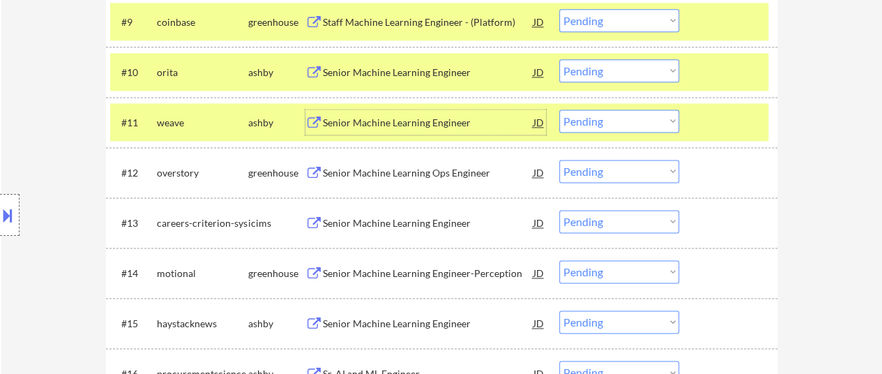
scroll to position [976, 0]
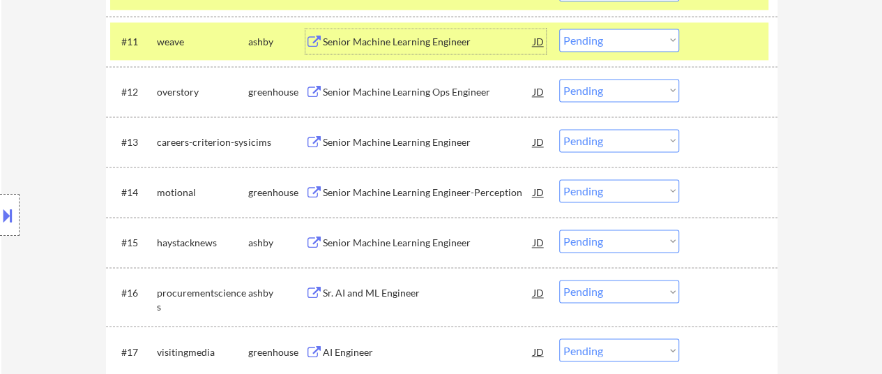
click at [351, 89] on div "Senior Machine Learning Ops Engineer" at bounding box center [428, 92] width 211 height 14
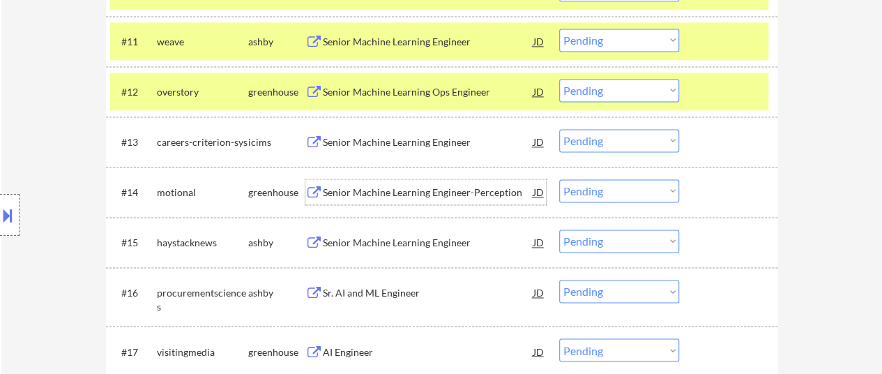
click at [421, 197] on div "Senior Machine Learning Engineer-Perception" at bounding box center [428, 193] width 211 height 14
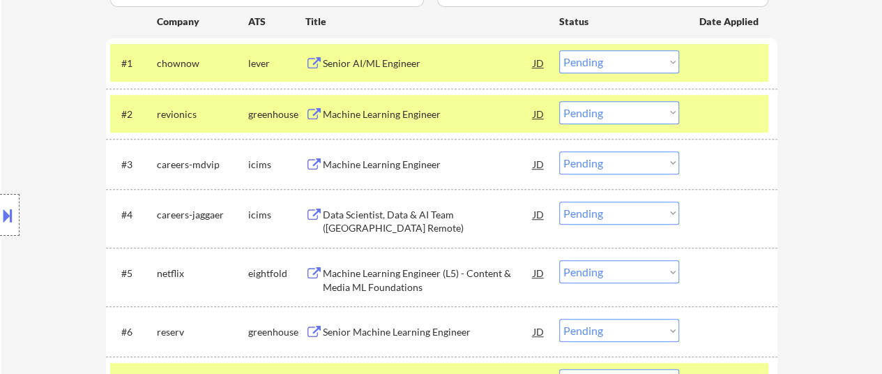
scroll to position [349, 0]
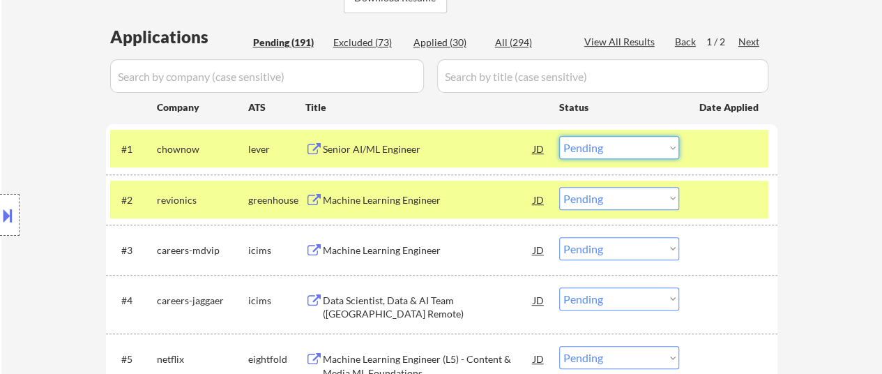
drag, startPoint x: 612, startPoint y: 153, endPoint x: 605, endPoint y: 157, distance: 7.5
click at [612, 153] on select "Choose an option... Pending Applied Excluded (Questions) Excluded (Expired) Exc…" at bounding box center [619, 147] width 120 height 23
click at [559, 136] on select "Choose an option... Pending Applied Excluded (Questions) Excluded (Expired) Exc…" at bounding box center [619, 147] width 120 height 23
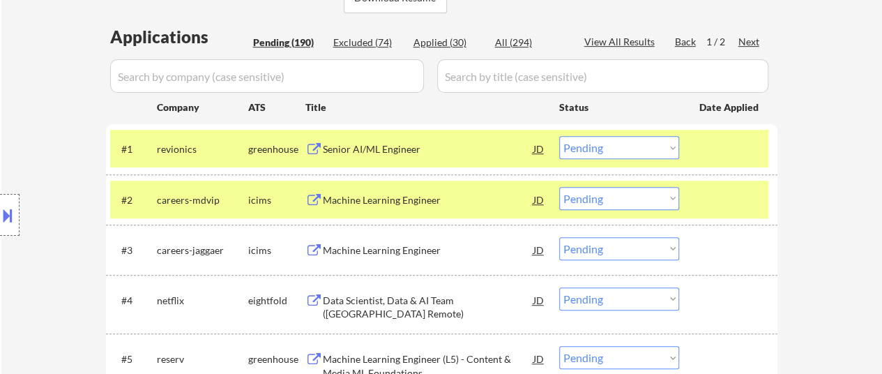
click at [649, 146] on select "Choose an option... Pending Applied Excluded (Questions) Excluded (Expired) Exc…" at bounding box center [619, 147] width 120 height 23
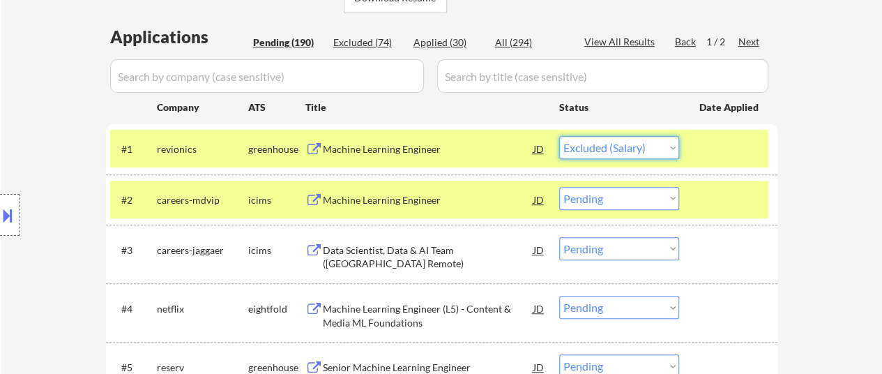
click at [559, 136] on select "Choose an option... Pending Applied Excluded (Questions) Excluded (Expired) Exc…" at bounding box center [619, 147] width 120 height 23
select select ""pending""
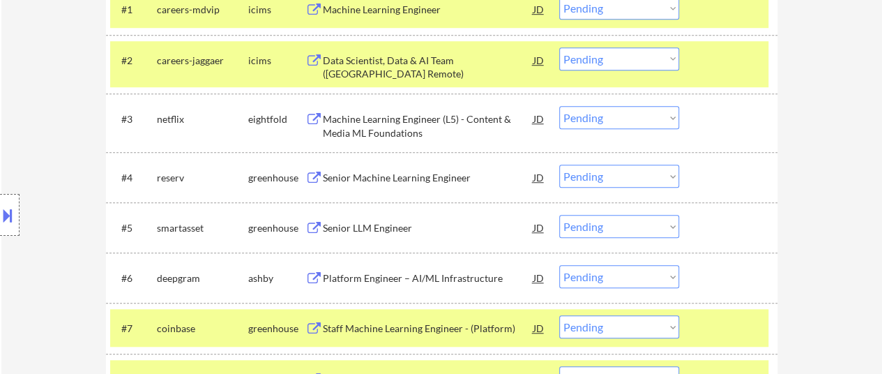
click at [637, 174] on select "Choose an option... Pending Applied Excluded (Questions) Excluded (Expired) Exc…" at bounding box center [619, 176] width 120 height 23
click at [559, 165] on select "Choose an option... Pending Applied Excluded (Questions) Excluded (Expired) Exc…" at bounding box center [619, 176] width 120 height 23
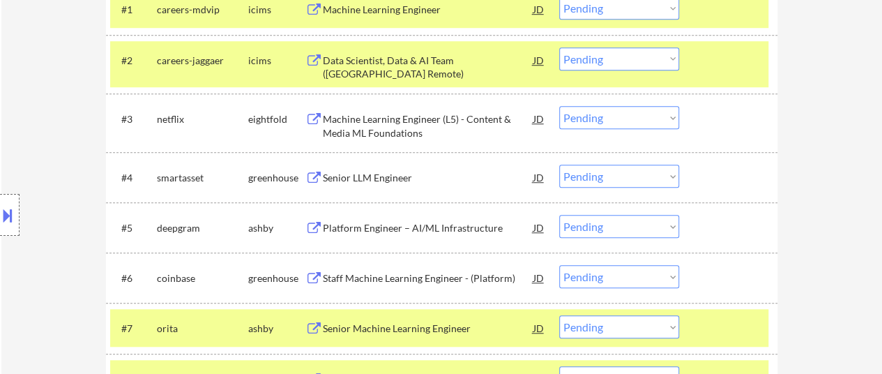
click at [631, 171] on select "Choose an option... Pending Applied Excluded (Questions) Excluded (Expired) Exc…" at bounding box center [619, 176] width 120 height 23
click at [559, 165] on select "Choose an option... Pending Applied Excluded (Questions) Excluded (Expired) Exc…" at bounding box center [619, 176] width 120 height 23
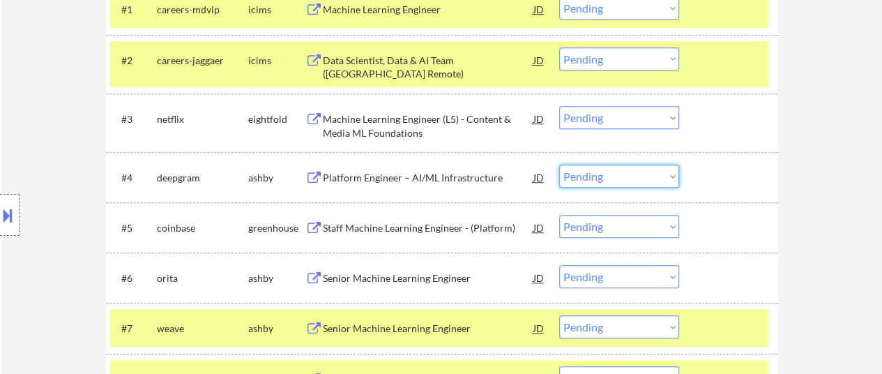
click at [607, 176] on select "Choose an option... Pending Applied Excluded (Questions) Excluded (Expired) Exc…" at bounding box center [619, 176] width 120 height 23
click at [559, 165] on select "Choose an option... Pending Applied Excluded (Questions) Excluded (Expired) Exc…" at bounding box center [619, 176] width 120 height 23
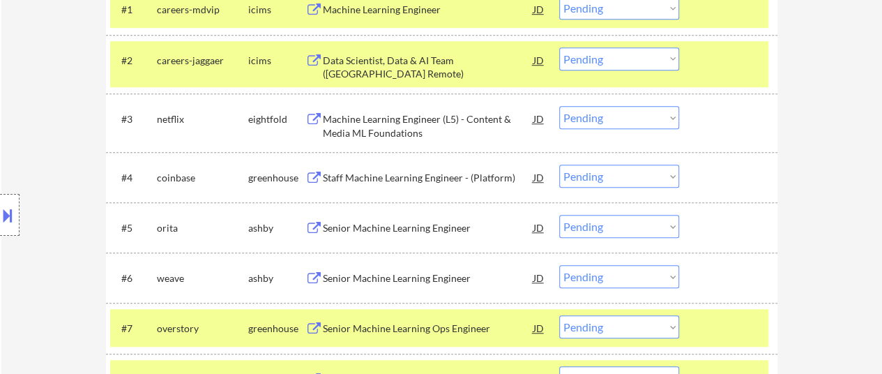
click at [634, 178] on select "Choose an option... Pending Applied Excluded (Questions) Excluded (Expired) Exc…" at bounding box center [619, 176] width 120 height 23
click at [559, 165] on select "Choose an option... Pending Applied Excluded (Questions) Excluded (Expired) Exc…" at bounding box center [619, 176] width 120 height 23
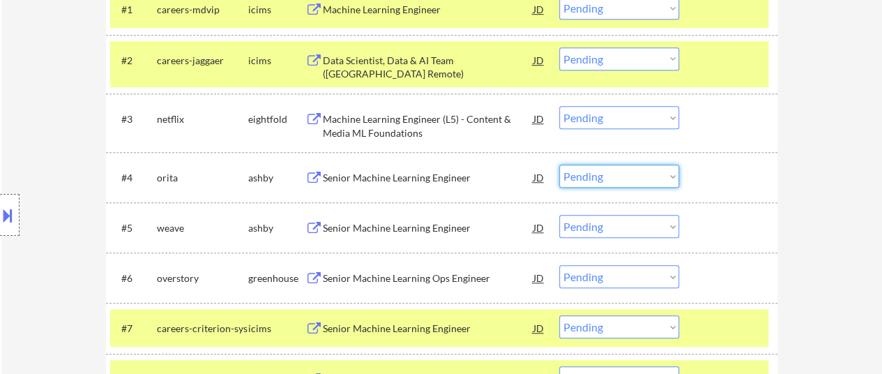
click at [634, 177] on select "Choose an option... Pending Applied Excluded (Questions) Excluded (Expired) Exc…" at bounding box center [619, 176] width 120 height 23
click at [559, 165] on select "Choose an option... Pending Applied Excluded (Questions) Excluded (Expired) Exc…" at bounding box center [619, 176] width 120 height 23
click at [598, 179] on select "Choose an option... Pending Applied Excluded (Questions) Excluded (Expired) Exc…" at bounding box center [619, 176] width 120 height 23
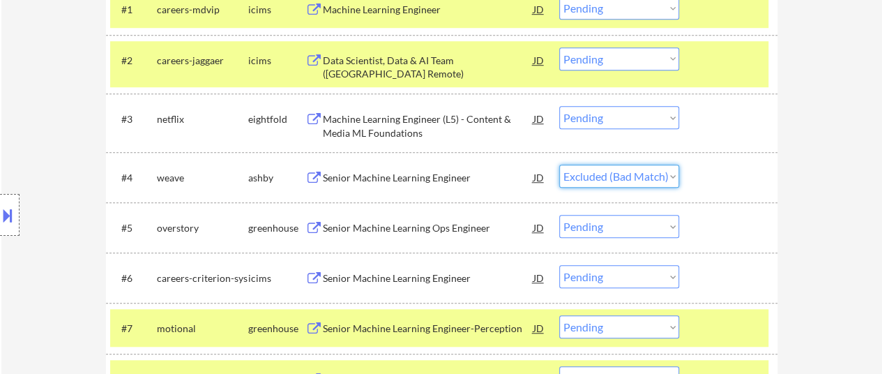
click at [559, 165] on select "Choose an option... Pending Applied Excluded (Questions) Excluded (Expired) Exc…" at bounding box center [619, 176] width 120 height 23
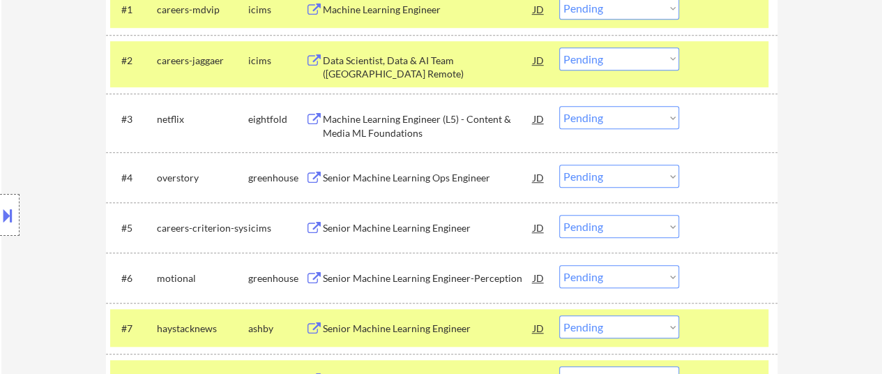
click at [607, 175] on select "Choose an option... Pending Applied Excluded (Questions) Excluded (Expired) Exc…" at bounding box center [619, 176] width 120 height 23
click at [559, 165] on select "Choose an option... Pending Applied Excluded (Questions) Excluded (Expired) Exc…" at bounding box center [619, 176] width 120 height 23
select select ""pending""
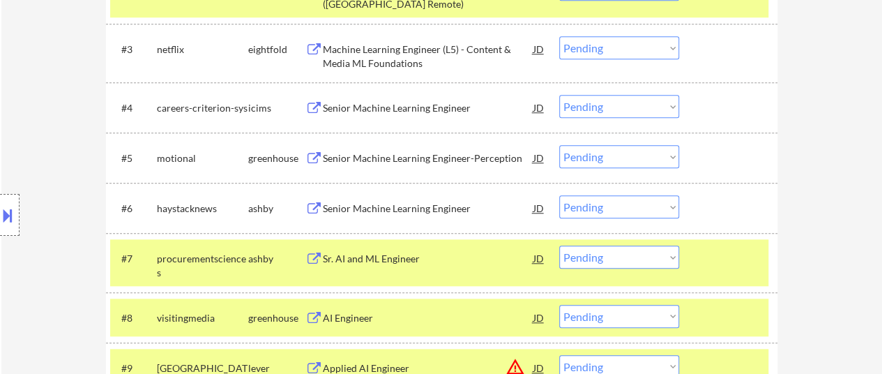
click at [632, 154] on select "Choose an option... Pending Applied Excluded (Questions) Excluded (Expired) Exc…" at bounding box center [619, 156] width 120 height 23
click at [559, 145] on select "Choose an option... Pending Applied Excluded (Questions) Excluded (Expired) Exc…" at bounding box center [619, 156] width 120 height 23
select select ""pending""
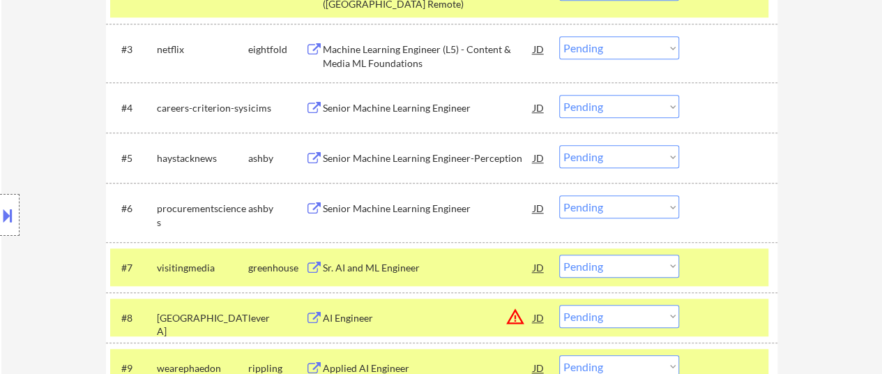
select select ""pending""
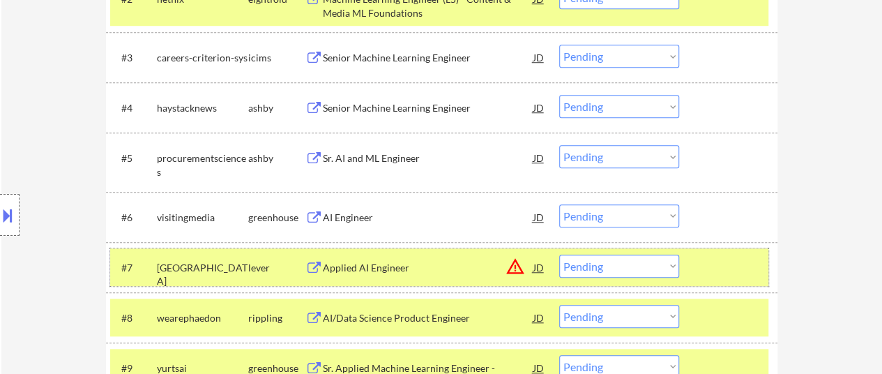
click at [739, 264] on div at bounding box center [729, 267] width 61 height 25
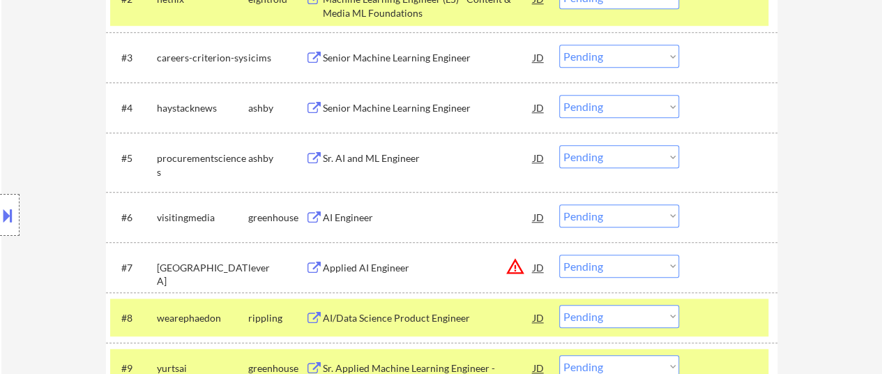
click at [727, 326] on div at bounding box center [729, 317] width 61 height 25
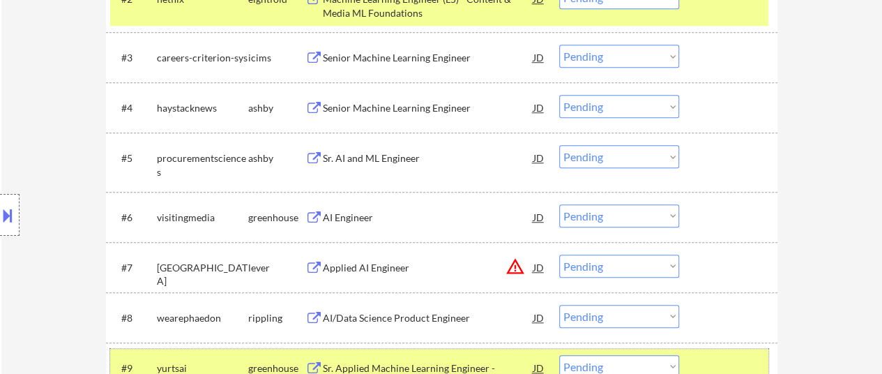
drag, startPoint x: 732, startPoint y: 359, endPoint x: 727, endPoint y: 338, distance: 22.0
click at [732, 357] on div at bounding box center [729, 367] width 61 height 25
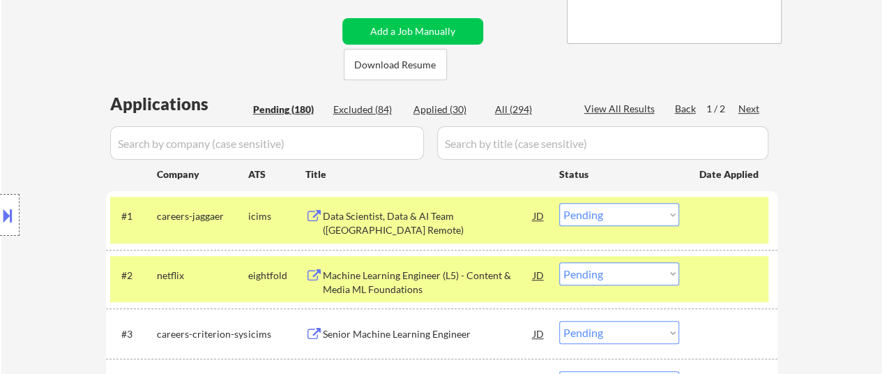
scroll to position [279, 0]
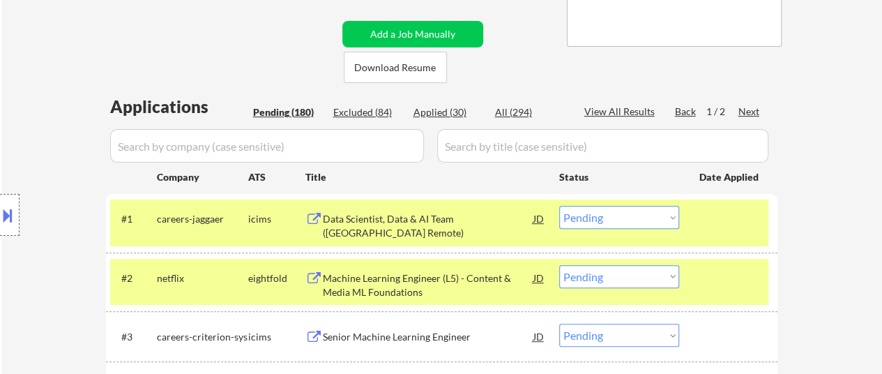
click at [721, 222] on div at bounding box center [729, 218] width 61 height 25
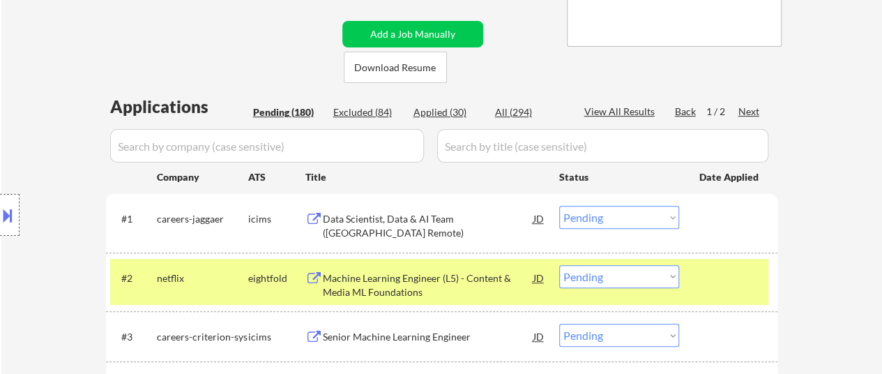
click at [723, 283] on div at bounding box center [729, 277] width 61 height 25
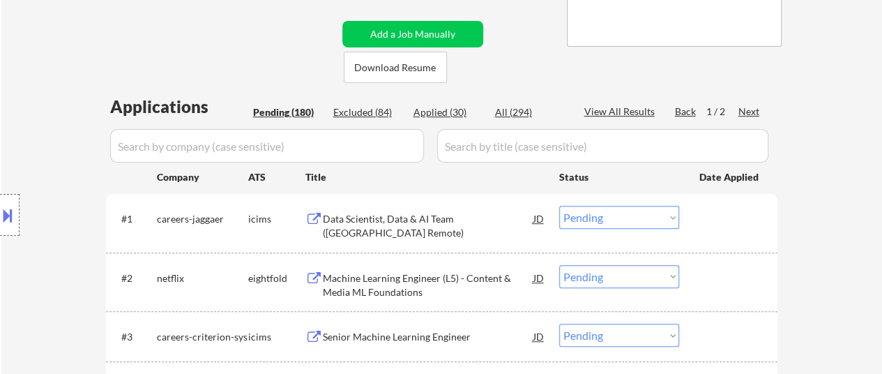
scroll to position [349, 0]
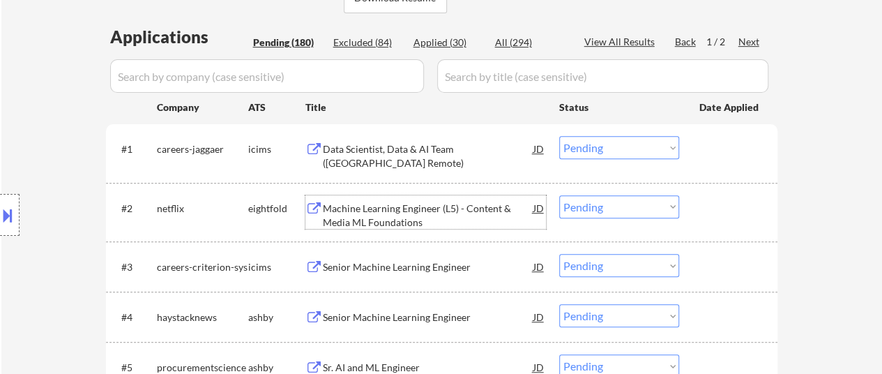
click at [380, 204] on div "Machine Learning Engineer (L5) - Content & Media ML Foundations" at bounding box center [428, 215] width 211 height 27
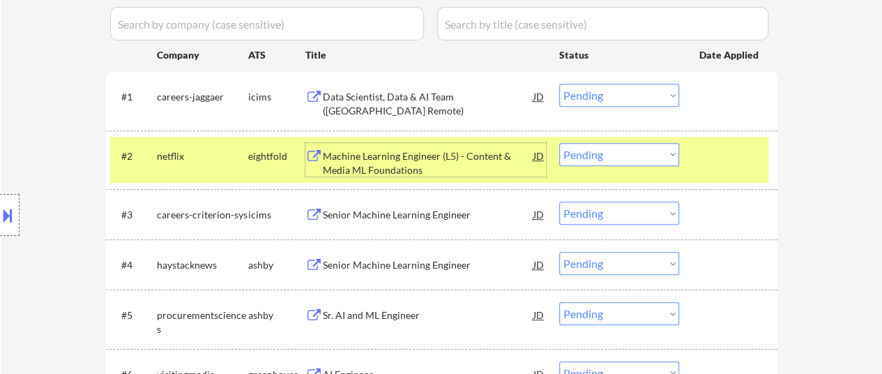
scroll to position [418, 0]
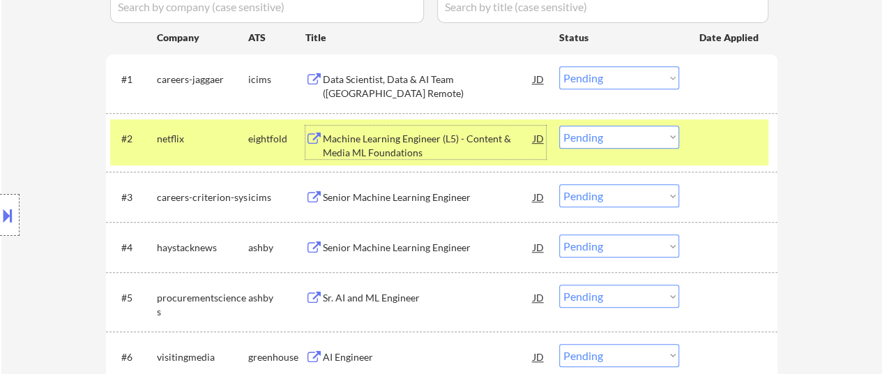
click at [400, 248] on div "Senior Machine Learning Engineer" at bounding box center [428, 248] width 211 height 14
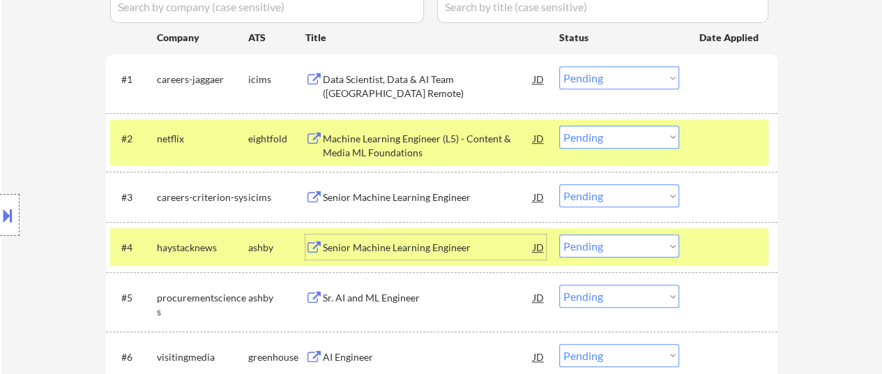
click at [619, 136] on select "Choose an option... Pending Applied Excluded (Questions) Excluded (Expired) Exc…" at bounding box center [619, 137] width 120 height 23
click at [559, 126] on select "Choose an option... Pending Applied Excluded (Questions) Excluded (Expired) Exc…" at bounding box center [619, 137] width 120 height 23
select select ""pending""
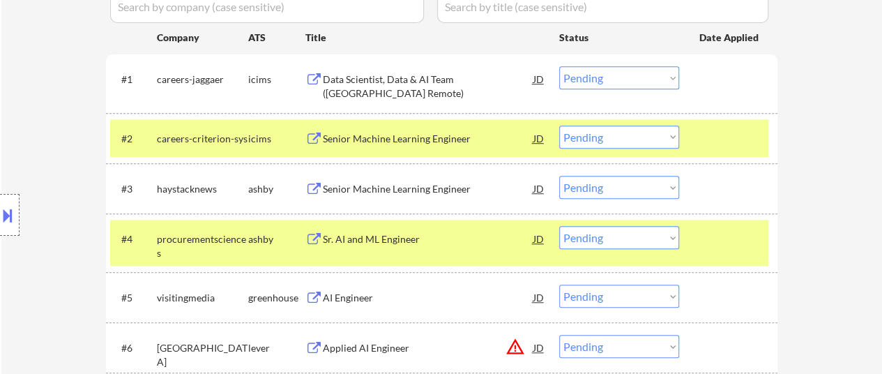
click at [714, 132] on div at bounding box center [729, 138] width 61 height 25
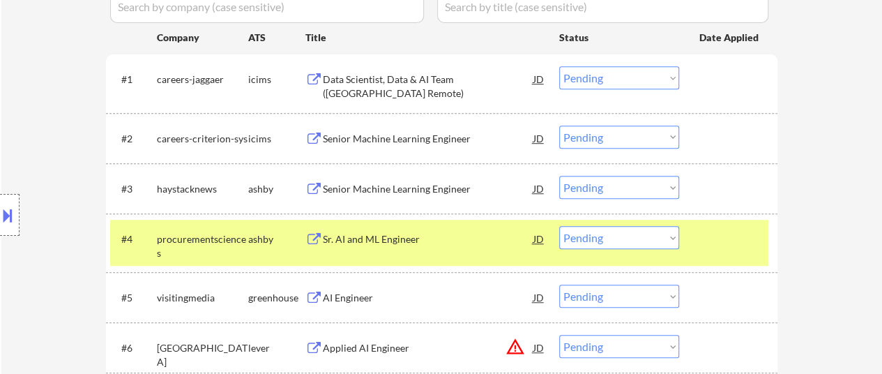
click at [702, 236] on div at bounding box center [729, 238] width 61 height 25
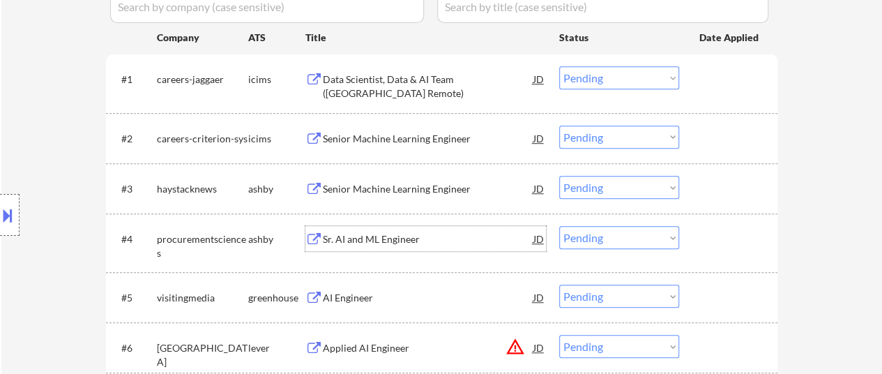
click at [386, 234] on div "Sr. AI and ML Engineer" at bounding box center [428, 239] width 211 height 14
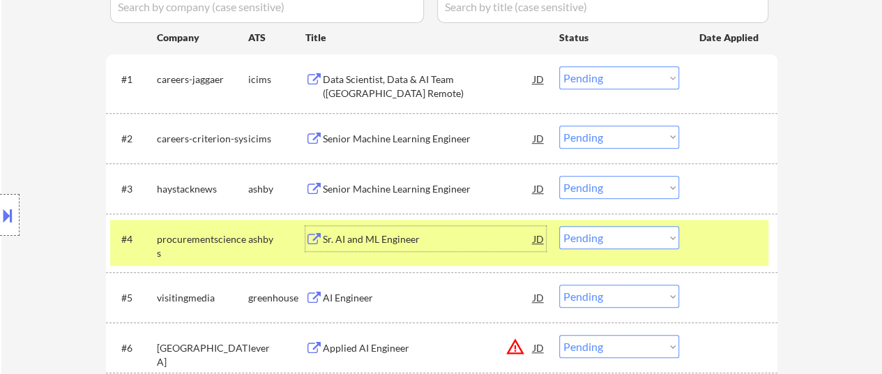
click at [333, 301] on div "AI Engineer" at bounding box center [428, 298] width 211 height 14
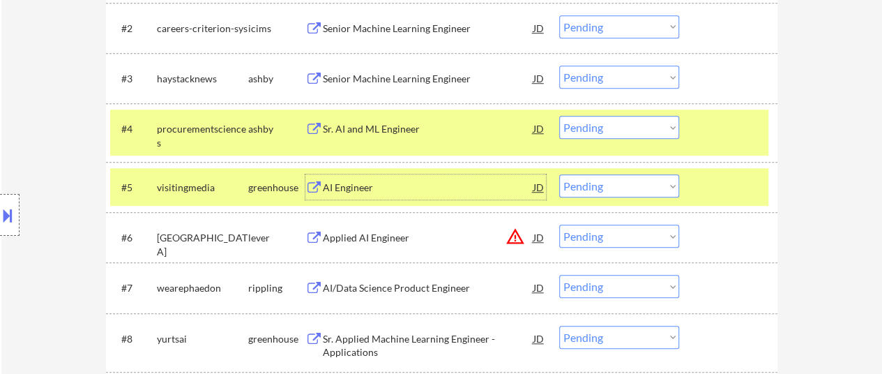
scroll to position [558, 0]
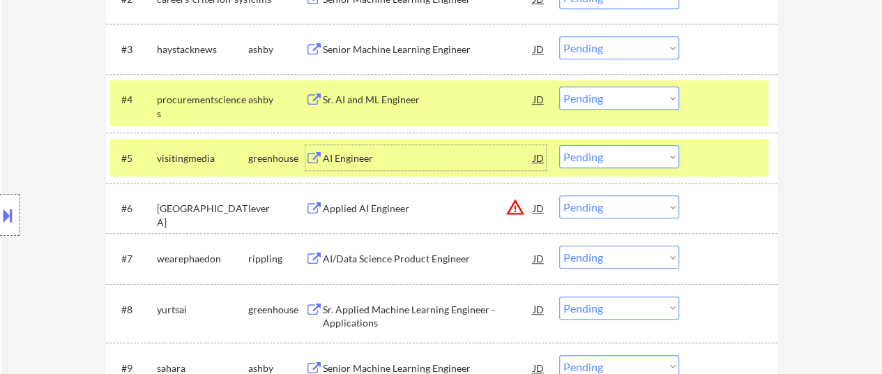
click at [365, 164] on div "AI Engineer" at bounding box center [428, 158] width 211 height 14
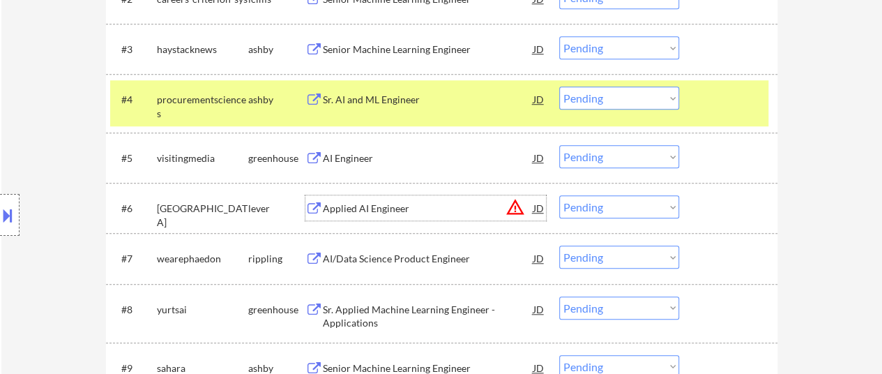
click at [396, 217] on div "Applied AI Engineer" at bounding box center [428, 207] width 211 height 25
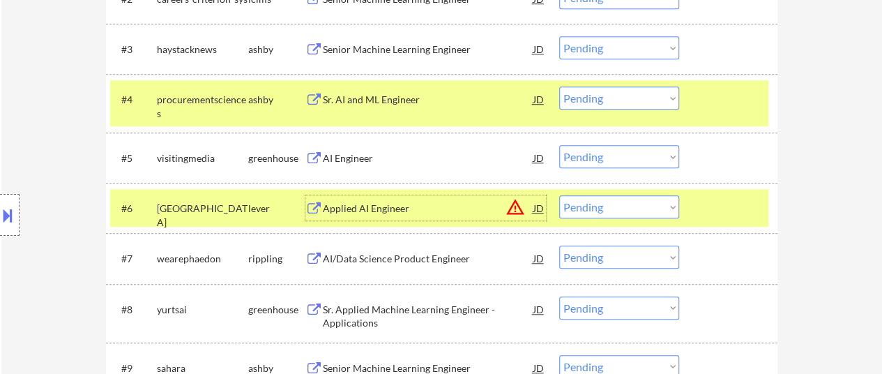
click at [732, 107] on div at bounding box center [729, 98] width 61 height 25
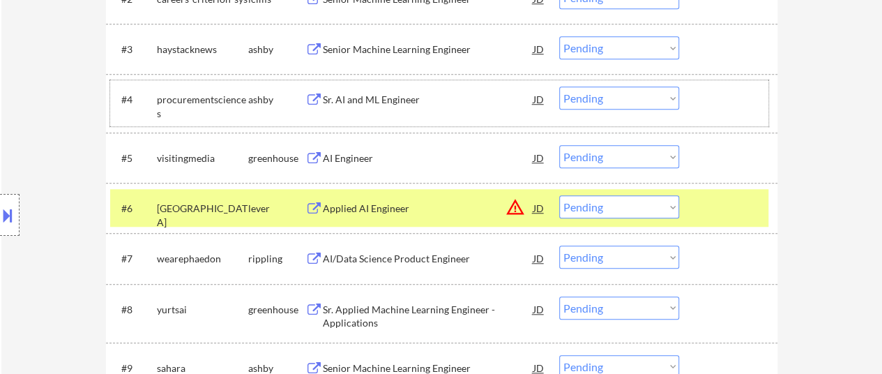
click at [732, 209] on div at bounding box center [729, 207] width 61 height 25
click at [743, 202] on div at bounding box center [729, 207] width 61 height 25
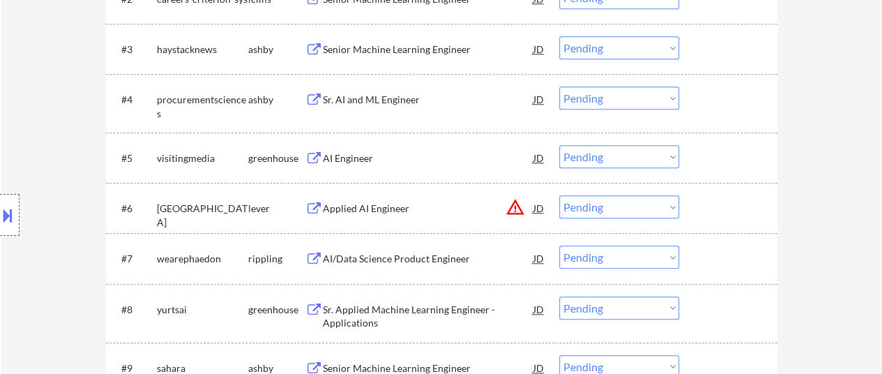
click at [422, 259] on div "AI/Data Science Product Engineer" at bounding box center [428, 259] width 211 height 14
click at [386, 257] on div "AI/Data Science Product Engineer" at bounding box center [428, 259] width 211 height 14
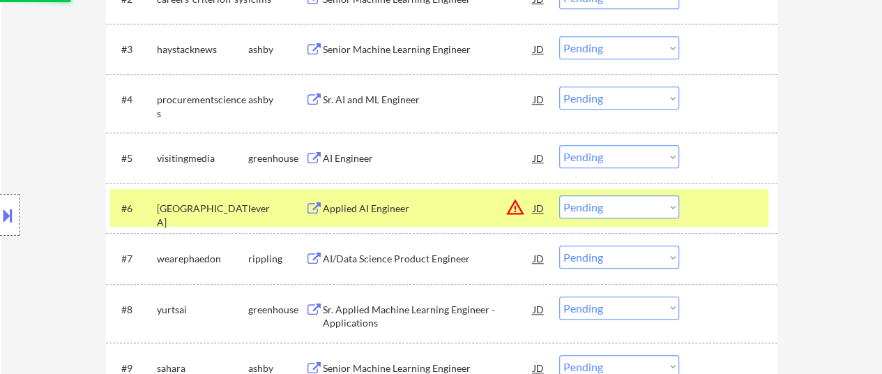
scroll to position [628, 0]
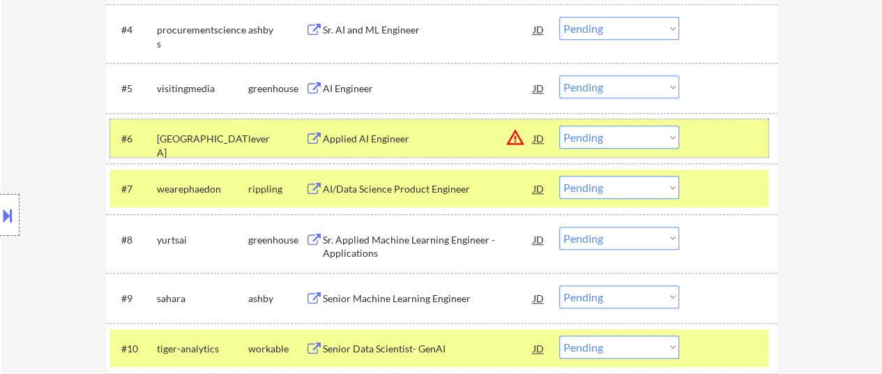
click at [721, 144] on div at bounding box center [729, 138] width 61 height 25
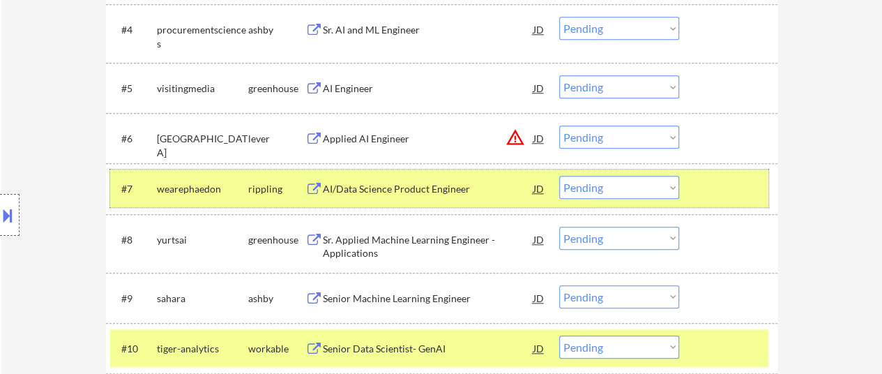
click at [725, 195] on div at bounding box center [729, 188] width 61 height 25
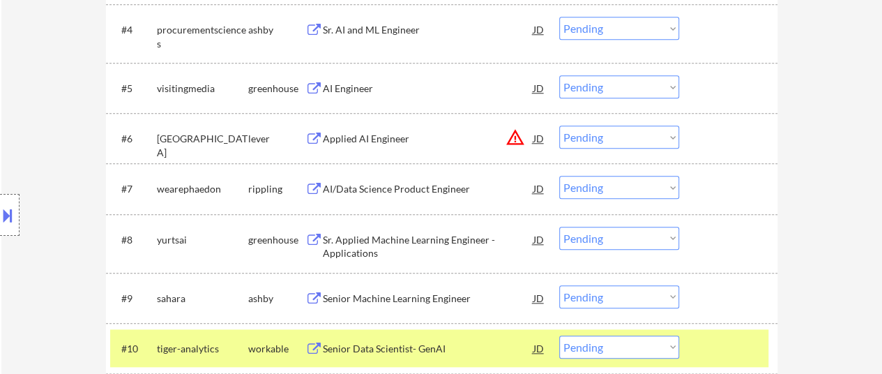
click at [458, 241] on div "Sr. Applied Machine Learning Engineer - Applications" at bounding box center [428, 246] width 211 height 27
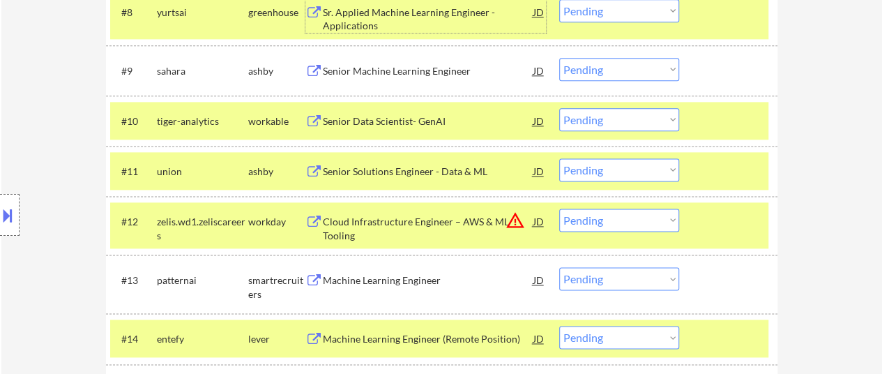
scroll to position [837, 0]
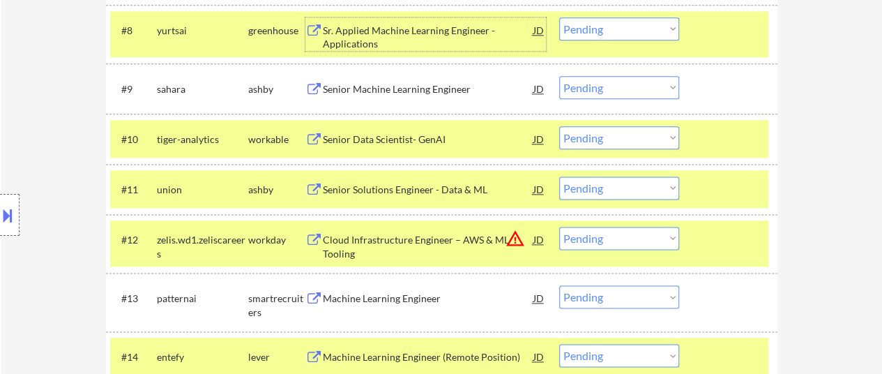
click at [717, 133] on div at bounding box center [729, 138] width 61 height 25
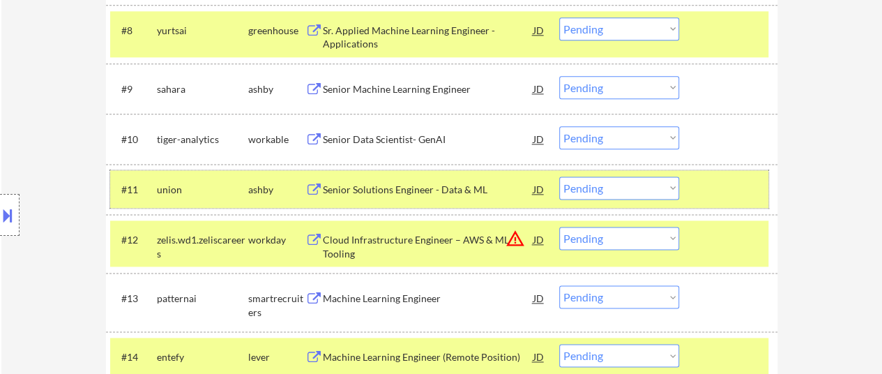
click at [716, 185] on div at bounding box center [729, 188] width 61 height 25
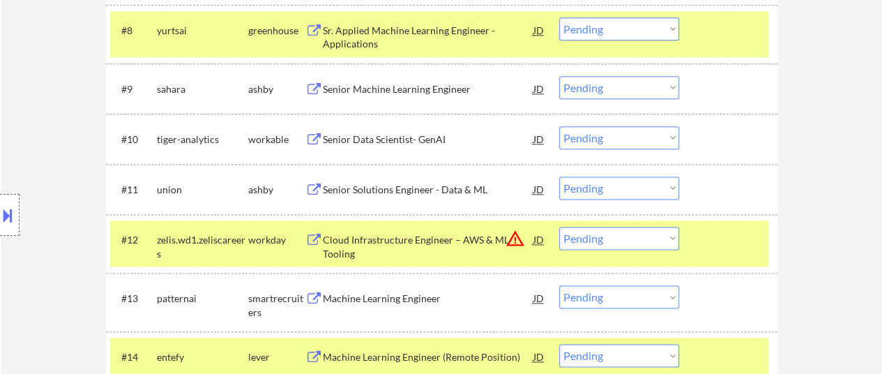
click at [714, 248] on div at bounding box center [729, 239] width 61 height 25
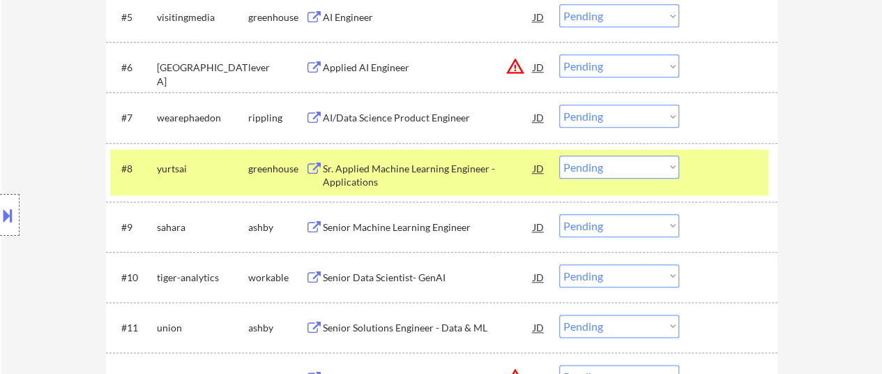
scroll to position [697, 0]
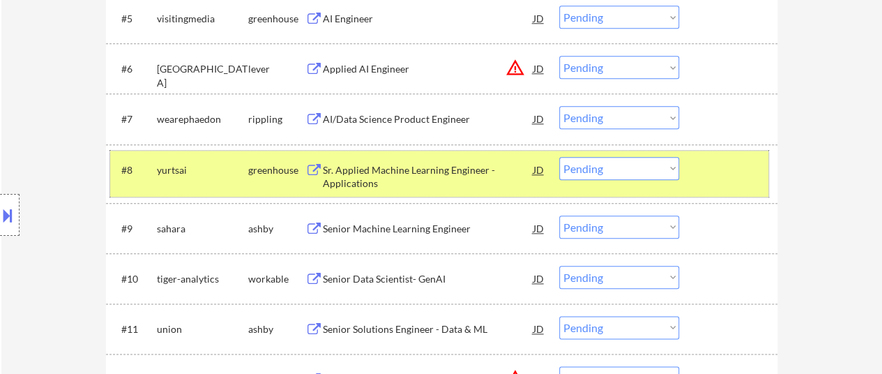
click at [706, 176] on div at bounding box center [729, 169] width 61 height 25
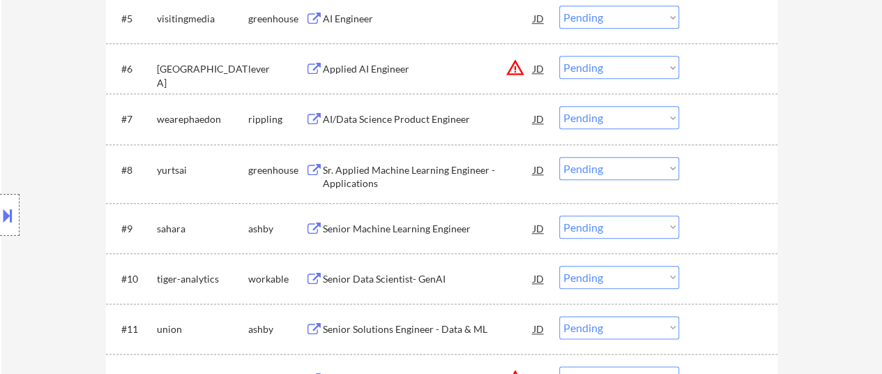
click at [402, 224] on div "Senior Machine Learning Engineer" at bounding box center [428, 229] width 211 height 14
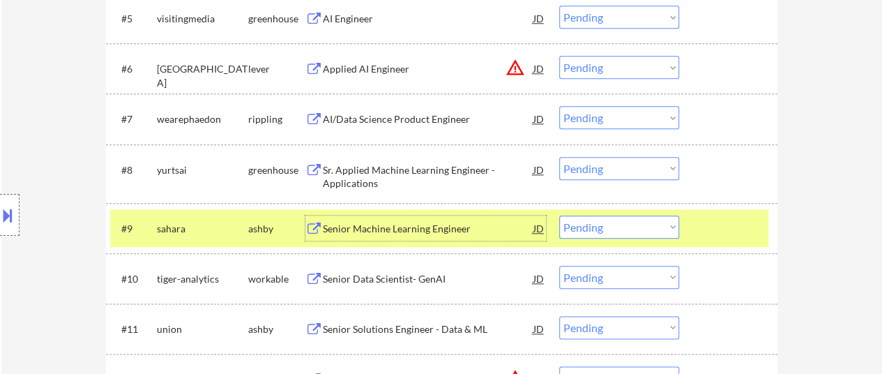
click at [387, 285] on div "Senior Data Scientist- GenAI" at bounding box center [428, 279] width 211 height 14
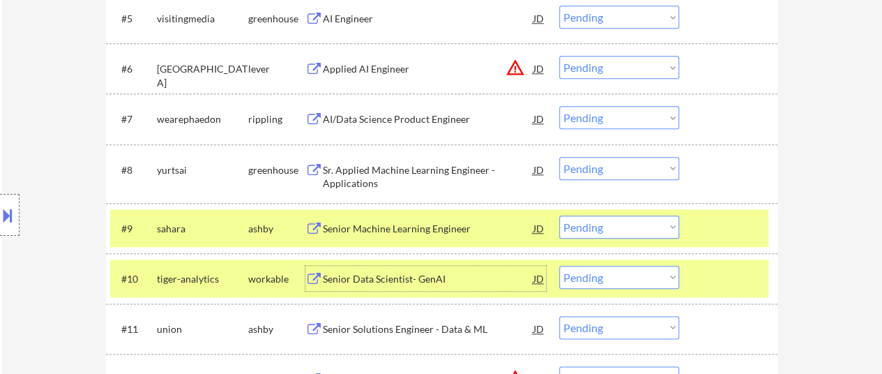
click at [726, 232] on div at bounding box center [729, 227] width 61 height 25
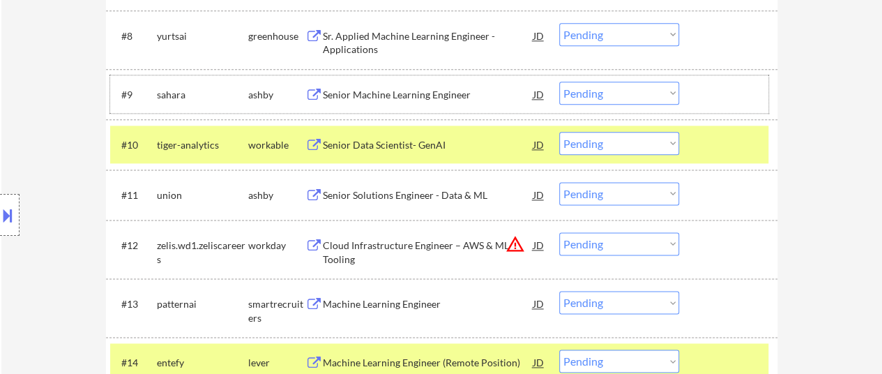
scroll to position [837, 0]
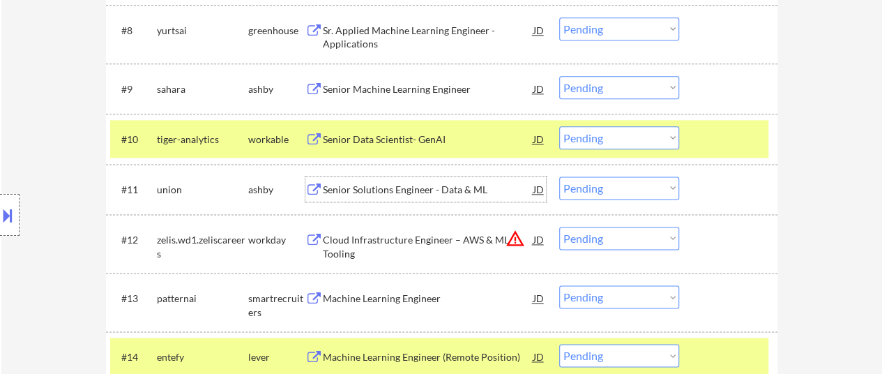
click at [446, 187] on div "Senior Solutions Engineer - Data & ML" at bounding box center [428, 190] width 211 height 14
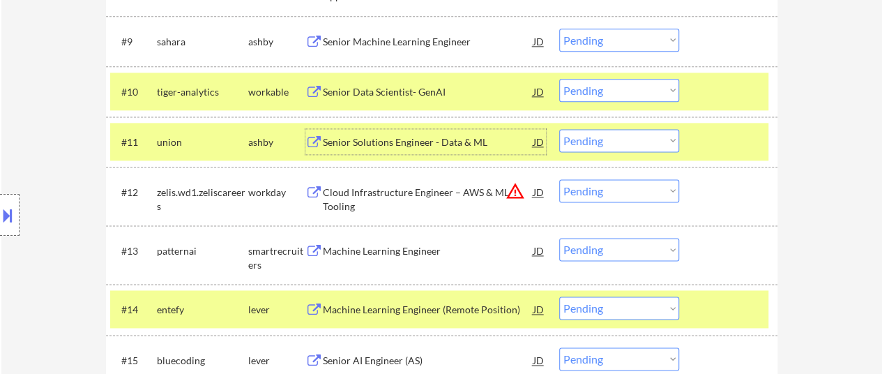
scroll to position [907, 0]
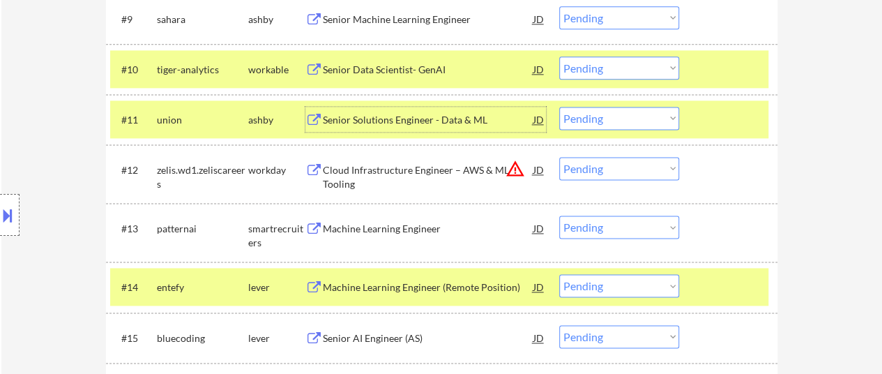
click at [430, 240] on div "Machine Learning Engineer" at bounding box center [428, 227] width 211 height 25
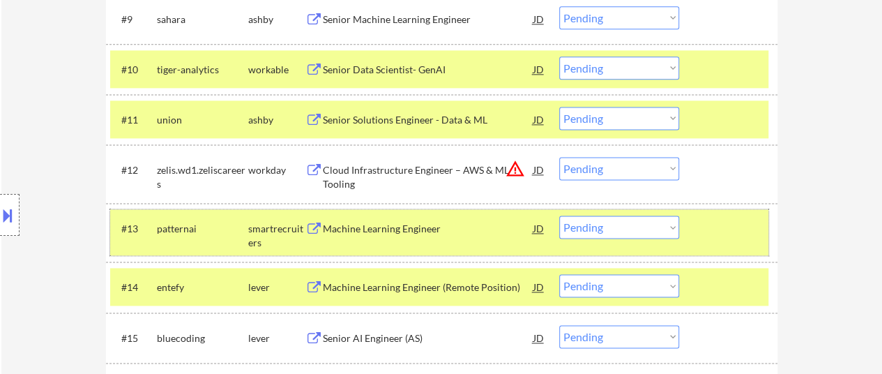
click at [745, 254] on div "#13 patternai smartrecruiters Machine Learning Engineer JD warning_amber Choose…" at bounding box center [439, 232] width 658 height 46
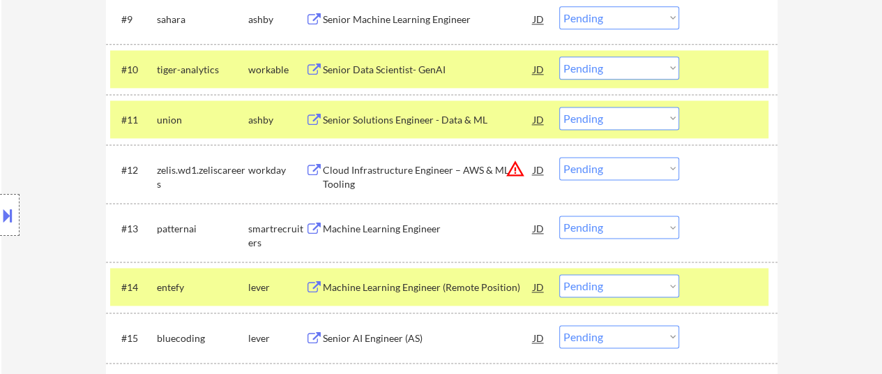
click at [748, 281] on div at bounding box center [729, 286] width 61 height 25
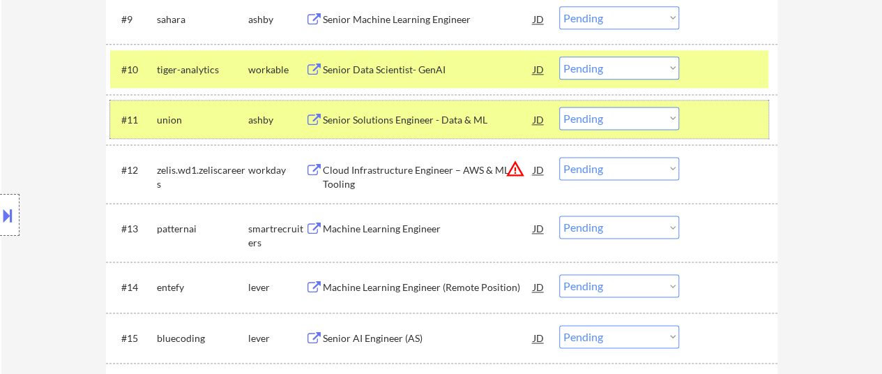
click at [711, 132] on div "#11 union ashby Senior Solutions Engineer - Data & ML JD warning_amber Choose a…" at bounding box center [439, 119] width 658 height 38
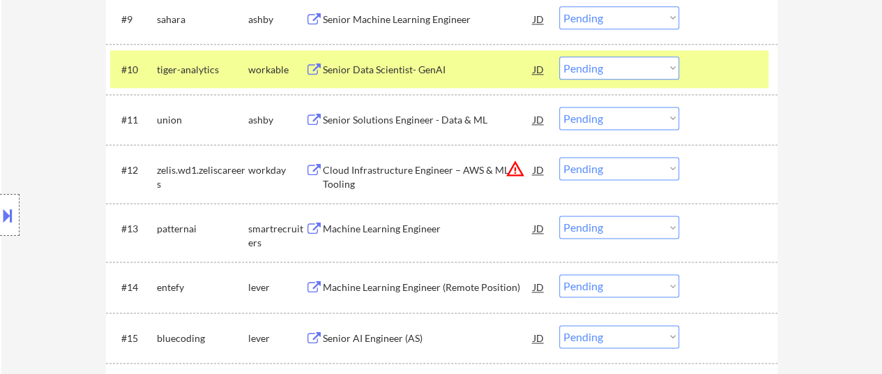
click at [718, 76] on div at bounding box center [729, 68] width 61 height 25
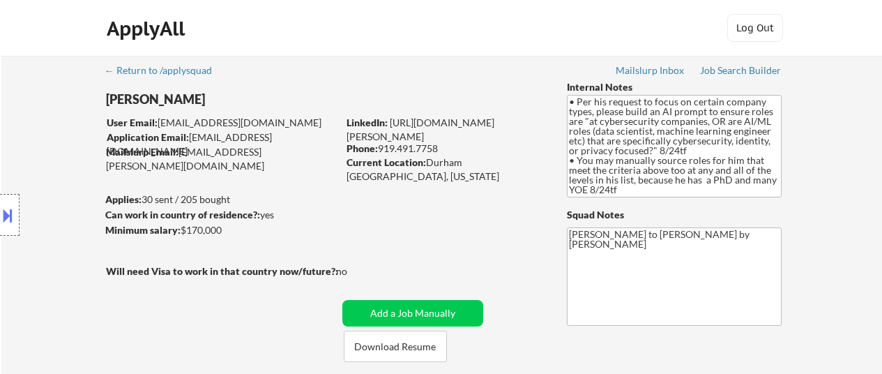
select select ""applied""
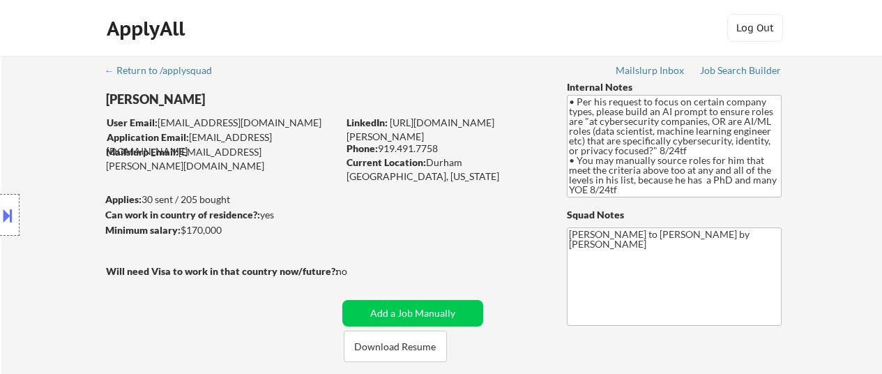
select select ""applied""
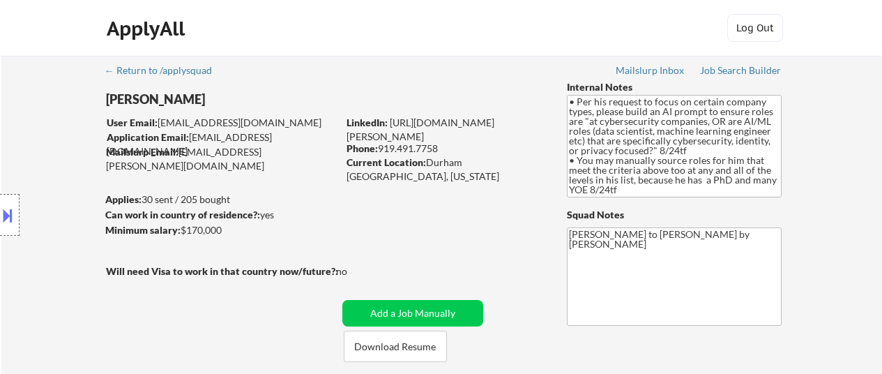
select select ""applied""
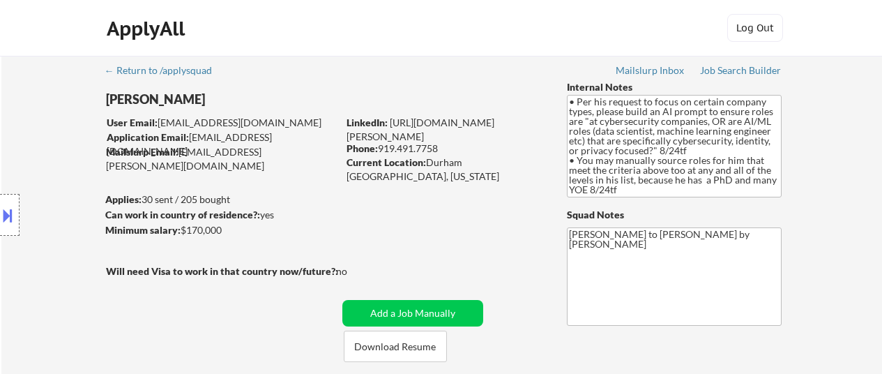
select select ""applied""
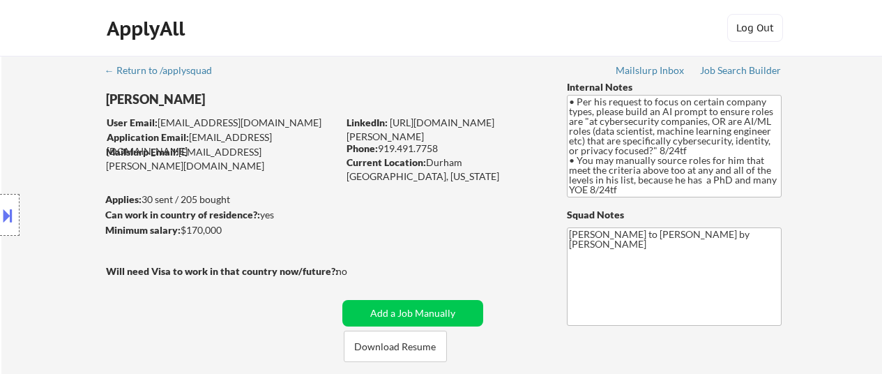
select select ""applied""
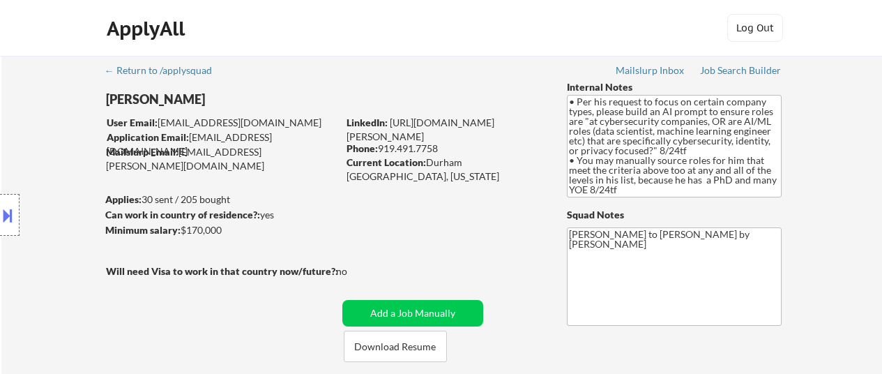
select select ""applied""
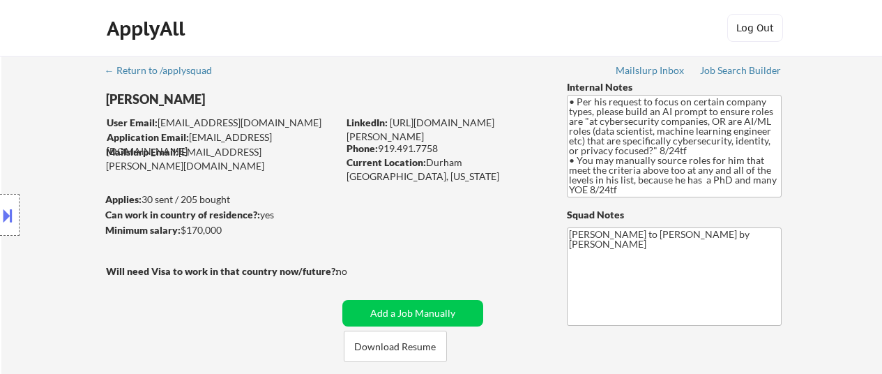
scroll to position [139, 0]
